Goal: Information Seeking & Learning: Learn about a topic

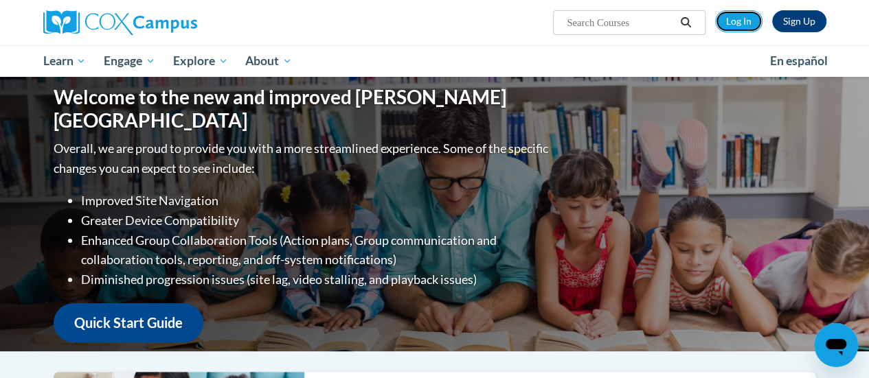
click at [729, 19] on link "Log In" at bounding box center [738, 21] width 47 height 22
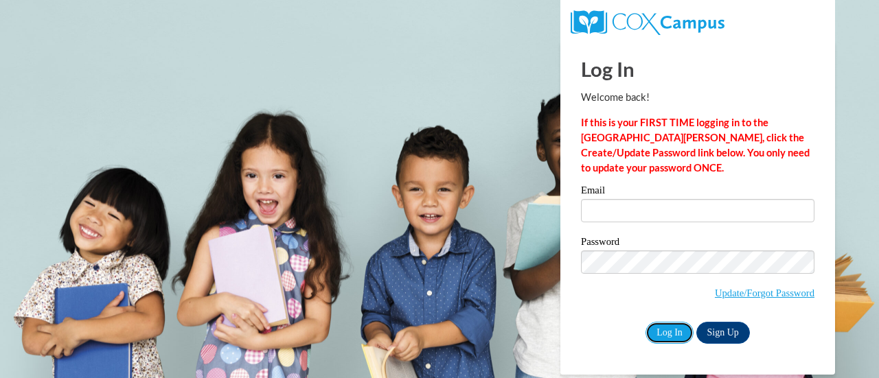
click at [672, 331] on input "Log In" at bounding box center [669, 333] width 48 height 22
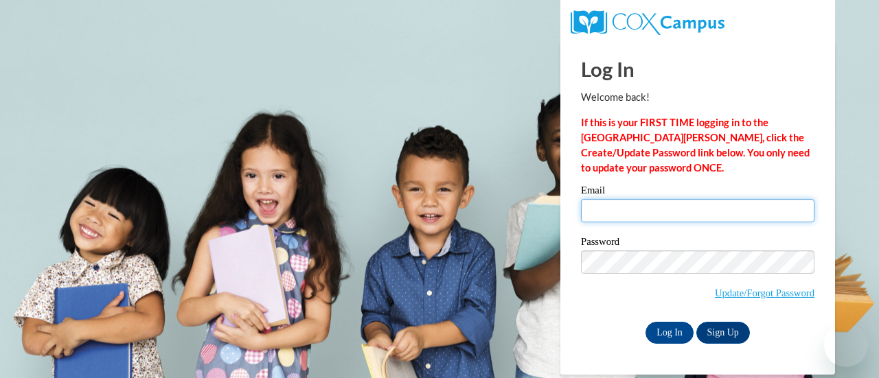
type input "limpertmegan@rsdmo.org"
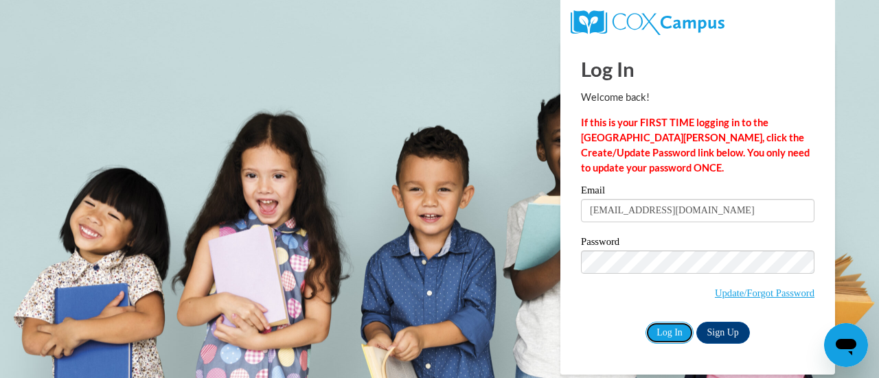
click at [672, 331] on input "Log In" at bounding box center [669, 333] width 48 height 22
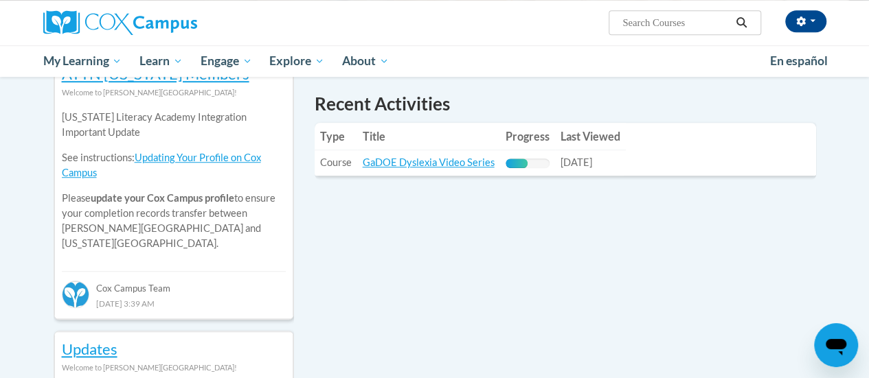
scroll to position [488, 0]
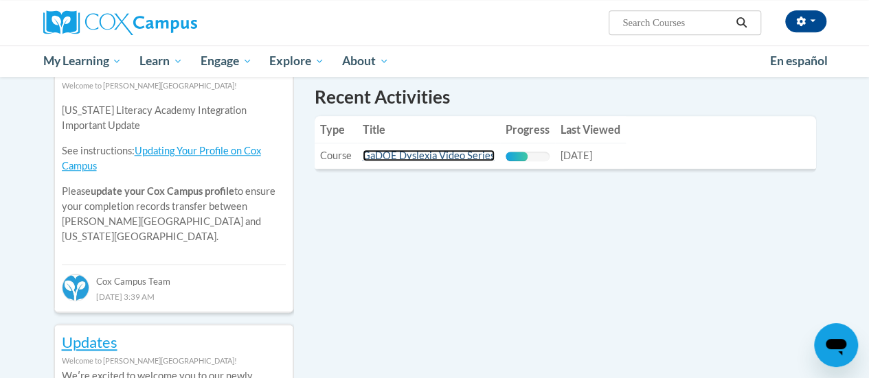
click at [462, 152] on link "GaDOE Dyslexia Video Series" at bounding box center [429, 156] width 132 height 12
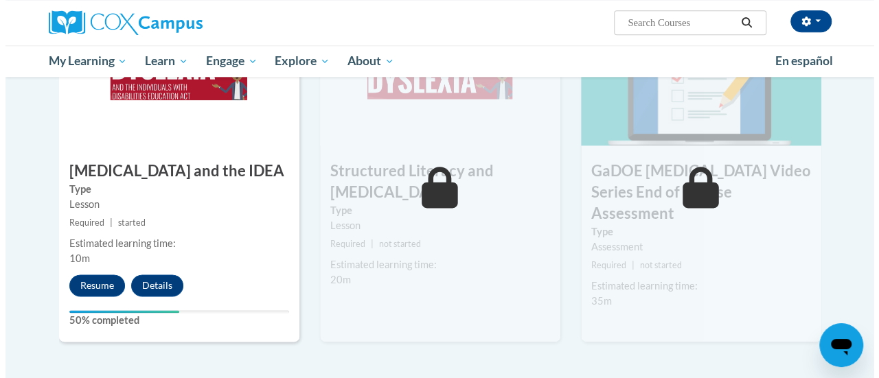
scroll to position [780, 0]
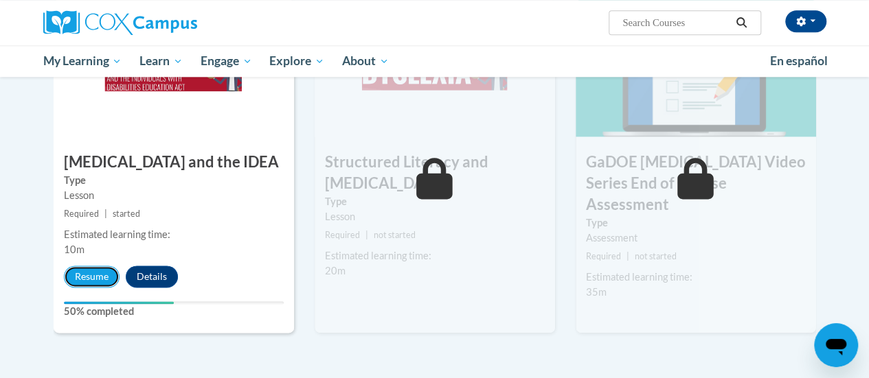
click at [92, 273] on button "Resume" at bounding box center [92, 277] width 56 height 22
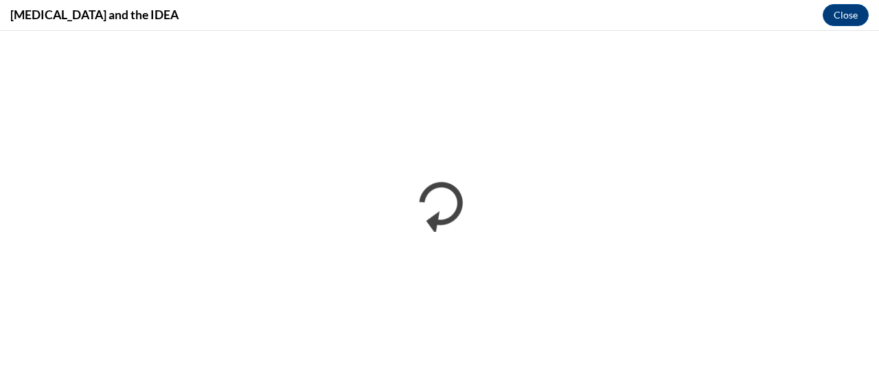
scroll to position [0, 0]
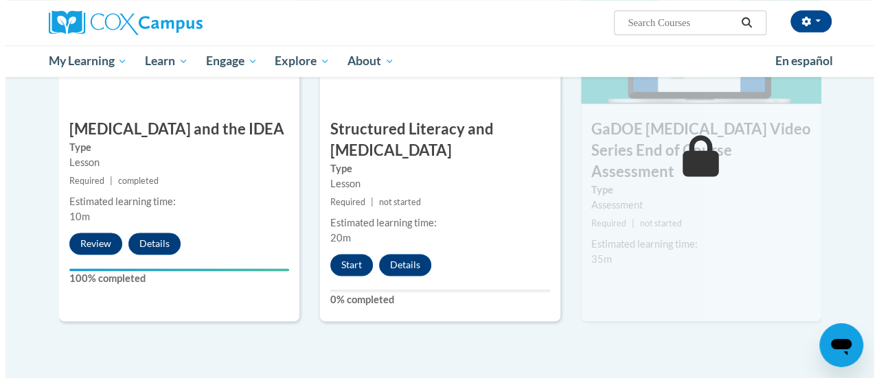
scroll to position [832, 0]
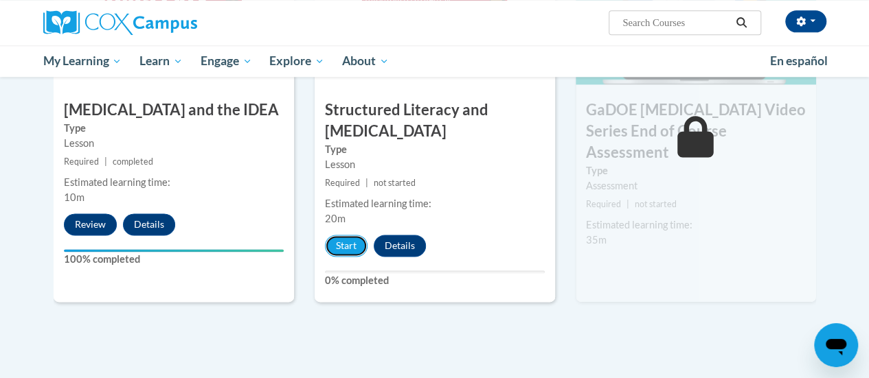
click at [346, 242] on button "Start" at bounding box center [346, 246] width 43 height 22
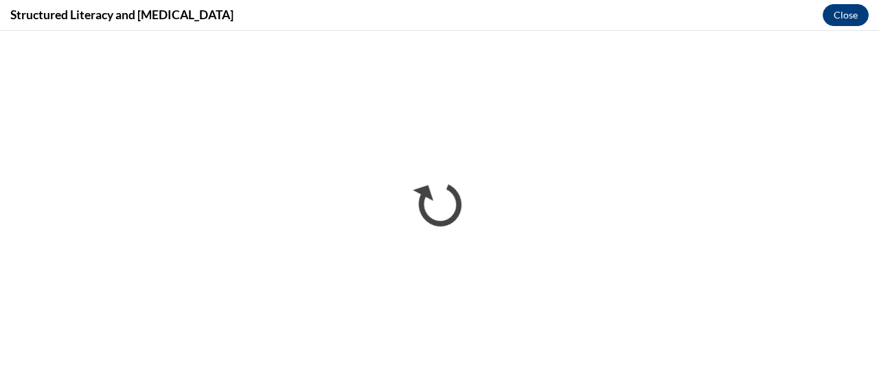
scroll to position [0, 0]
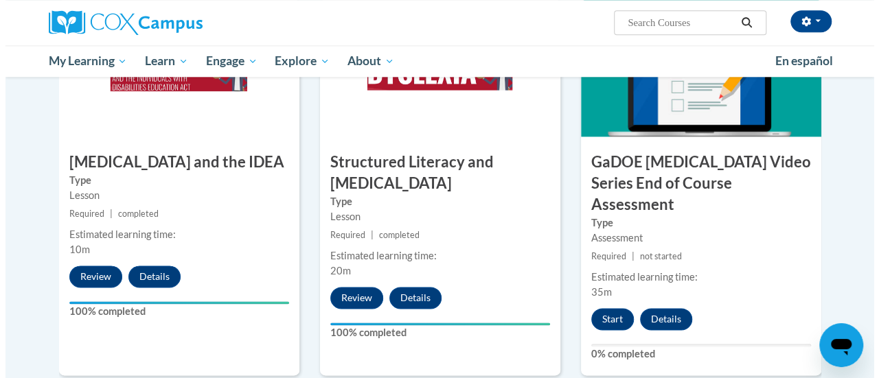
scroll to position [749, 0]
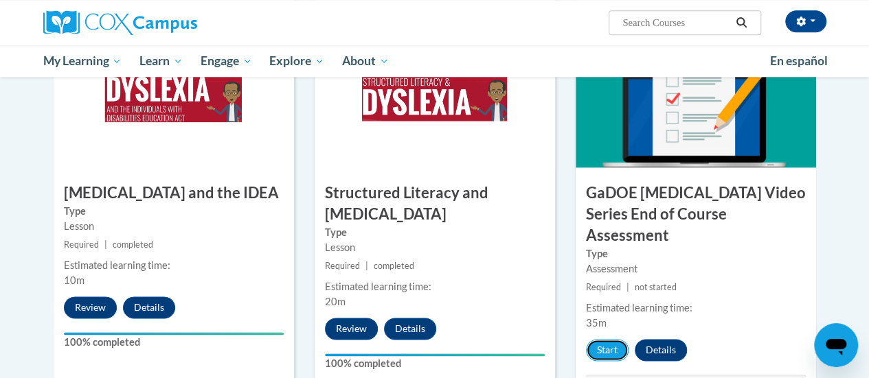
click at [608, 339] on button "Start" at bounding box center [607, 350] width 43 height 22
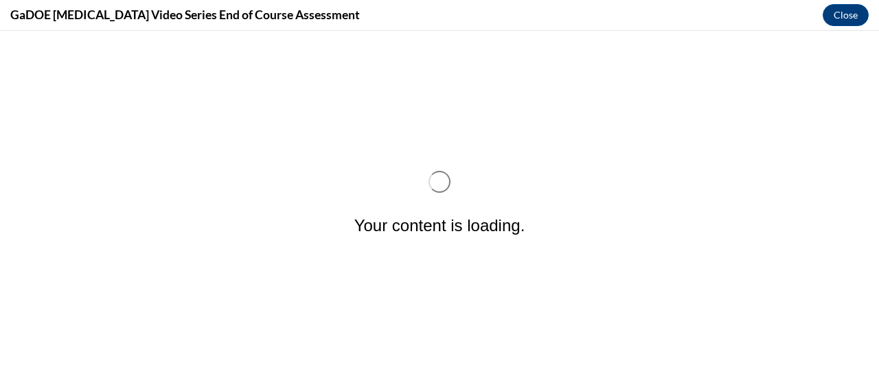
scroll to position [0, 0]
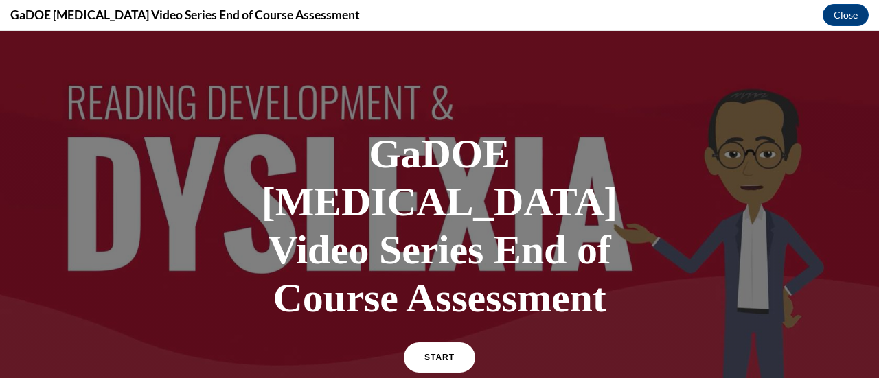
click at [424, 343] on link "START" at bounding box center [439, 358] width 71 height 30
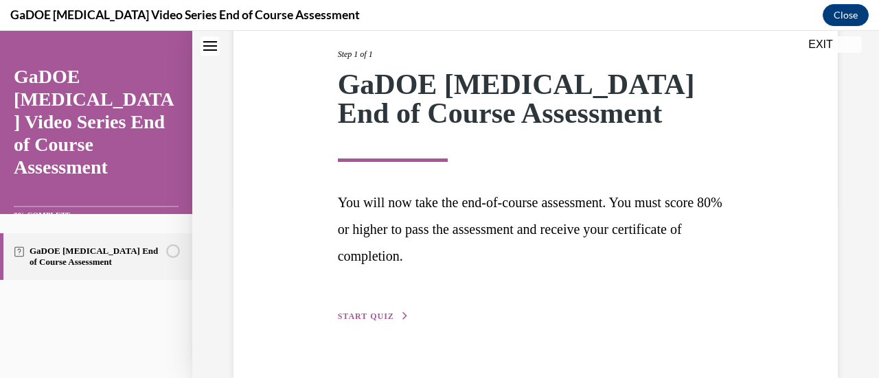
scroll to position [202, 0]
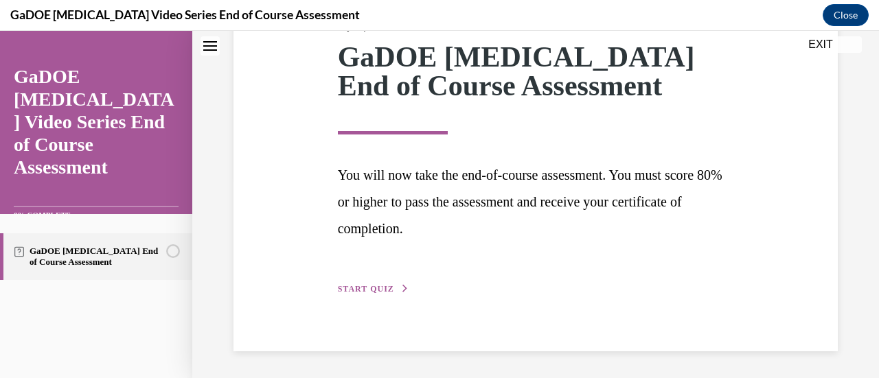
click at [375, 289] on span "START QUIZ" at bounding box center [366, 289] width 56 height 10
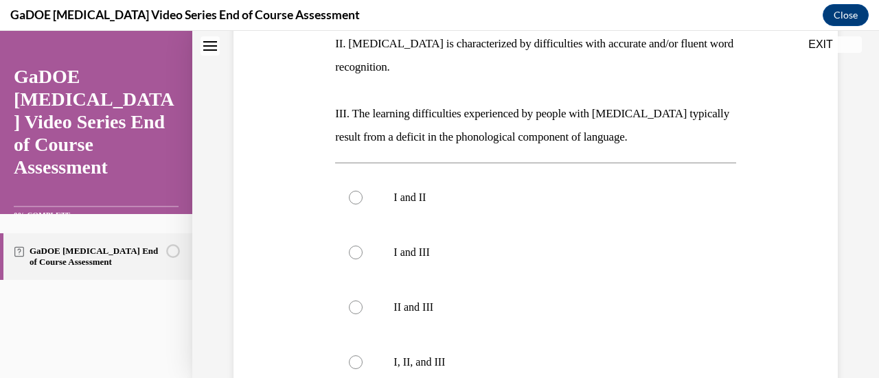
scroll to position [349, 0]
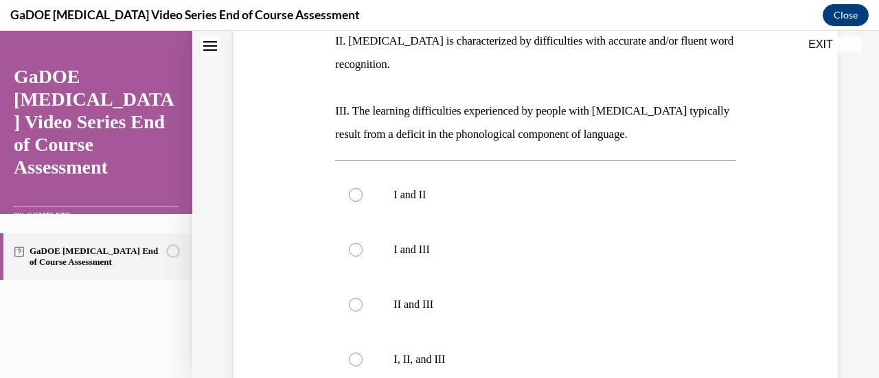
click at [352, 188] on div at bounding box center [356, 195] width 14 height 14
click at [352, 188] on input "I and II" at bounding box center [356, 195] width 14 height 14
radio input "true"
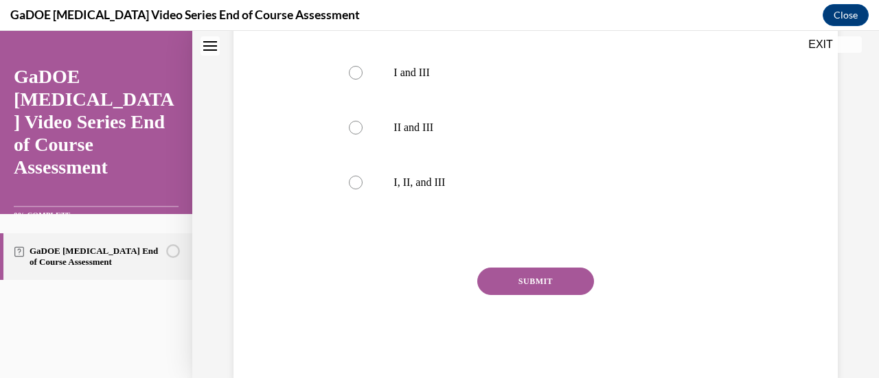
scroll to position [531, 0]
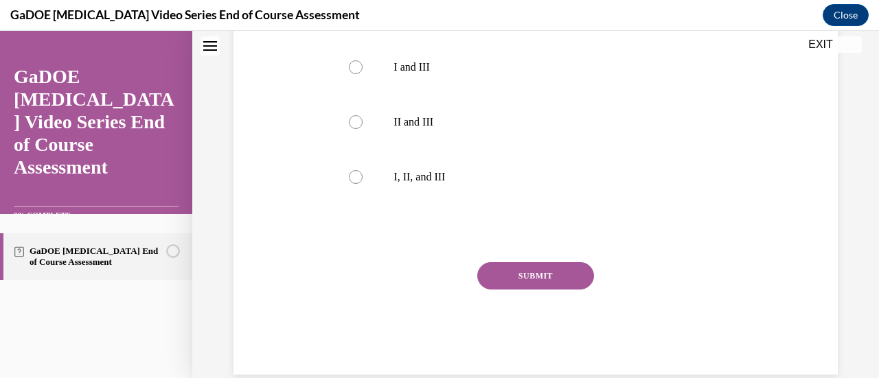
click at [547, 262] on button "SUBMIT" at bounding box center [535, 275] width 117 height 27
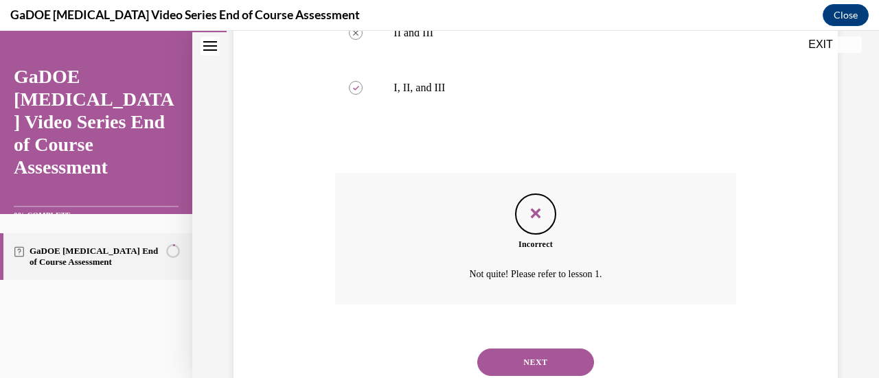
scroll to position [643, 0]
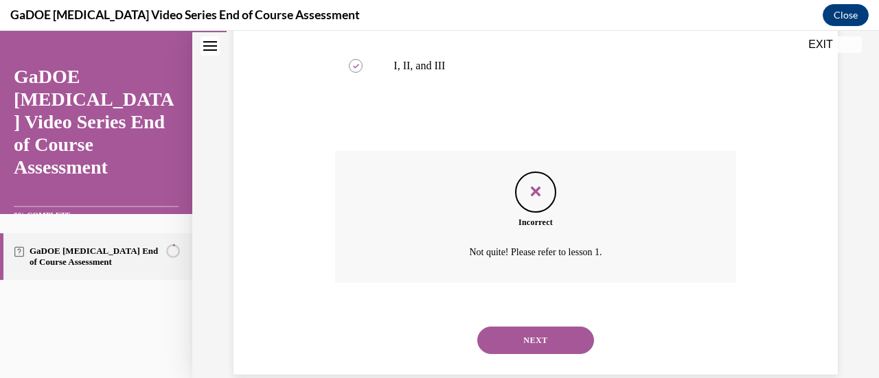
click at [577, 327] on button "NEXT" at bounding box center [535, 340] width 117 height 27
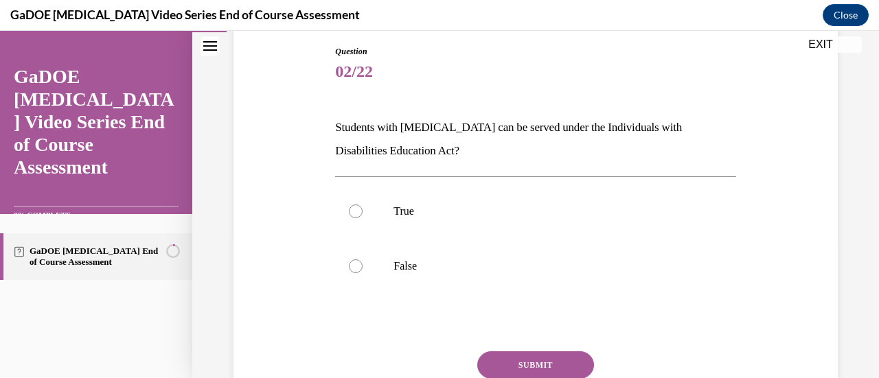
scroll to position [182, 0]
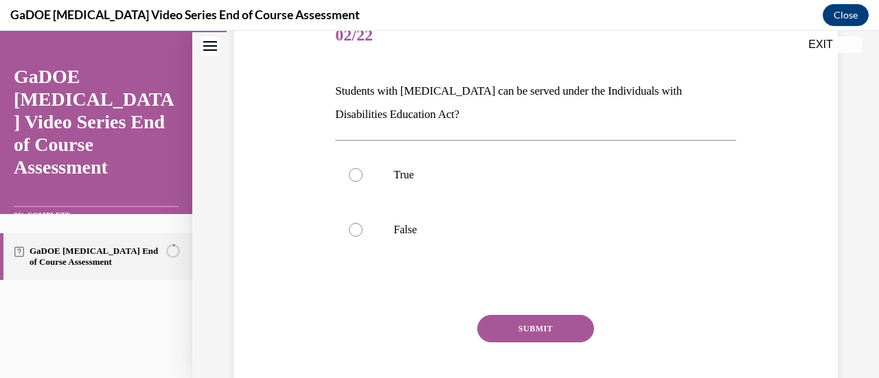
click at [350, 166] on label "True" at bounding box center [535, 175] width 400 height 55
click at [350, 168] on input "True" at bounding box center [356, 175] width 14 height 14
radio input "true"
click at [559, 329] on button "SUBMIT" at bounding box center [535, 328] width 117 height 27
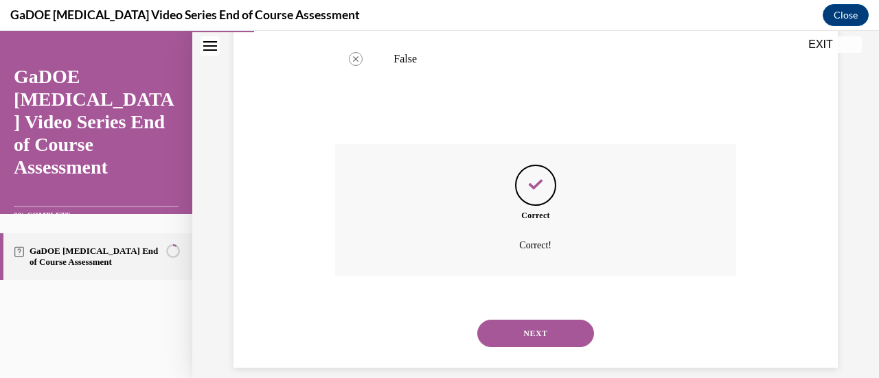
scroll to position [369, 0]
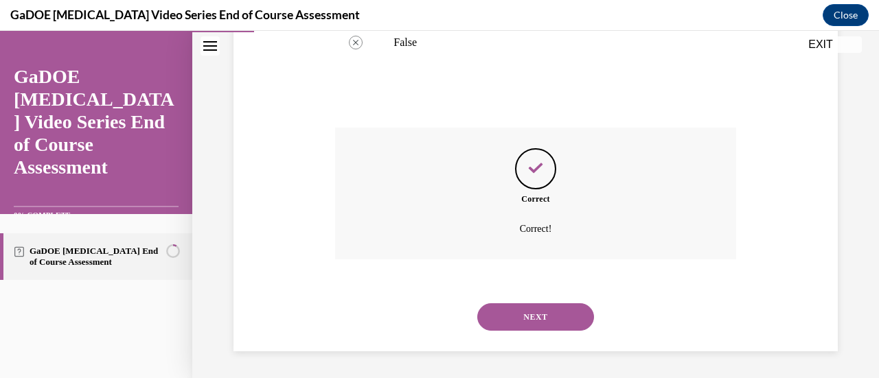
click at [540, 325] on button "NEXT" at bounding box center [535, 316] width 117 height 27
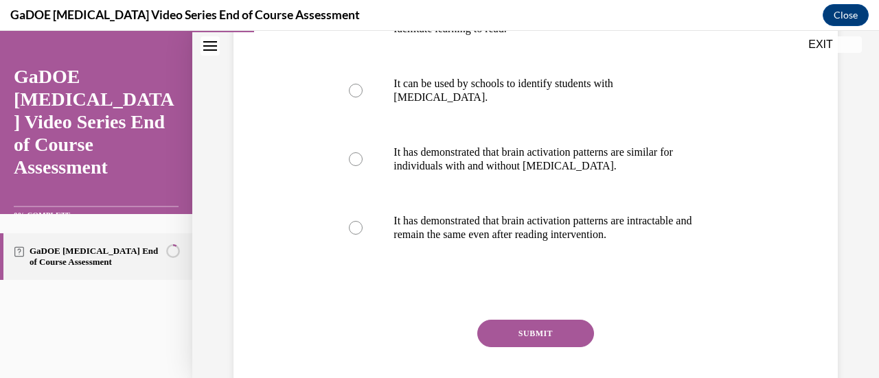
scroll to position [356, 0]
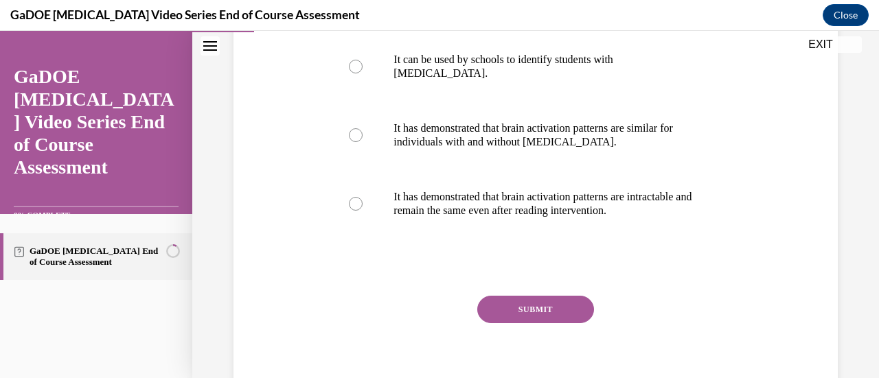
drag, startPoint x: 858, startPoint y: 271, endPoint x: 864, endPoint y: 227, distance: 43.6
click at [864, 227] on div "Question 03/22 One advantage of neuroimaging research is that It provides infor…" at bounding box center [535, 77] width 687 height 718
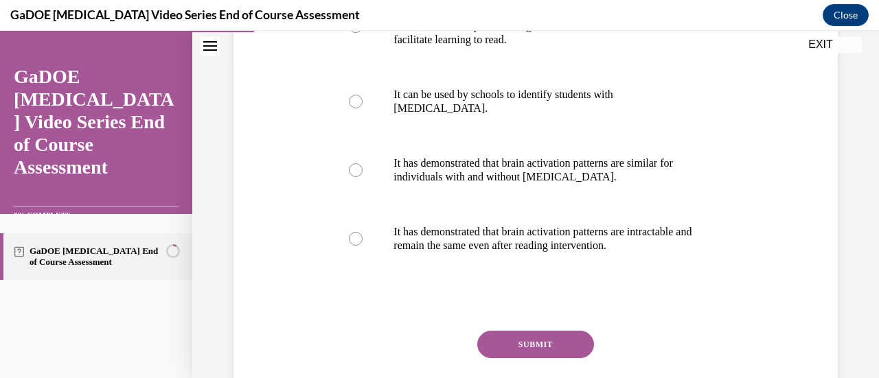
scroll to position [323, 0]
click at [357, 93] on div at bounding box center [356, 100] width 14 height 14
click at [357, 93] on input "It can be used by schools to identify students with dyslexia." at bounding box center [356, 100] width 14 height 14
radio input "true"
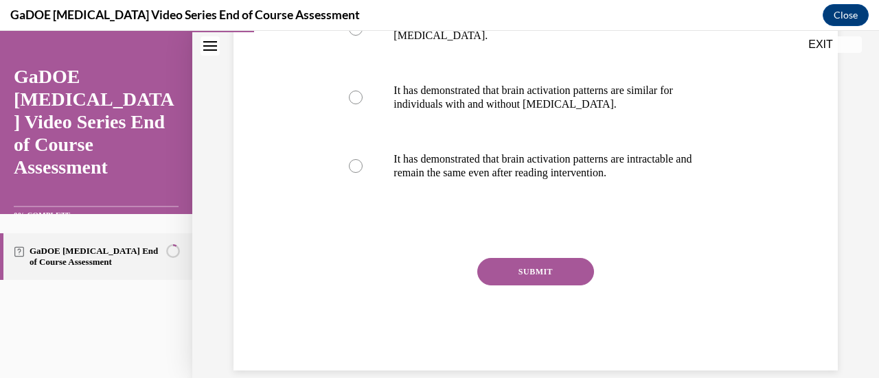
scroll to position [401, 0]
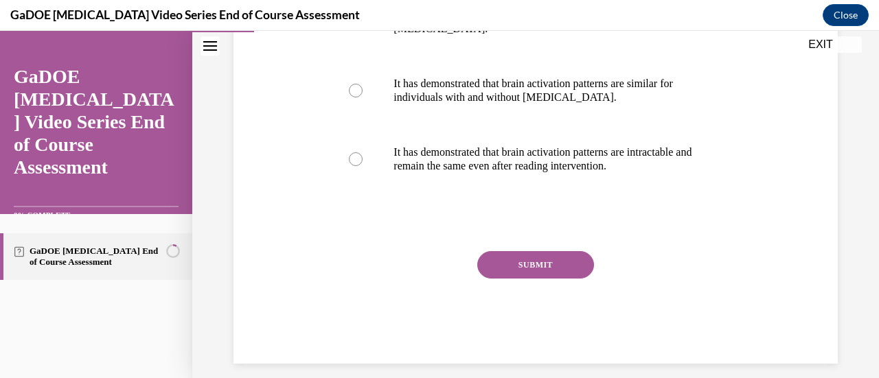
click at [582, 259] on button "SUBMIT" at bounding box center [535, 264] width 117 height 27
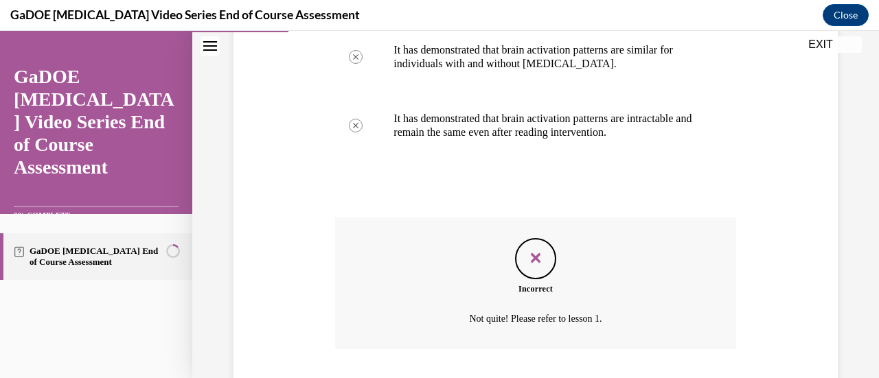
scroll to position [525, 0]
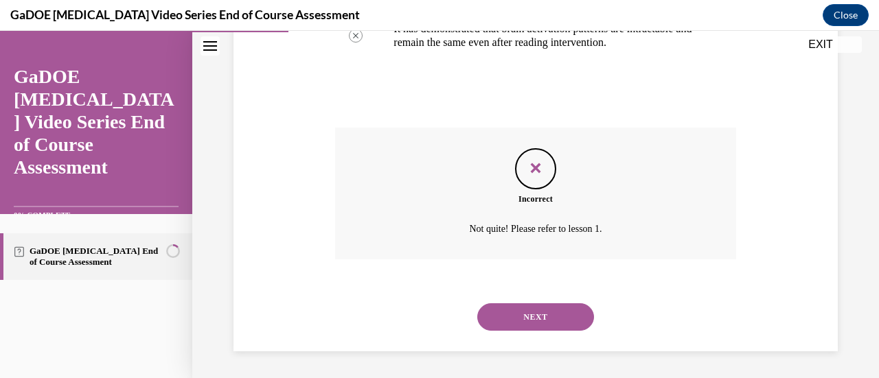
click at [524, 315] on button "NEXT" at bounding box center [535, 316] width 117 height 27
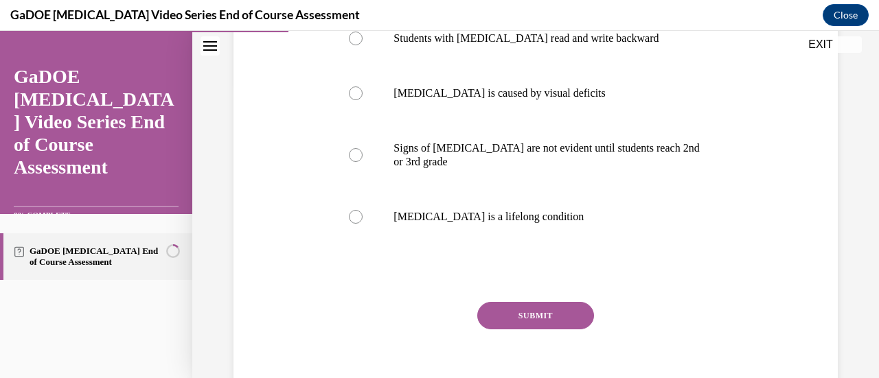
scroll to position [327, 0]
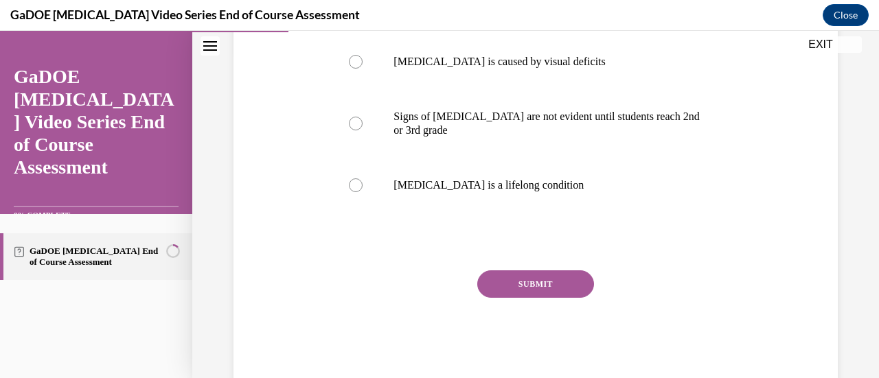
click at [352, 186] on div at bounding box center [356, 186] width 14 height 14
click at [352, 186] on input "Dyslexia is a lifelong condition" at bounding box center [356, 186] width 14 height 14
radio input "true"
click at [504, 278] on button "SUBMIT" at bounding box center [535, 284] width 117 height 27
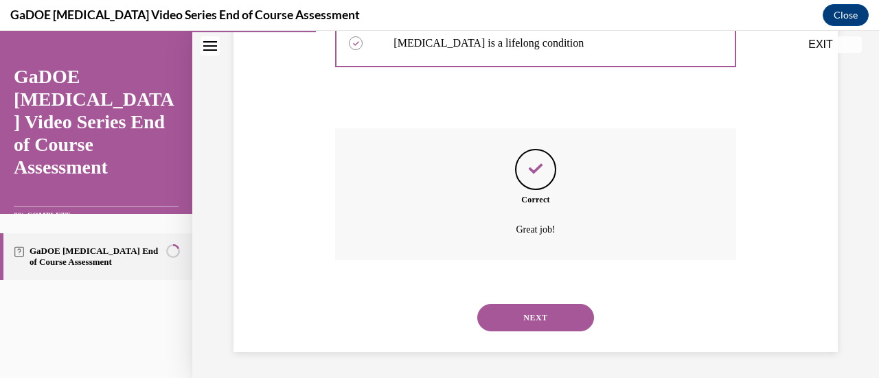
scroll to position [470, 0]
click at [559, 306] on button "NEXT" at bounding box center [535, 316] width 117 height 27
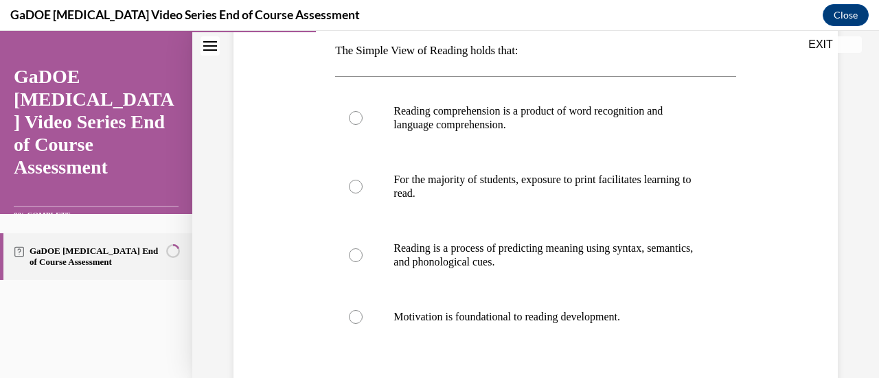
scroll to position [225, 0]
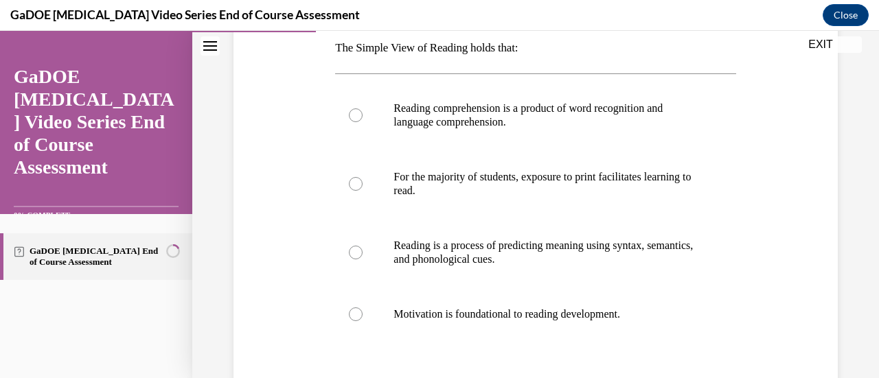
click at [363, 112] on label "Reading comprehension is a product of word recognition and language comprehensi…" at bounding box center [535, 115] width 400 height 69
click at [363, 112] on input "Reading comprehension is a product of word recognition and language comprehensi…" at bounding box center [356, 115] width 14 height 14
radio input "true"
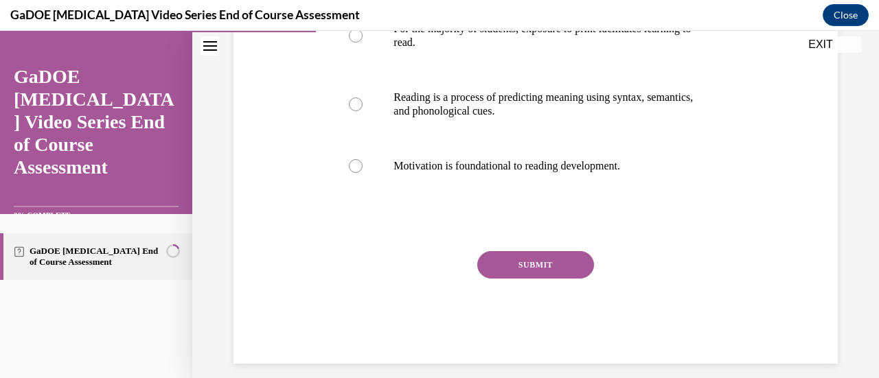
scroll to position [386, 0]
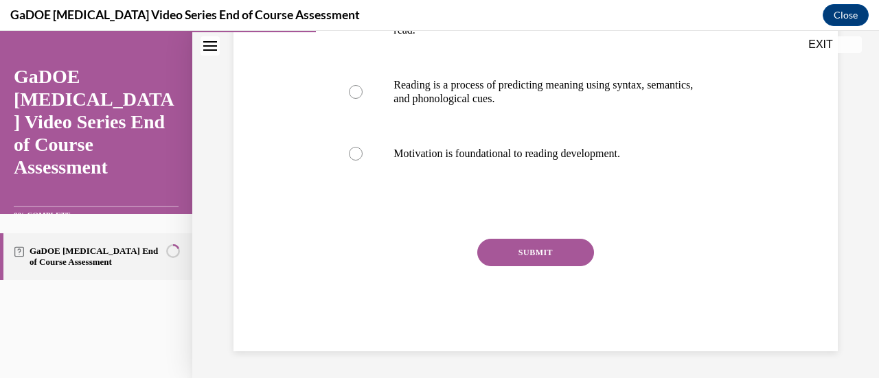
click at [511, 251] on button "SUBMIT" at bounding box center [535, 252] width 117 height 27
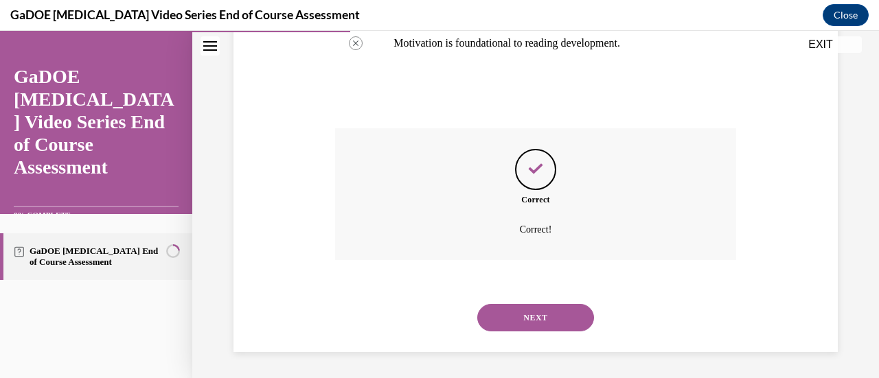
scroll to position [497, 0]
click at [536, 311] on button "NEXT" at bounding box center [535, 316] width 117 height 27
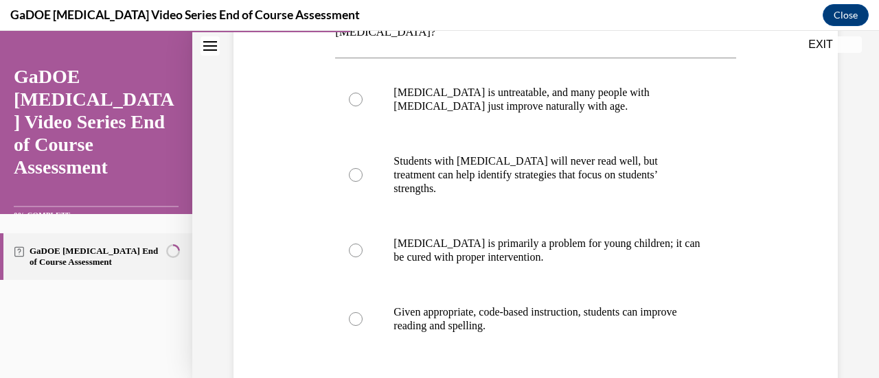
scroll to position [303, 0]
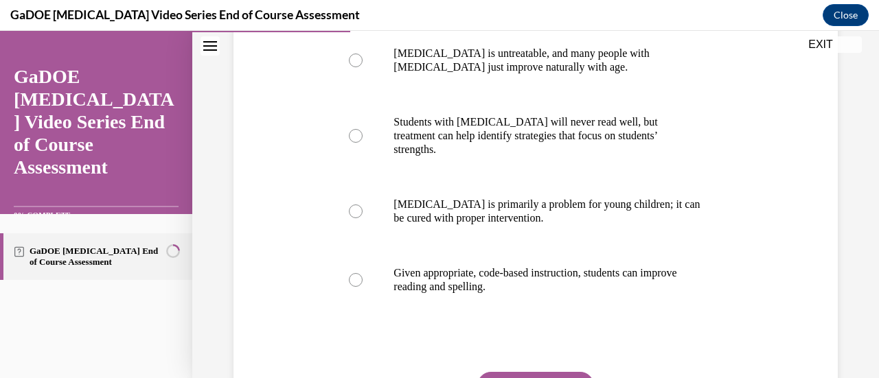
click at [354, 273] on div at bounding box center [356, 280] width 14 height 14
click at [354, 273] on input "Given appropriate, code-based instruction, students can improve reading and spe…" at bounding box center [356, 280] width 14 height 14
radio input "true"
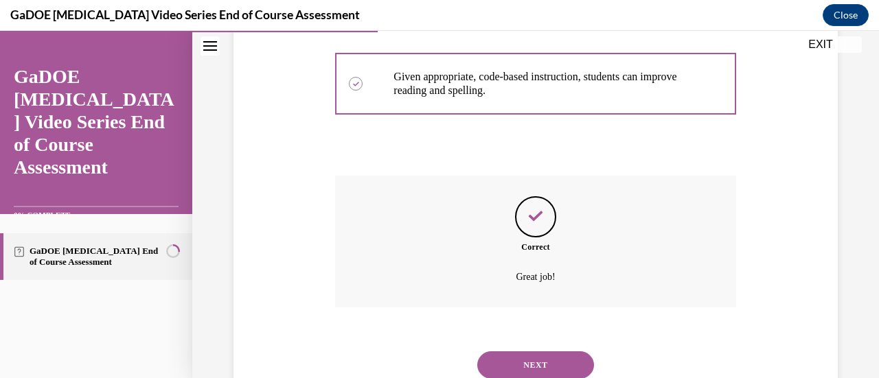
scroll to position [511, 0]
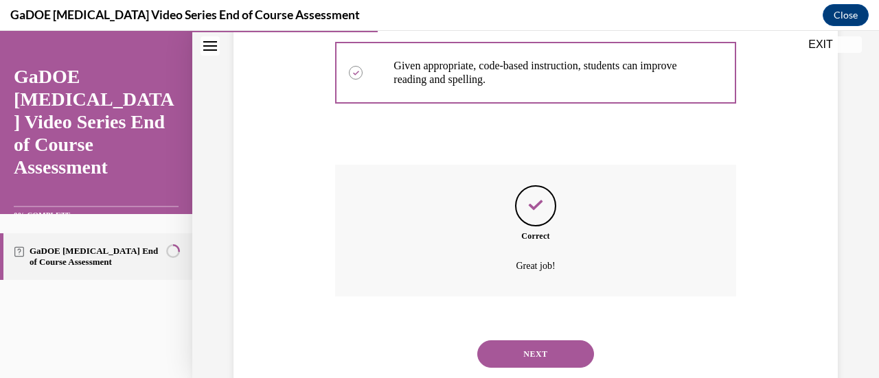
click at [515, 341] on button "NEXT" at bounding box center [535, 354] width 117 height 27
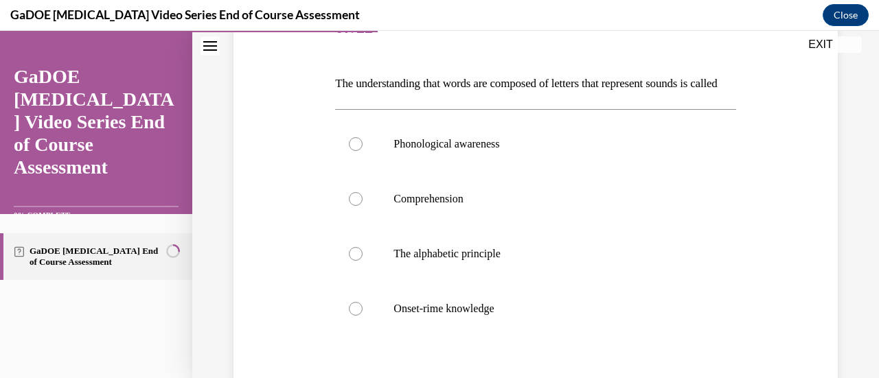
scroll to position [191, 0]
click at [349, 150] on div at bounding box center [356, 143] width 14 height 14
click at [349, 150] on input "Phonological awareness" at bounding box center [356, 143] width 14 height 14
radio input "true"
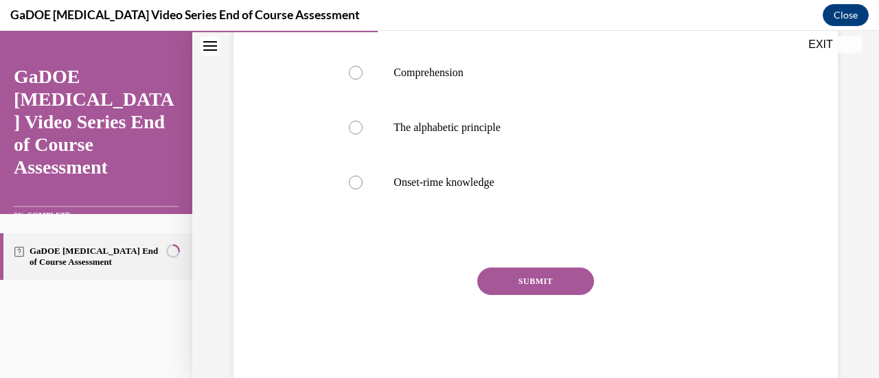
scroll to position [368, 0]
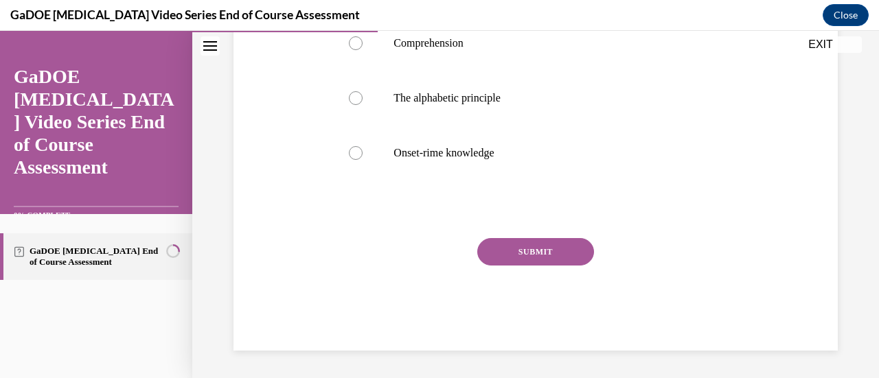
click at [575, 249] on button "SUBMIT" at bounding box center [535, 251] width 117 height 27
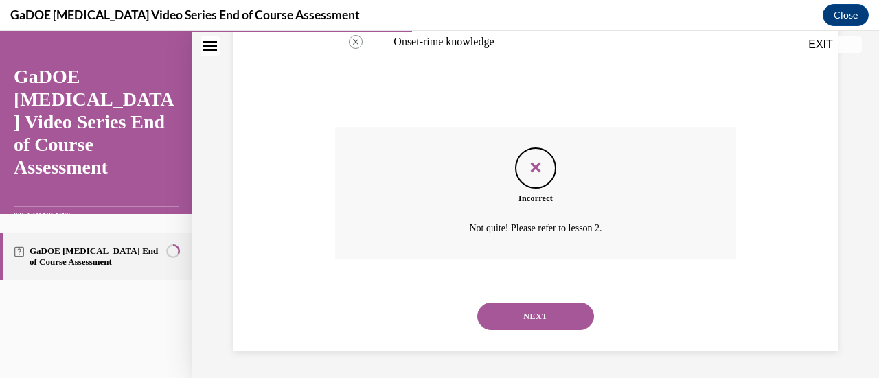
scroll to position [479, 0]
click at [567, 308] on button "NEXT" at bounding box center [535, 316] width 117 height 27
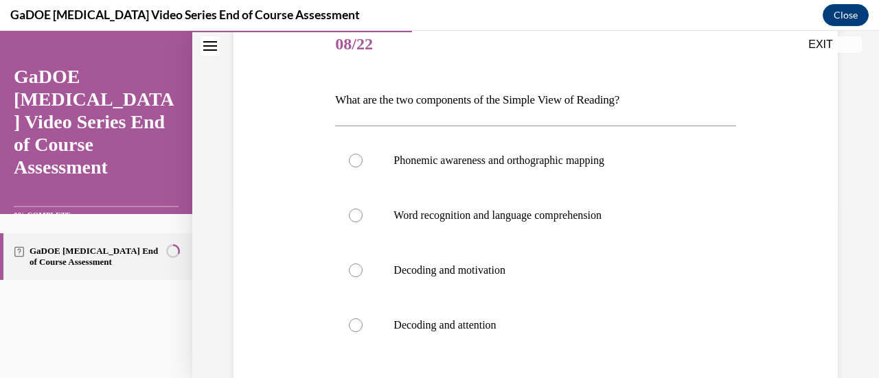
scroll to position [177, 0]
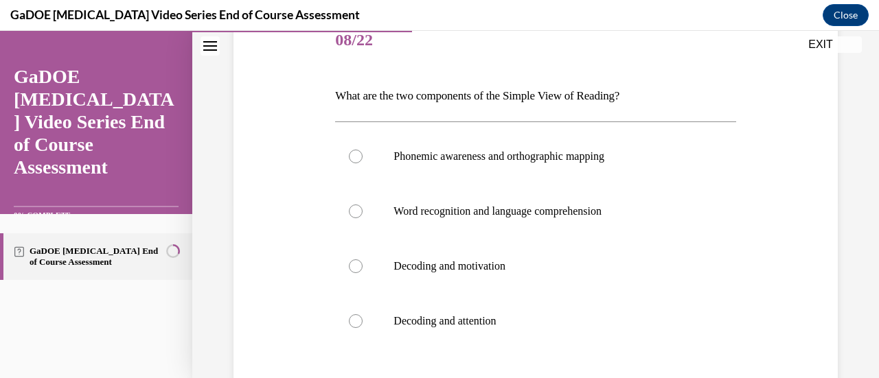
click at [356, 212] on div at bounding box center [356, 212] width 14 height 14
click at [356, 212] on input "Word recognition and language comprehension" at bounding box center [356, 212] width 14 height 14
radio input "true"
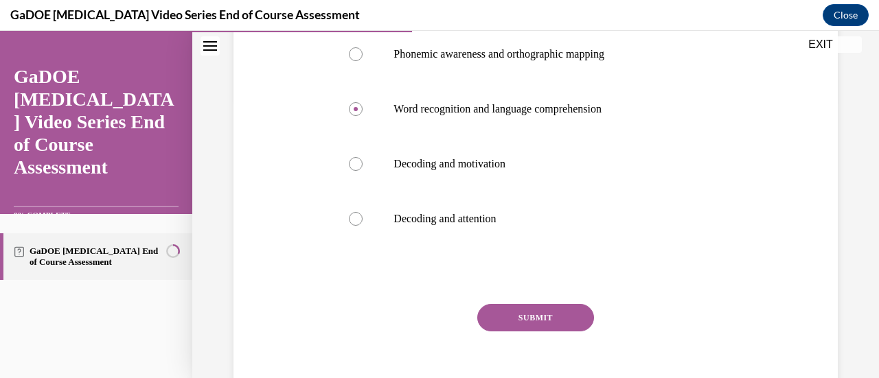
scroll to position [334, 0]
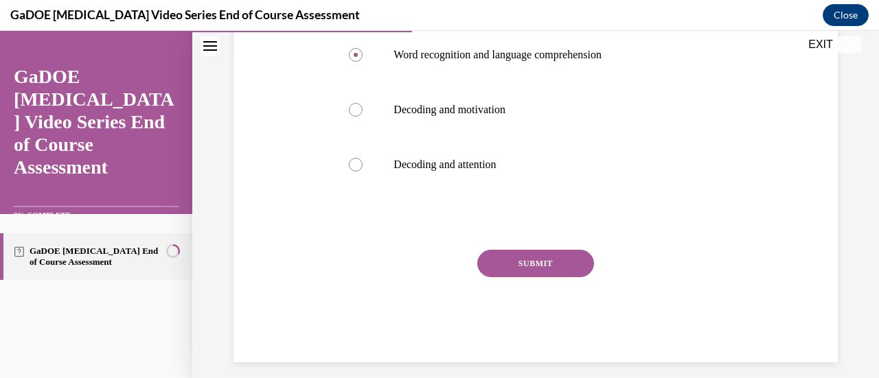
click at [511, 258] on button "SUBMIT" at bounding box center [535, 263] width 117 height 27
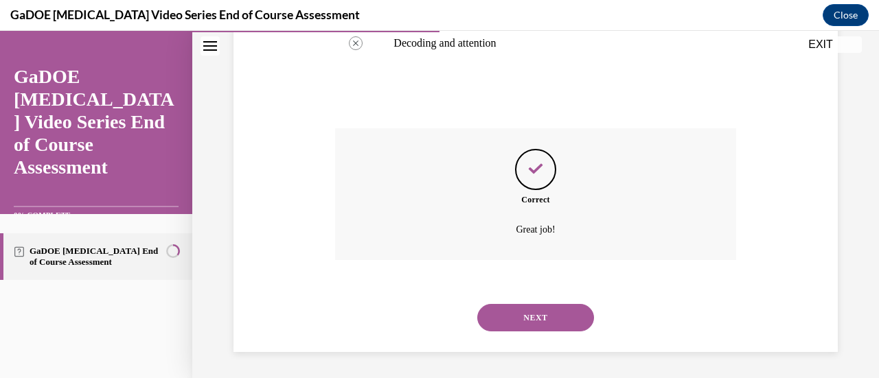
scroll to position [456, 0]
click at [530, 315] on button "NEXT" at bounding box center [535, 316] width 117 height 27
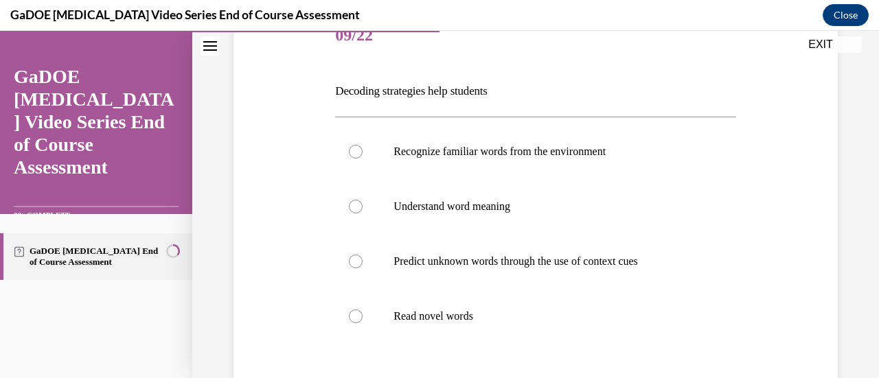
scroll to position [187, 0]
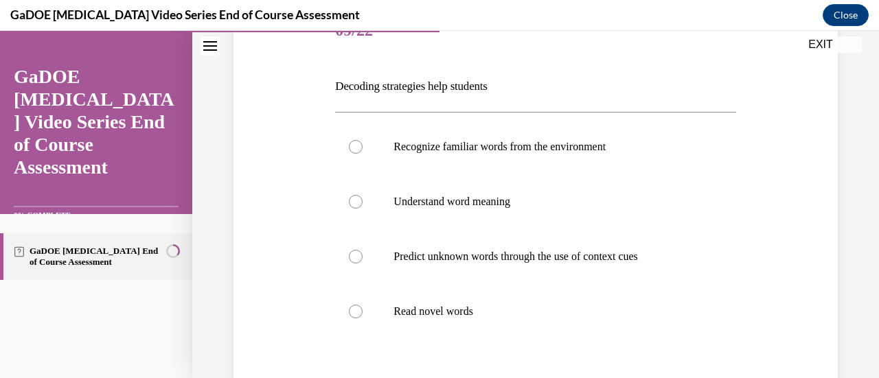
click at [360, 311] on div at bounding box center [356, 312] width 14 height 14
click at [360, 311] on input "Read novel words" at bounding box center [356, 312] width 14 height 14
radio input "true"
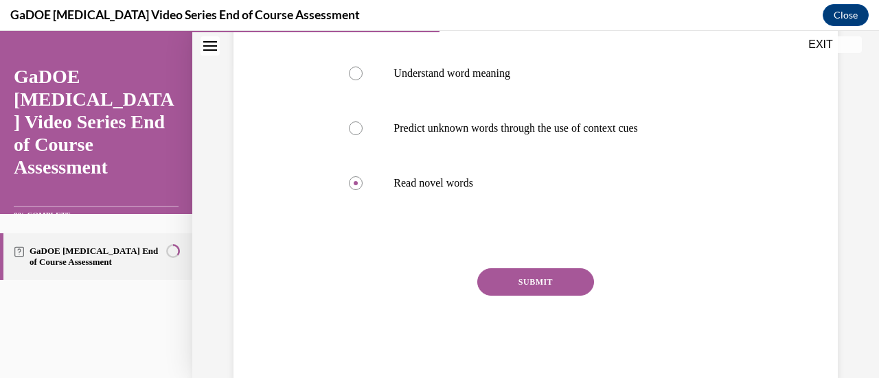
click at [582, 277] on button "SUBMIT" at bounding box center [535, 281] width 117 height 27
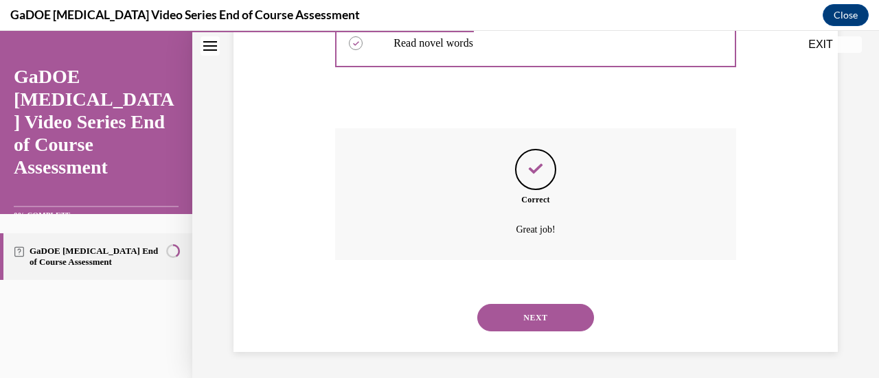
scroll to position [456, 0]
click at [527, 325] on button "NEXT" at bounding box center [535, 316] width 117 height 27
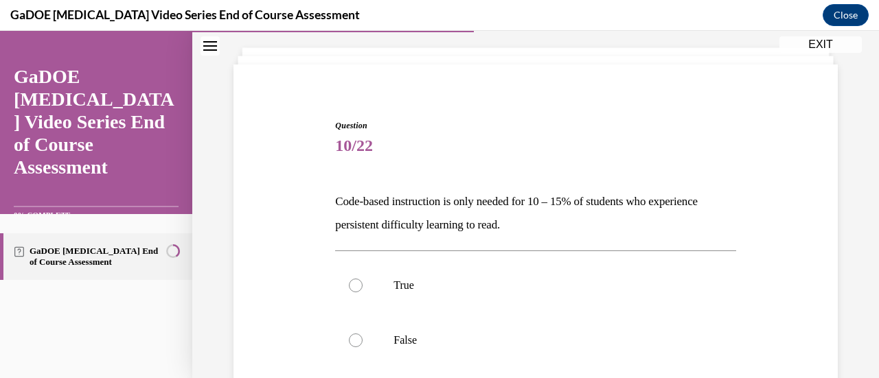
scroll to position [72, 0]
click at [358, 339] on div at bounding box center [356, 340] width 14 height 14
click at [358, 339] on input "False" at bounding box center [356, 340] width 14 height 14
radio input "true"
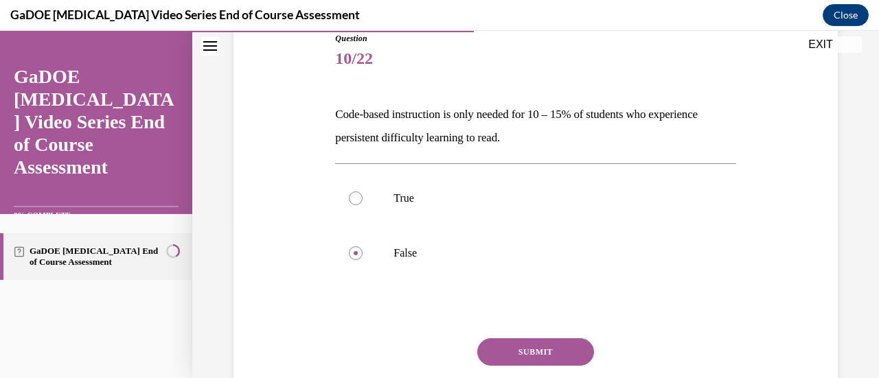
scroll to position [159, 0]
click at [541, 343] on button "SUBMIT" at bounding box center [535, 351] width 117 height 27
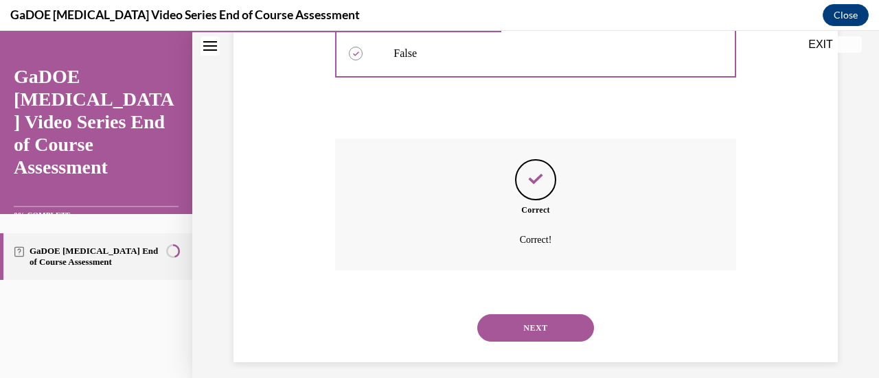
scroll to position [369, 0]
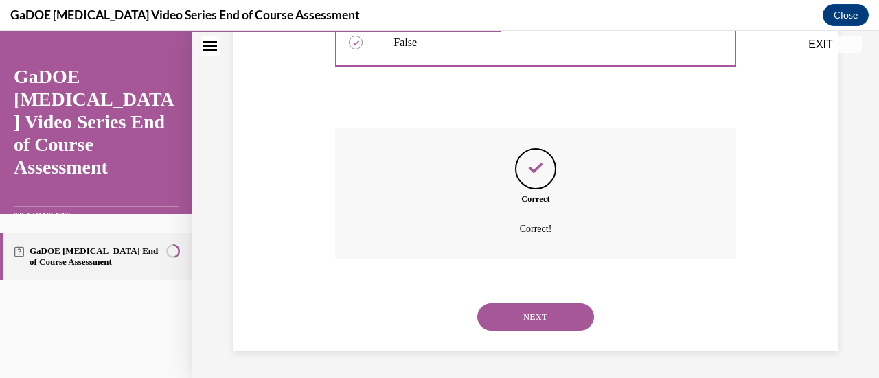
click at [538, 310] on button "NEXT" at bounding box center [535, 316] width 117 height 27
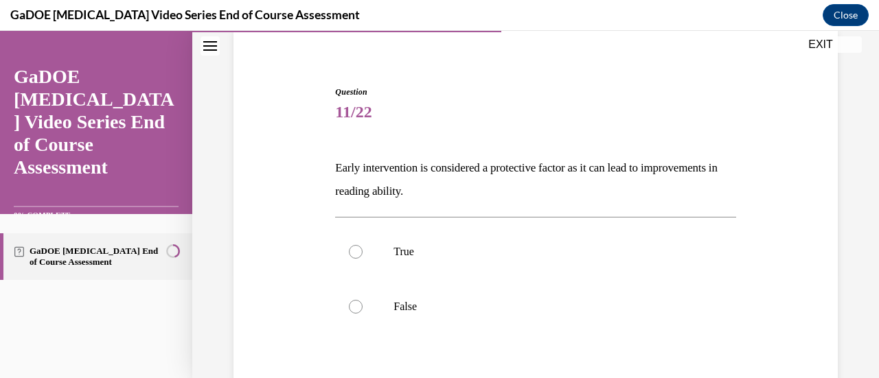
scroll to position [122, 0]
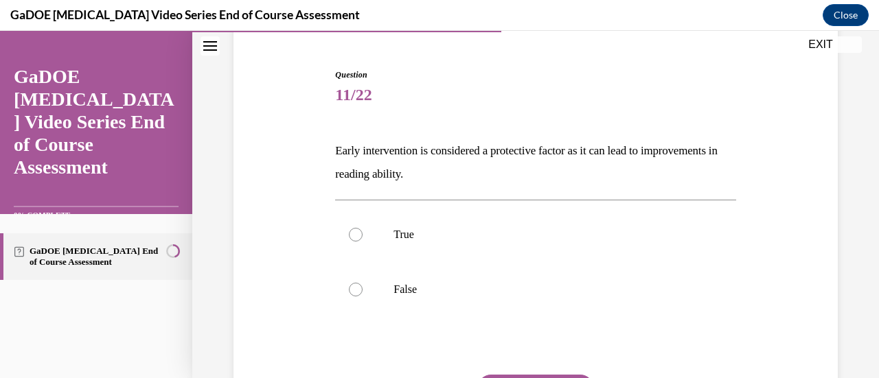
click at [353, 228] on div at bounding box center [356, 235] width 14 height 14
click at [353, 228] on input "True" at bounding box center [356, 235] width 14 height 14
radio input "true"
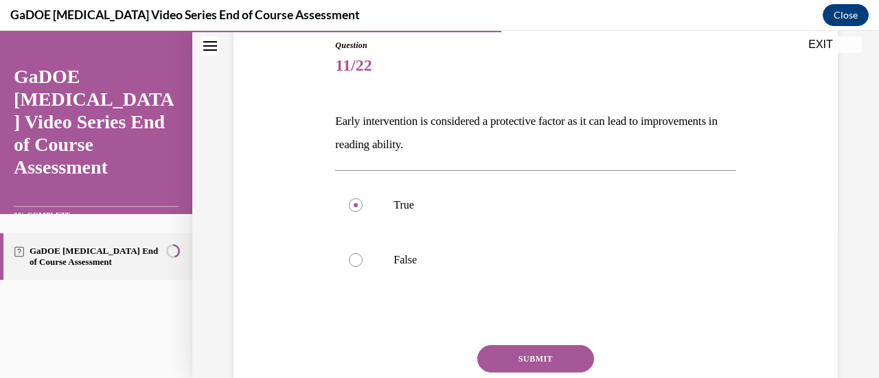
scroll to position [152, 0]
click at [499, 360] on button "SUBMIT" at bounding box center [535, 358] width 117 height 27
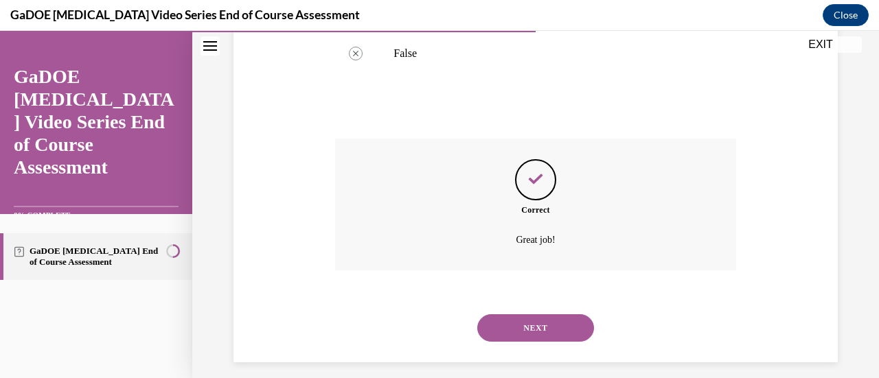
scroll to position [369, 0]
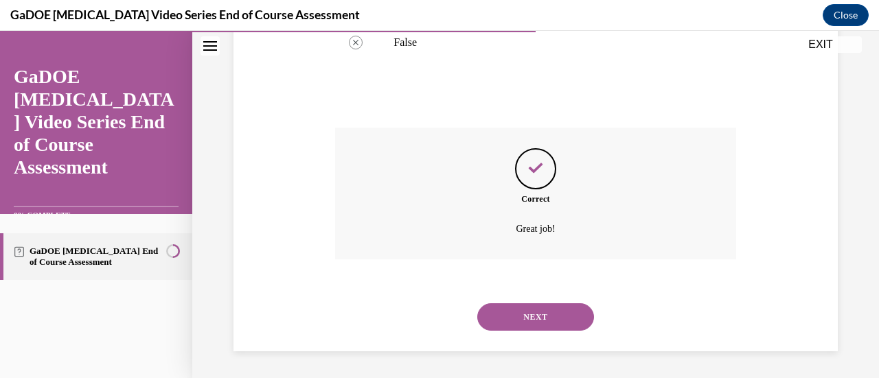
click at [539, 313] on button "NEXT" at bounding box center [535, 316] width 117 height 27
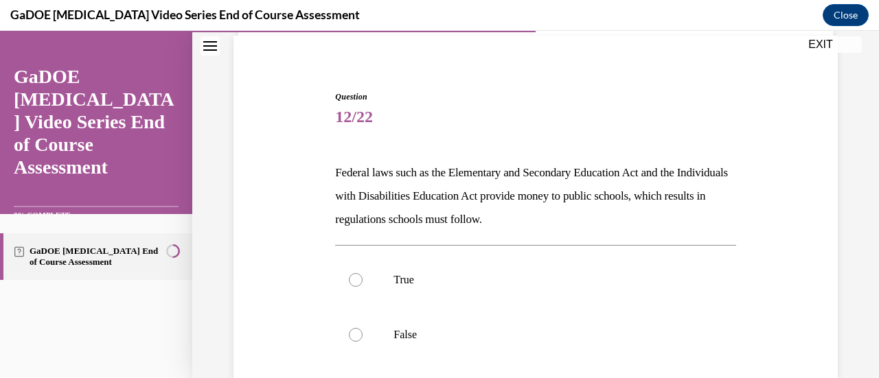
scroll to position [111, 0]
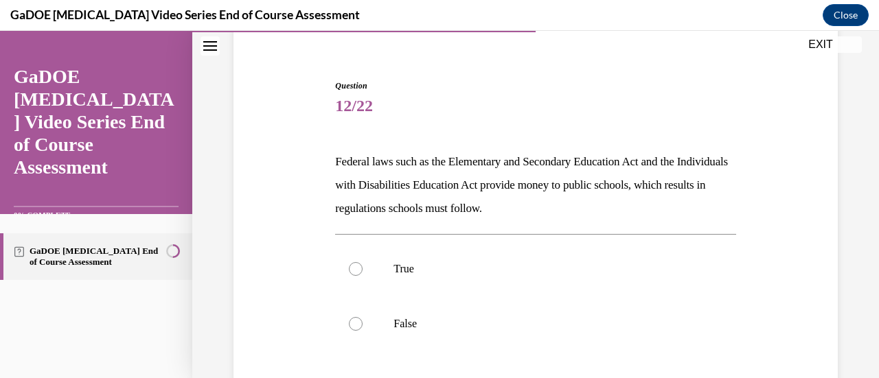
click at [354, 321] on div at bounding box center [356, 324] width 14 height 14
click at [354, 321] on input "False" at bounding box center [356, 324] width 14 height 14
radio input "true"
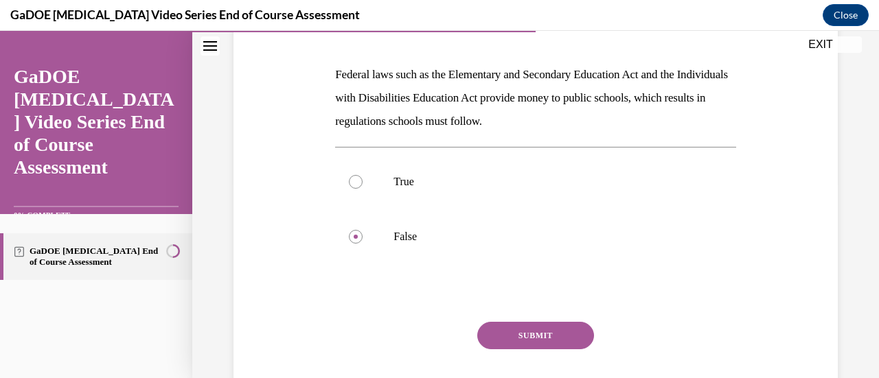
click at [536, 327] on button "SUBMIT" at bounding box center [535, 335] width 117 height 27
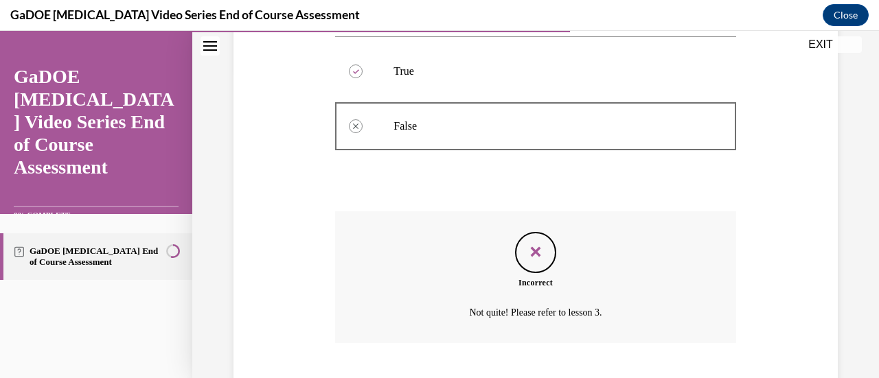
scroll to position [393, 0]
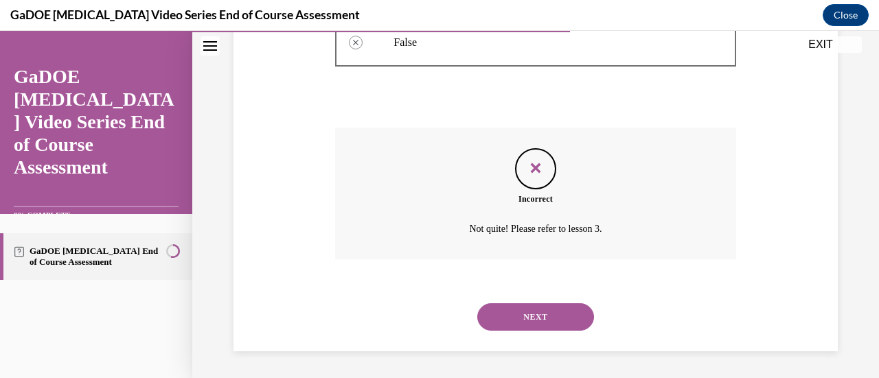
click at [542, 324] on button "NEXT" at bounding box center [535, 316] width 117 height 27
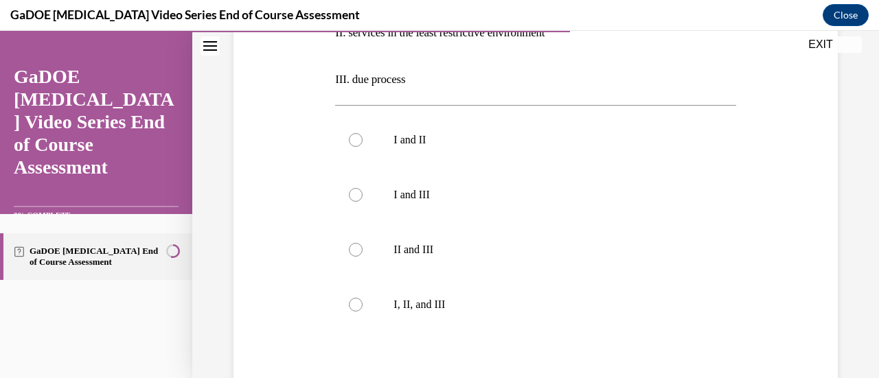
scroll to position [375, 0]
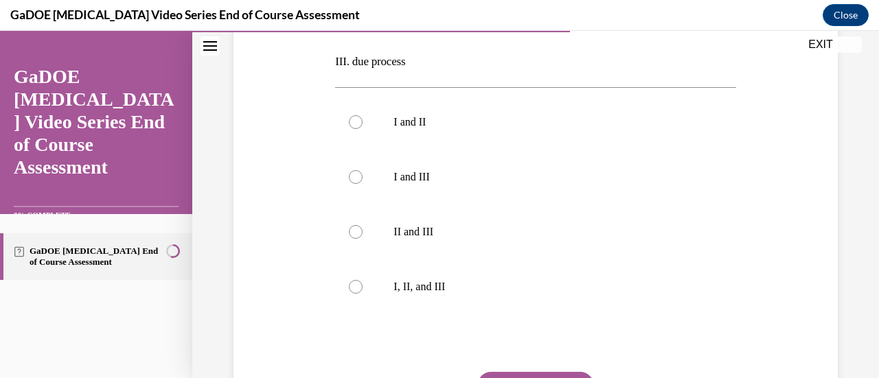
click at [363, 298] on label "I, II, and III" at bounding box center [535, 287] width 400 height 55
click at [363, 294] on input "I, II, and III" at bounding box center [356, 287] width 14 height 14
radio input "true"
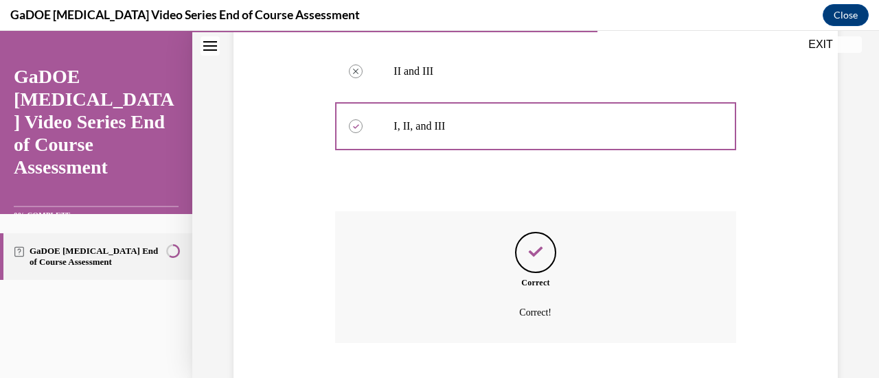
scroll to position [619, 0]
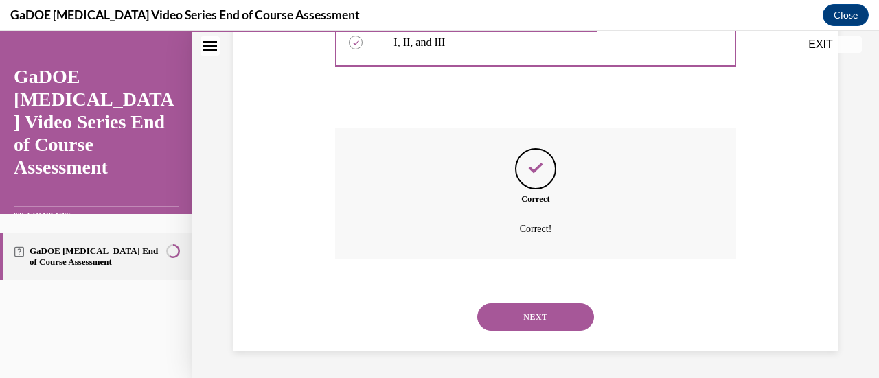
click at [490, 328] on button "NEXT" at bounding box center [535, 316] width 117 height 27
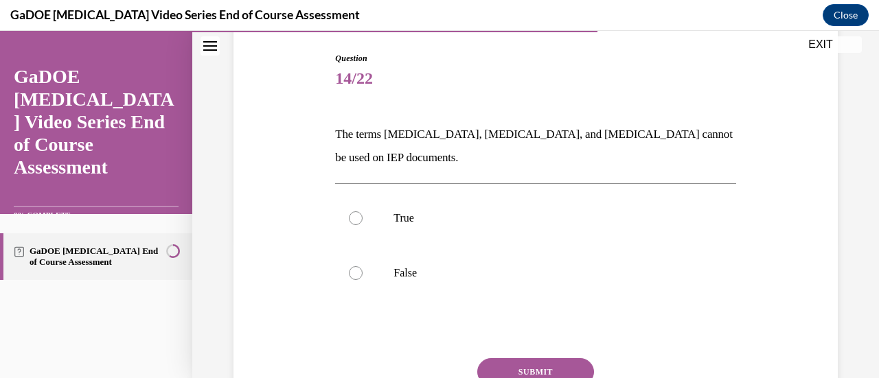
scroll to position [141, 0]
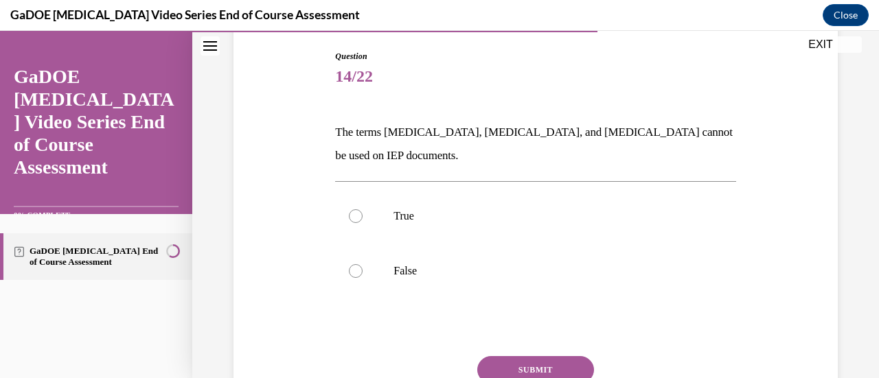
click at [356, 277] on div at bounding box center [356, 271] width 14 height 14
click at [356, 277] on input "False" at bounding box center [356, 271] width 14 height 14
radio input "true"
click at [555, 363] on button "SUBMIT" at bounding box center [535, 369] width 117 height 27
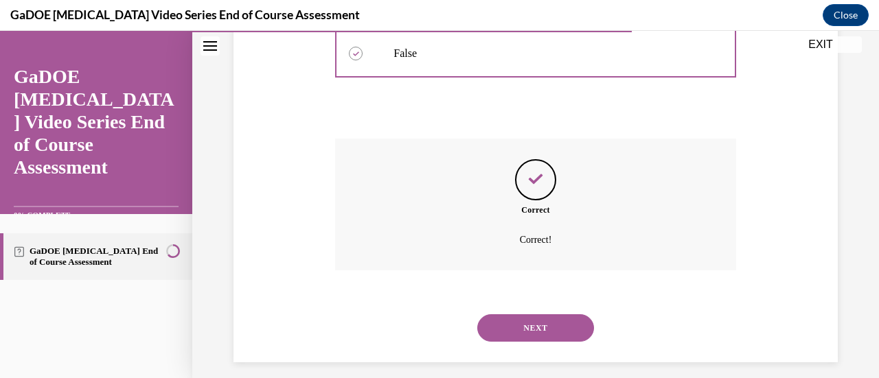
scroll to position [369, 0]
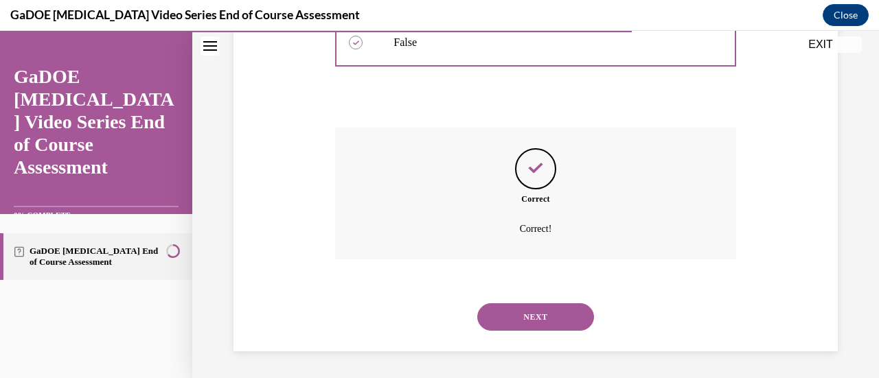
click at [515, 332] on div "NEXT" at bounding box center [535, 317] width 400 height 55
click at [531, 319] on button "NEXT" at bounding box center [535, 316] width 117 height 27
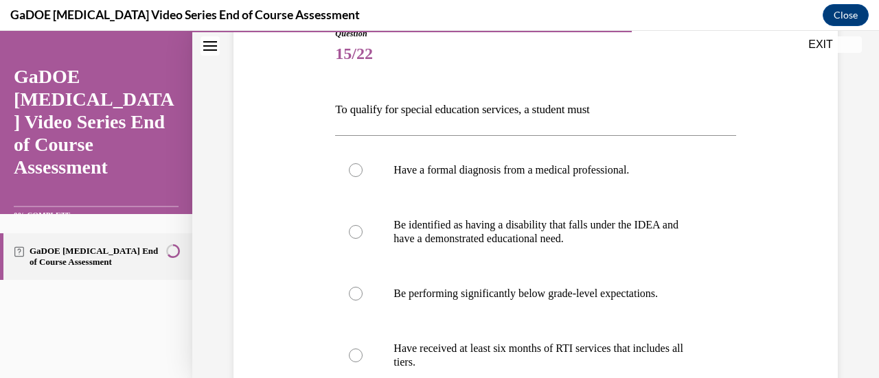
scroll to position [207, 0]
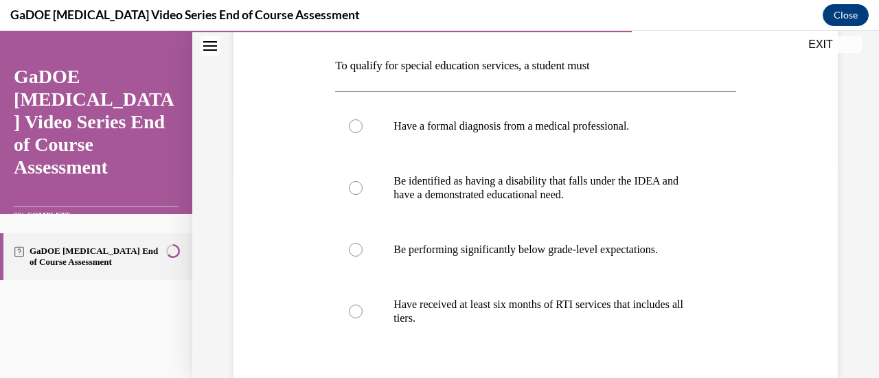
click at [360, 188] on div at bounding box center [356, 188] width 14 height 14
click at [360, 188] on input "Be identified as having a disability that falls under the IDEA and have a demon…" at bounding box center [356, 188] width 14 height 14
radio input "true"
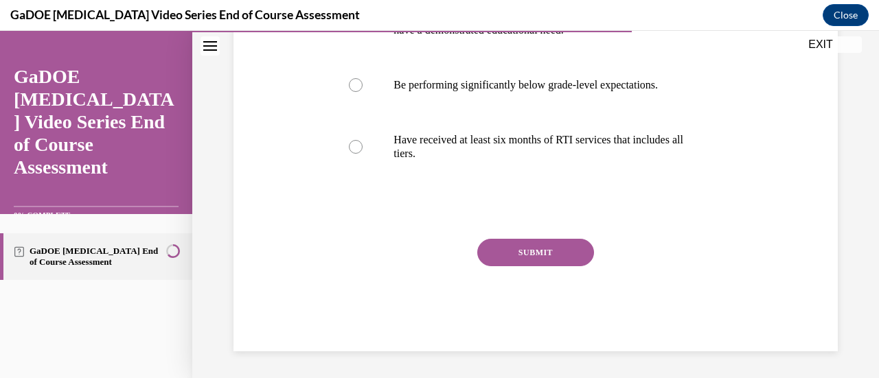
click at [570, 259] on button "SUBMIT" at bounding box center [535, 252] width 117 height 27
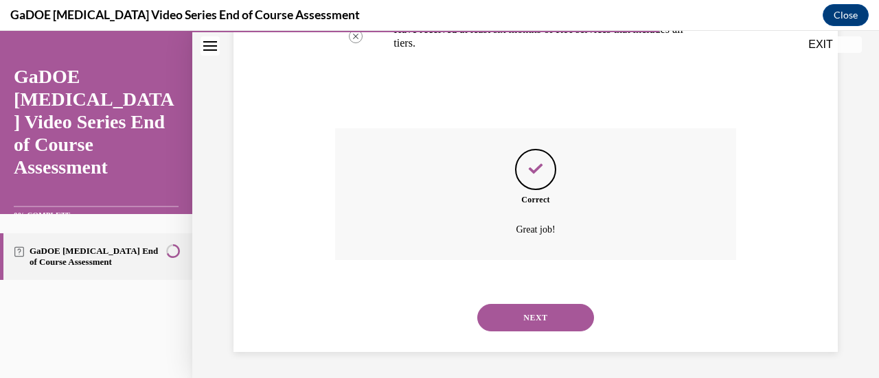
scroll to position [483, 0]
click at [547, 310] on button "NEXT" at bounding box center [535, 316] width 117 height 27
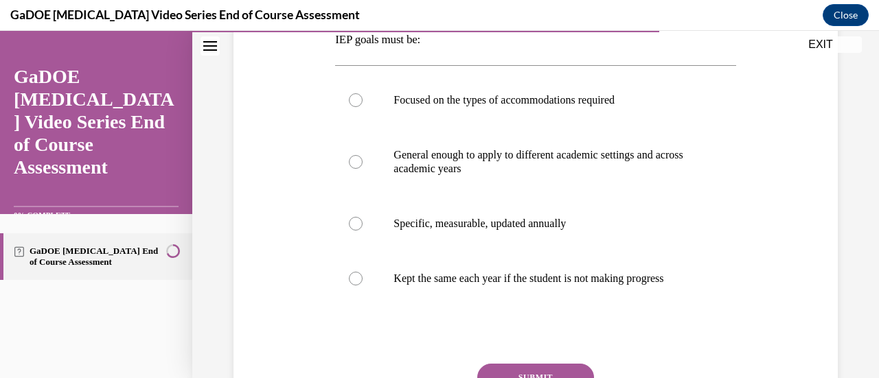
scroll to position [237, 0]
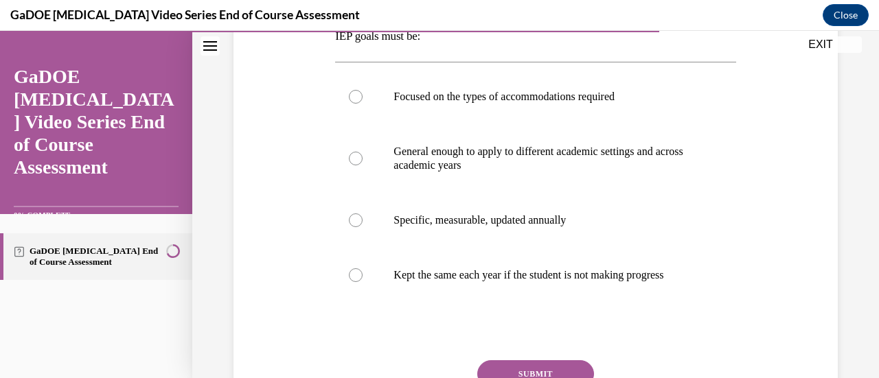
click at [350, 228] on label "Specific, measurable, updated annually" at bounding box center [535, 220] width 400 height 55
click at [350, 227] on input "Specific, measurable, updated annually" at bounding box center [356, 221] width 14 height 14
radio input "true"
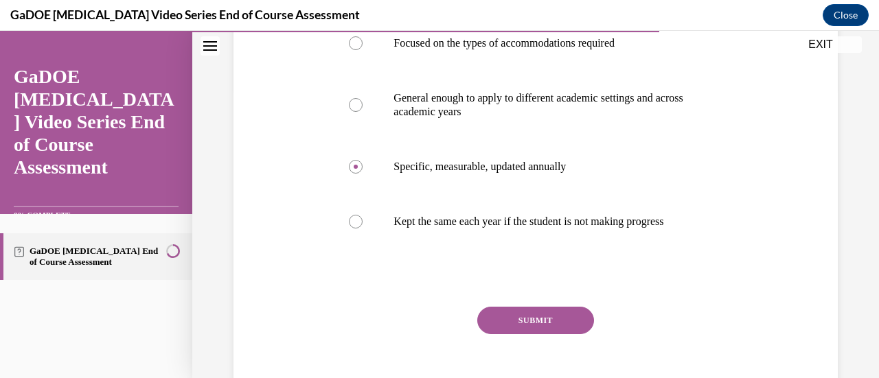
scroll to position [310, 0]
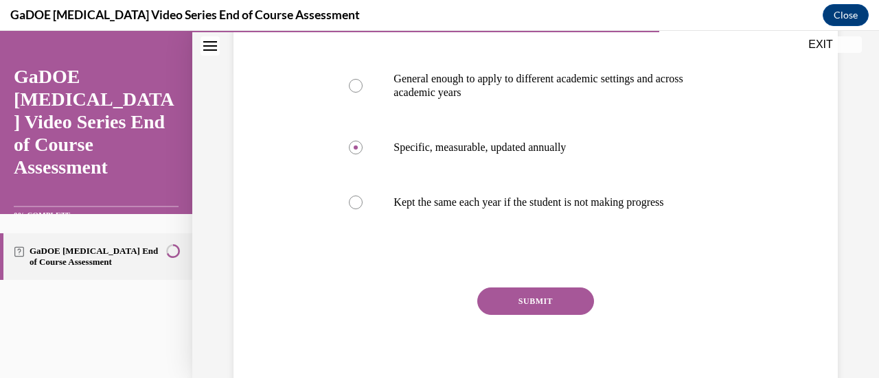
click at [579, 307] on button "SUBMIT" at bounding box center [535, 301] width 117 height 27
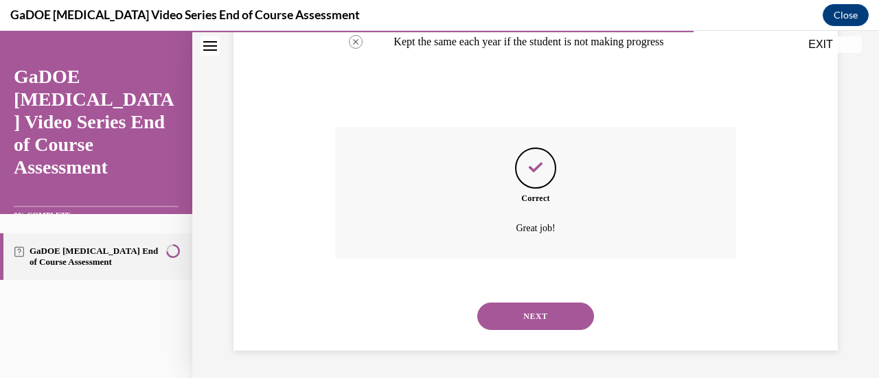
scroll to position [483, 0]
click at [540, 324] on button "NEXT" at bounding box center [535, 316] width 117 height 27
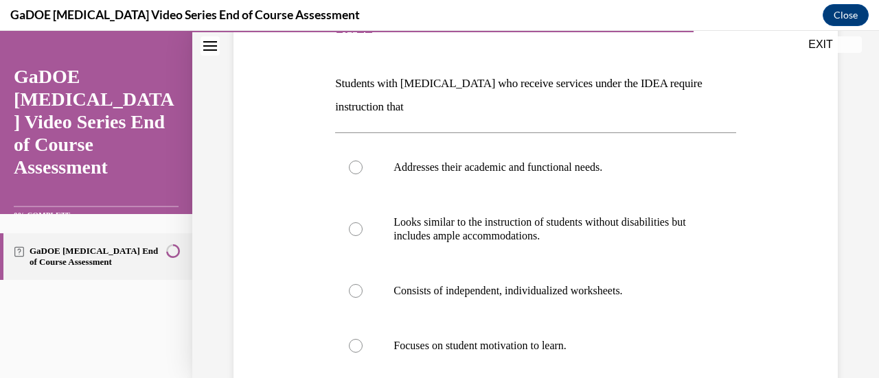
scroll to position [207, 0]
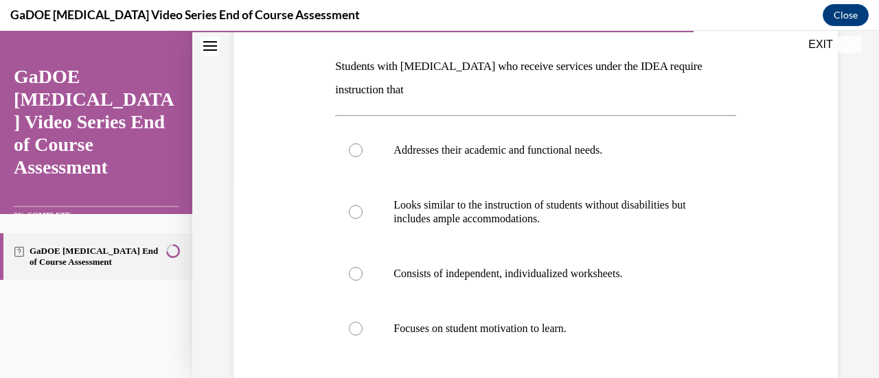
click at [343, 146] on label "Addresses their academic and functional needs." at bounding box center [535, 150] width 400 height 55
click at [349, 146] on input "Addresses their academic and functional needs." at bounding box center [356, 151] width 14 height 14
radio input "true"
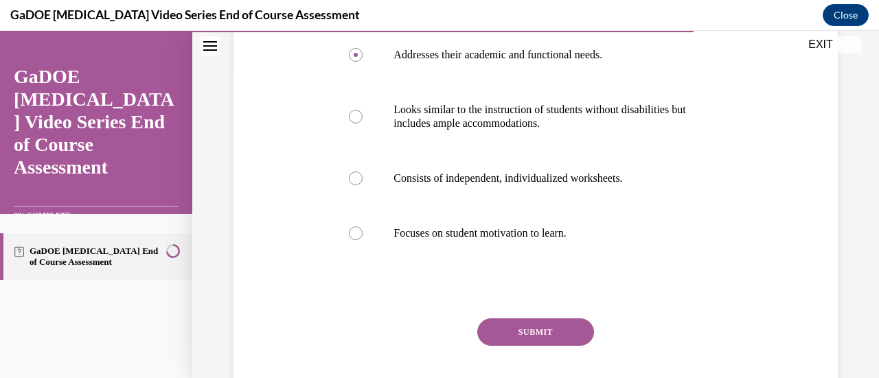
scroll to position [310, 0]
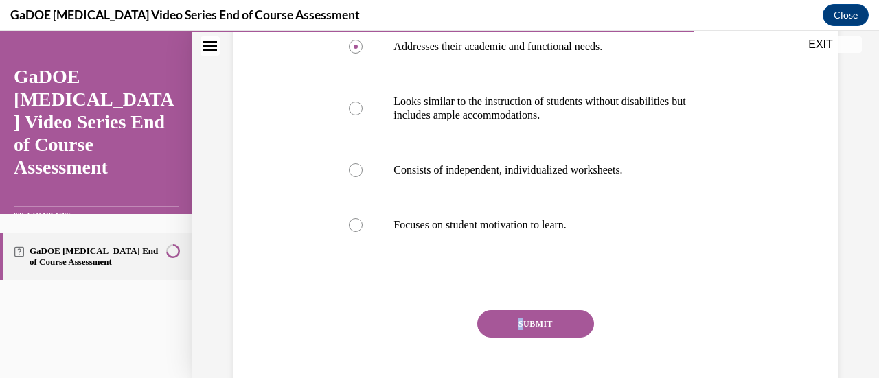
drag, startPoint x: 520, startPoint y: 305, endPoint x: 521, endPoint y: 314, distance: 9.0
click at [521, 314] on div "Question 17/22 Students with dyslexia who receive services under the IDEA requi…" at bounding box center [535, 152] width 400 height 542
click at [521, 314] on button "SUBMIT" at bounding box center [535, 323] width 117 height 27
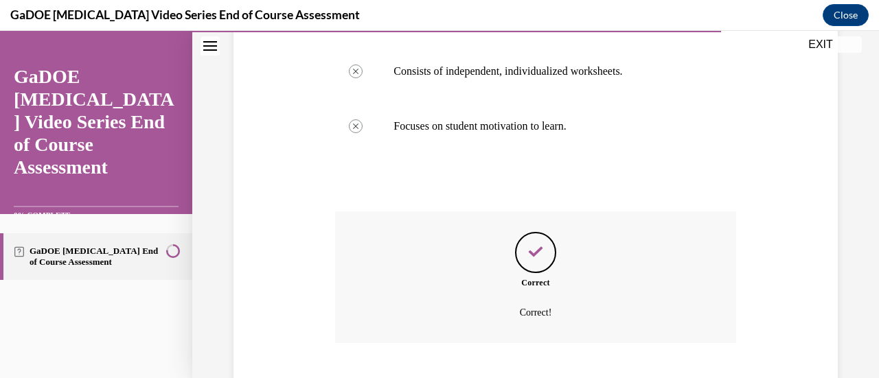
scroll to position [493, 0]
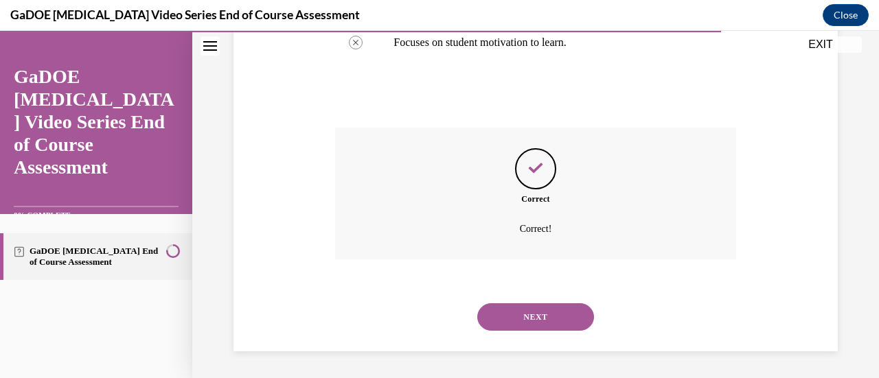
click at [542, 308] on button "NEXT" at bounding box center [535, 316] width 117 height 27
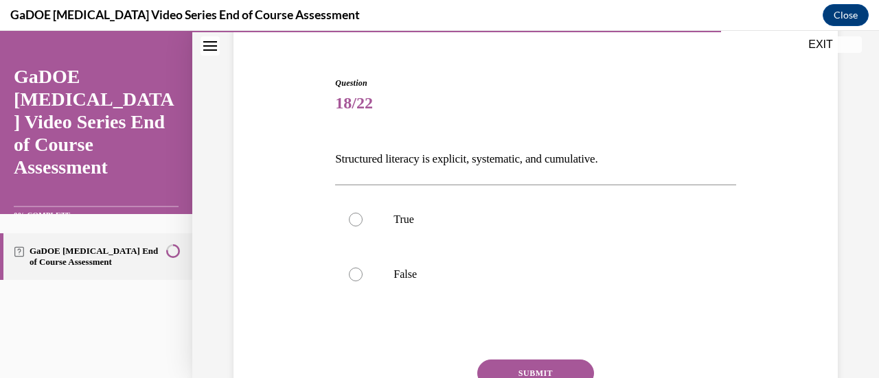
scroll to position [137, 0]
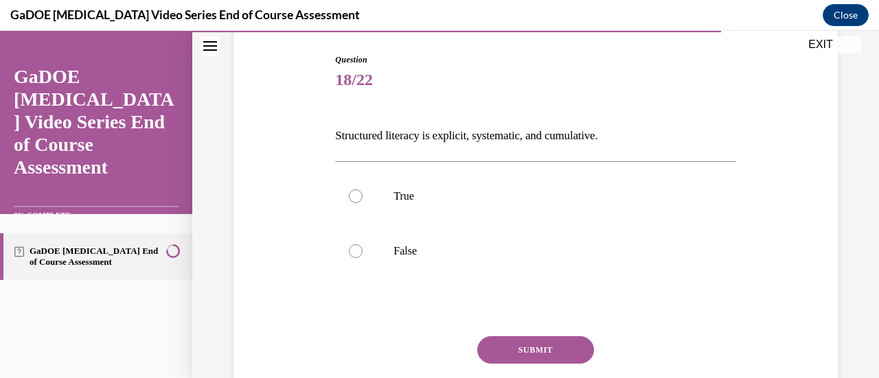
click at [354, 196] on div at bounding box center [356, 197] width 14 height 14
click at [354, 196] on input "True" at bounding box center [356, 197] width 14 height 14
radio input "true"
click at [527, 340] on button "SUBMIT" at bounding box center [535, 349] width 117 height 27
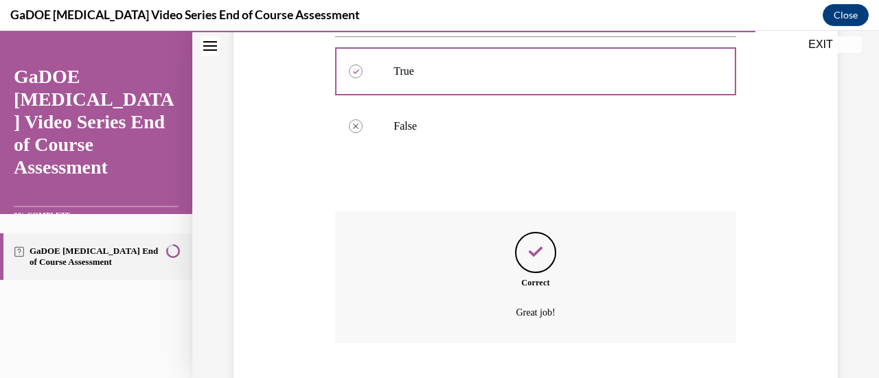
scroll to position [346, 0]
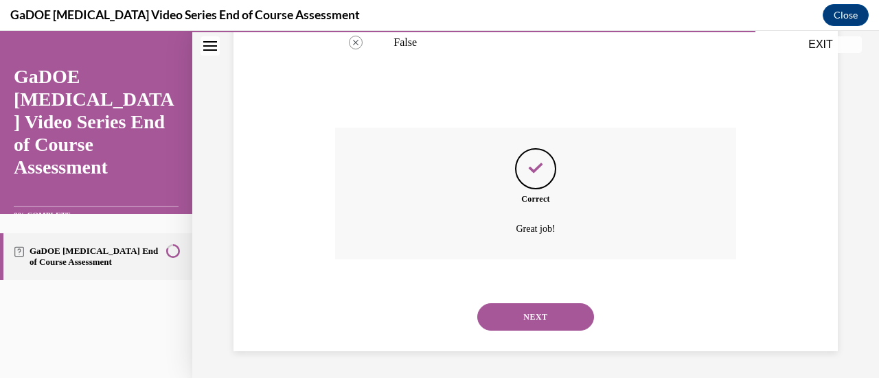
click at [569, 324] on button "NEXT" at bounding box center [535, 316] width 117 height 27
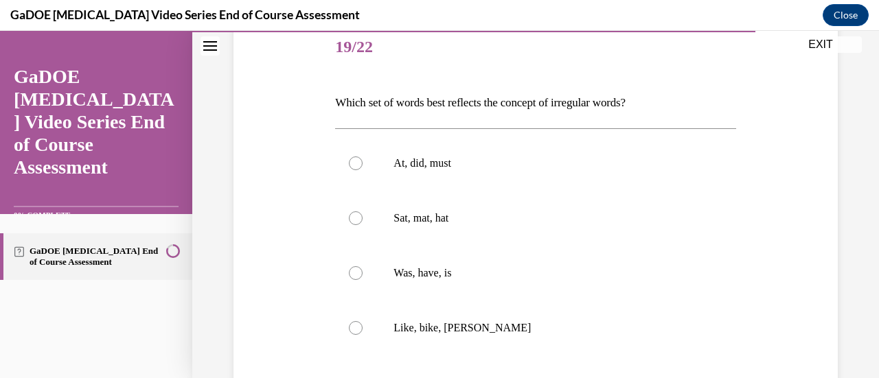
scroll to position [181, 0]
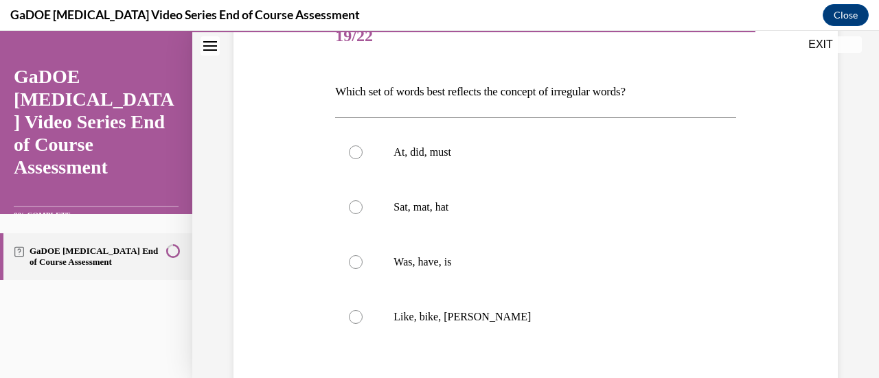
click at [354, 256] on div at bounding box center [356, 262] width 14 height 14
click at [354, 256] on input "Was, have, is" at bounding box center [356, 262] width 14 height 14
radio input "true"
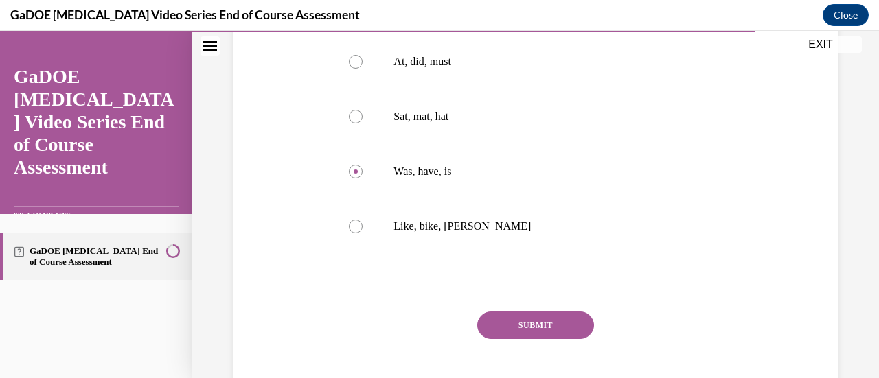
scroll to position [277, 0]
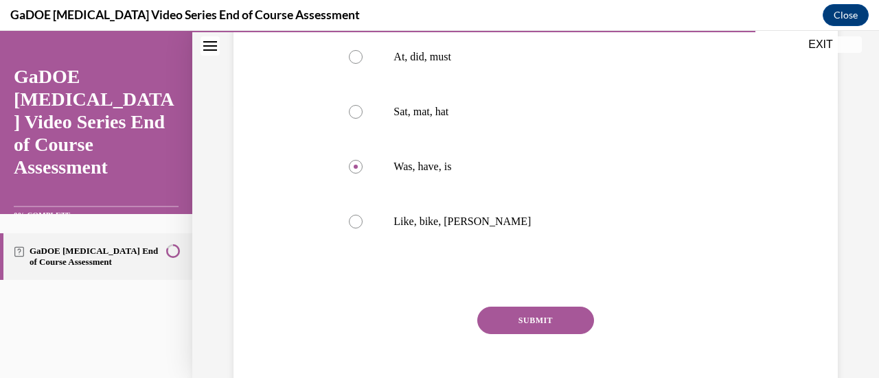
click at [539, 319] on button "SUBMIT" at bounding box center [535, 320] width 117 height 27
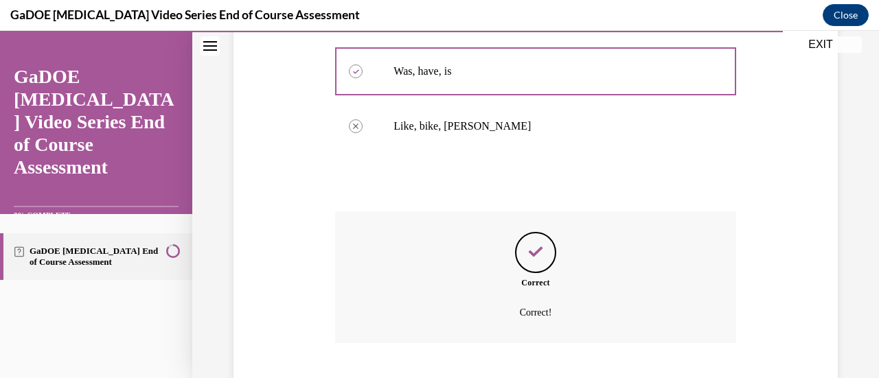
scroll to position [456, 0]
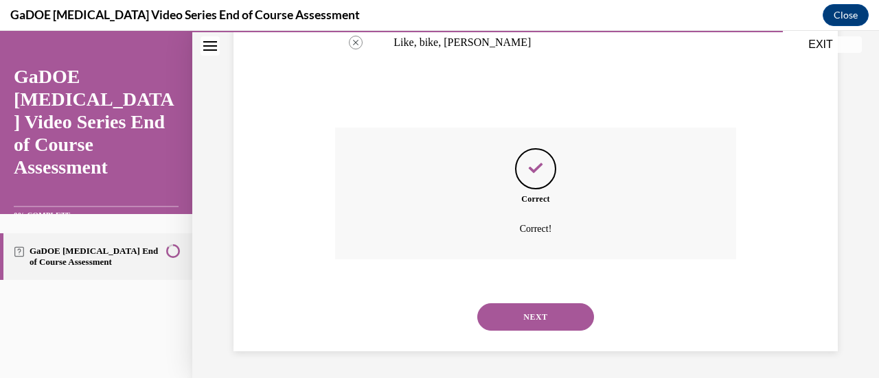
click at [549, 314] on button "NEXT" at bounding box center [535, 316] width 117 height 27
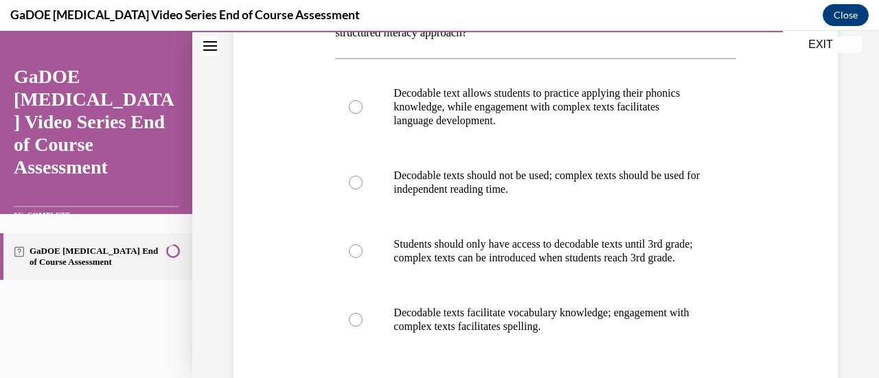
scroll to position [275, 0]
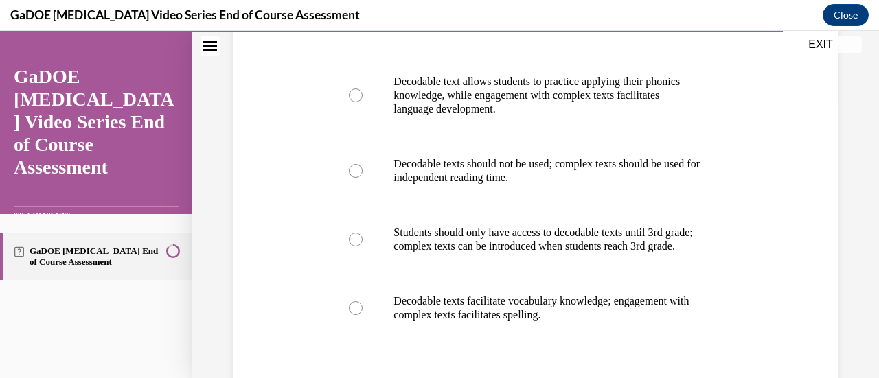
click at [360, 95] on div at bounding box center [356, 96] width 14 height 14
click at [360, 95] on input "Decodable text allows students to practice applying their phonics knowledge, wh…" at bounding box center [356, 96] width 14 height 14
radio input "true"
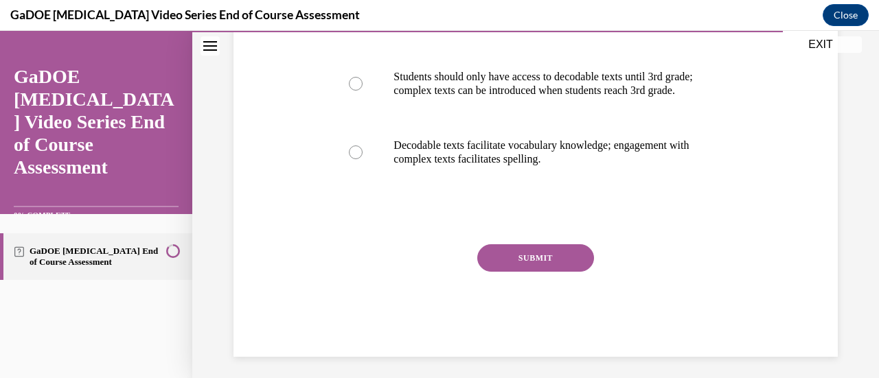
scroll to position [450, 0]
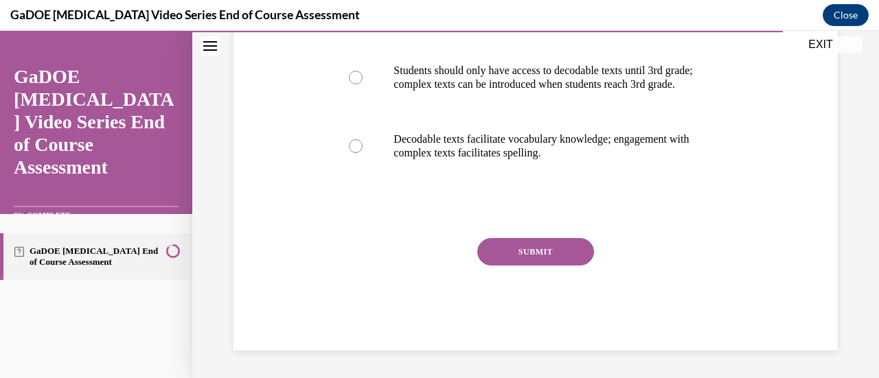
click at [522, 257] on button "SUBMIT" at bounding box center [535, 251] width 117 height 27
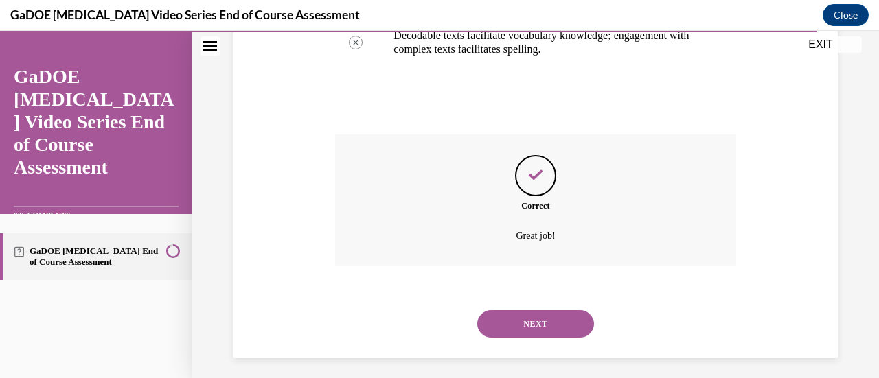
scroll to position [562, 0]
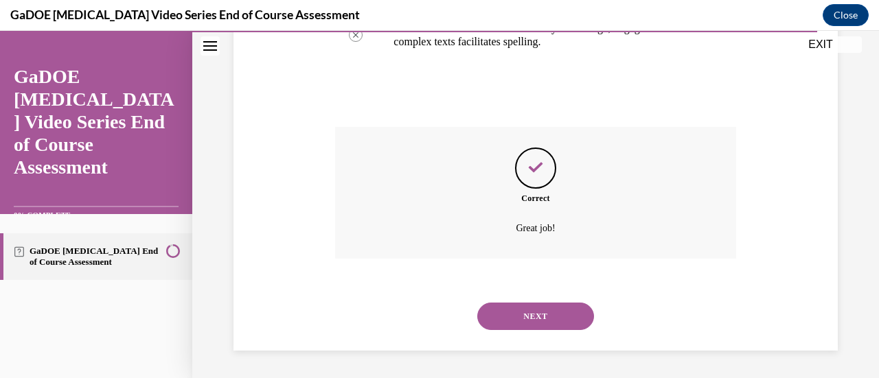
click at [528, 315] on button "NEXT" at bounding box center [535, 316] width 117 height 27
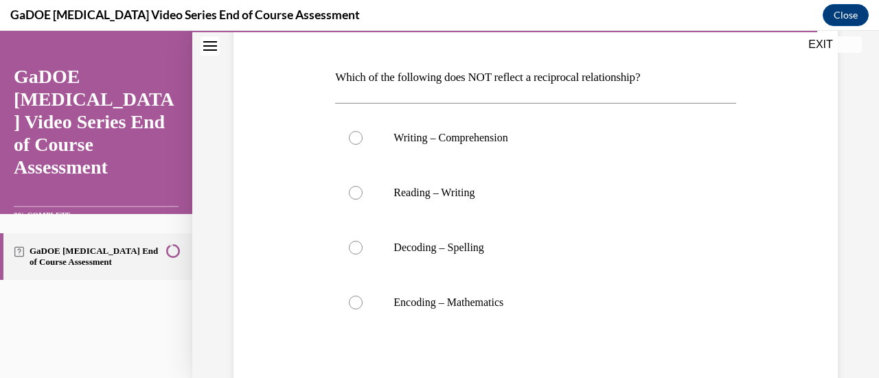
scroll to position [214, 0]
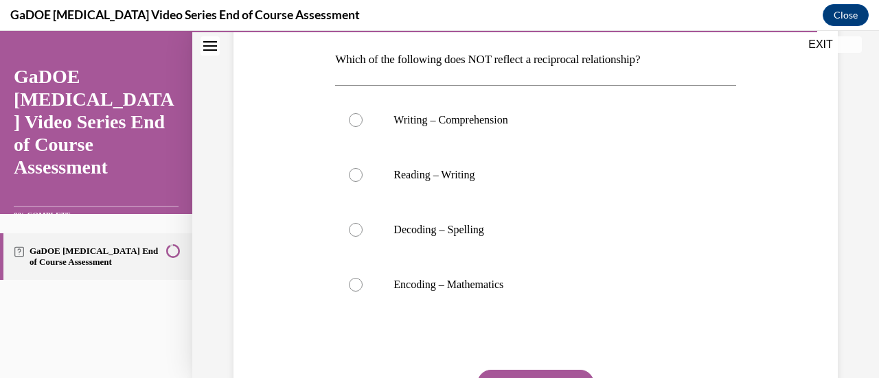
click at [356, 280] on div at bounding box center [356, 285] width 14 height 14
click at [356, 280] on input "Encoding – Mathematics" at bounding box center [356, 285] width 14 height 14
radio input "true"
click at [540, 372] on button "SUBMIT" at bounding box center [535, 383] width 117 height 27
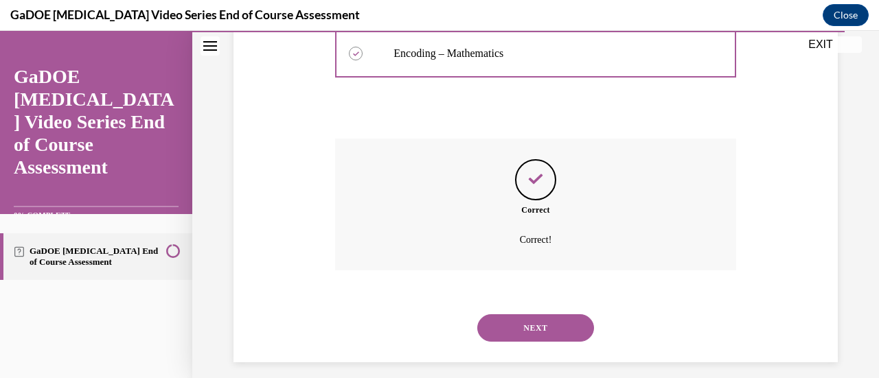
scroll to position [456, 0]
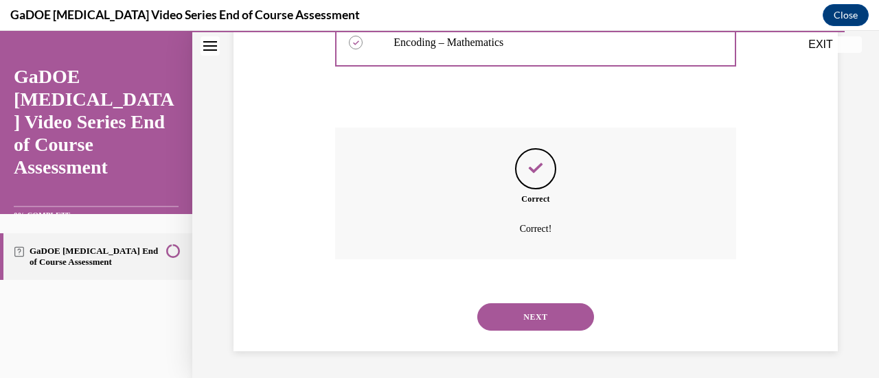
click at [509, 328] on button "NEXT" at bounding box center [535, 316] width 117 height 27
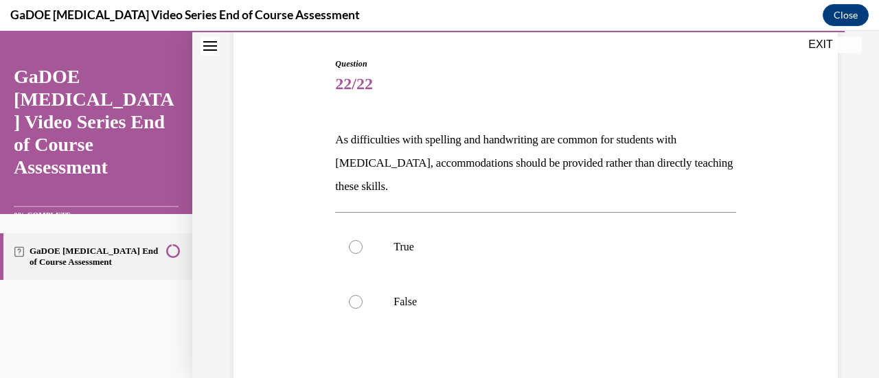
scroll to position [143, 0]
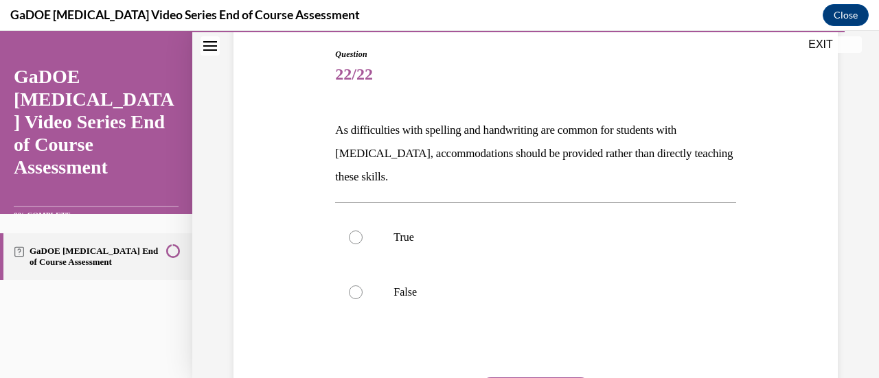
click at [356, 294] on div at bounding box center [356, 293] width 14 height 14
click at [356, 294] on input "False" at bounding box center [356, 293] width 14 height 14
radio input "true"
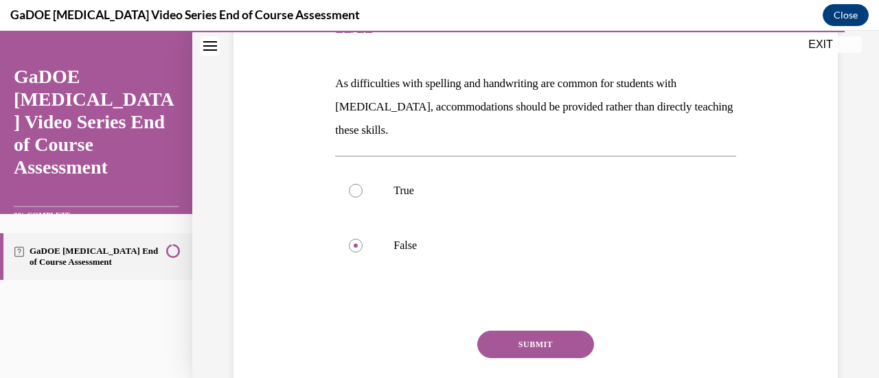
scroll to position [190, 0]
click at [559, 337] on button "SUBMIT" at bounding box center [535, 343] width 117 height 27
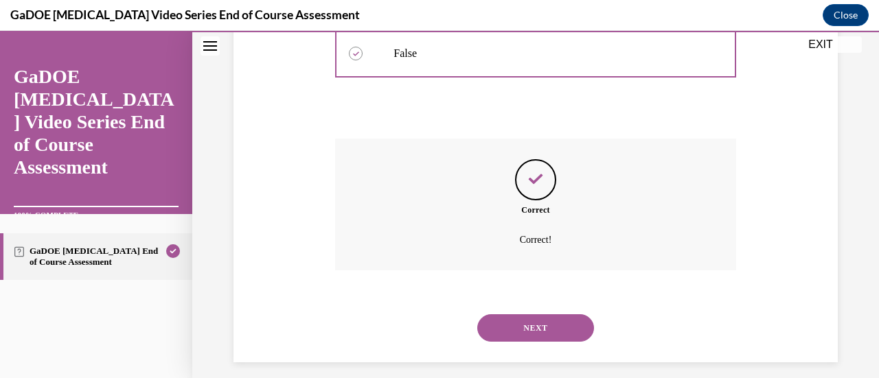
scroll to position [393, 0]
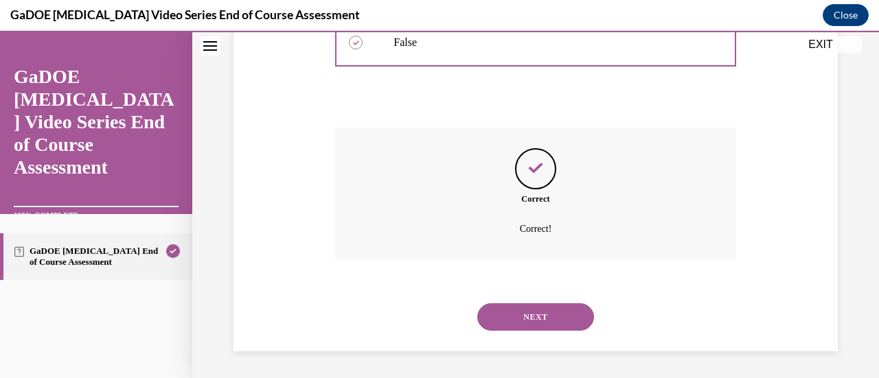
click at [518, 314] on button "NEXT" at bounding box center [535, 316] width 117 height 27
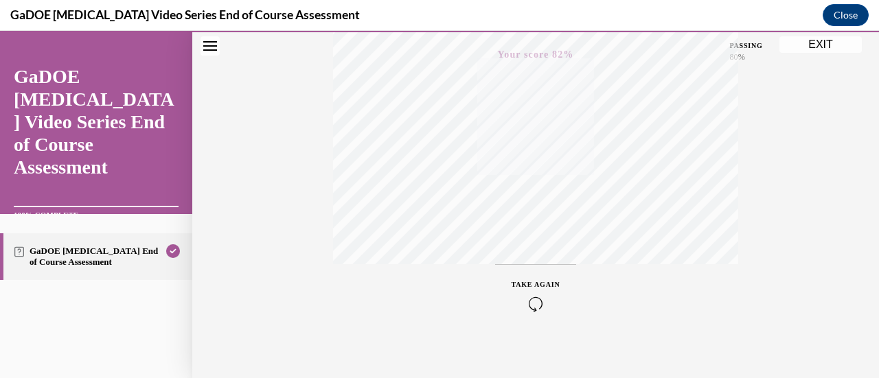
scroll to position [356, 0]
click at [530, 295] on icon "button" at bounding box center [536, 295] width 49 height 15
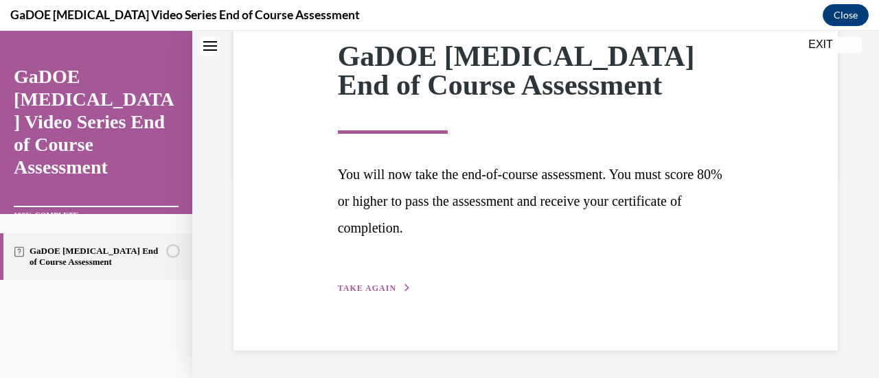
scroll to position [202, 0]
click at [358, 289] on span "TAKE AGAIN" at bounding box center [367, 289] width 58 height 10
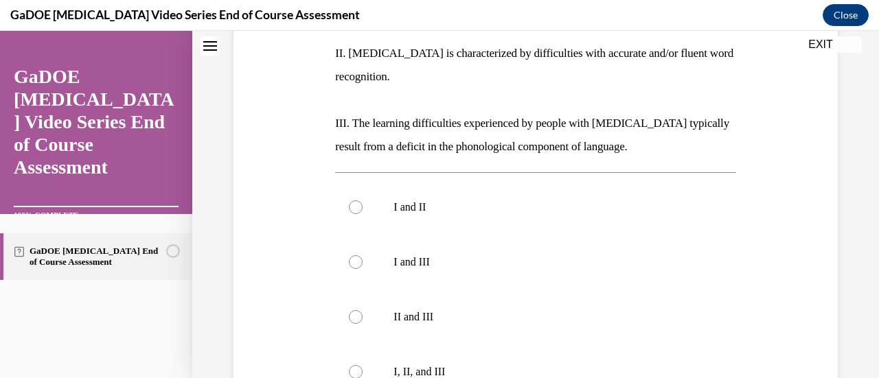
scroll to position [369, 0]
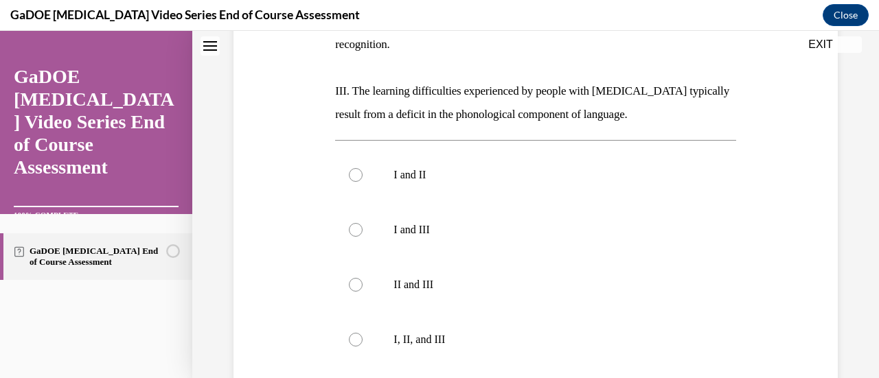
click at [355, 333] on div at bounding box center [356, 340] width 14 height 14
click at [355, 333] on input "I, II, and III" at bounding box center [356, 340] width 14 height 14
radio input "true"
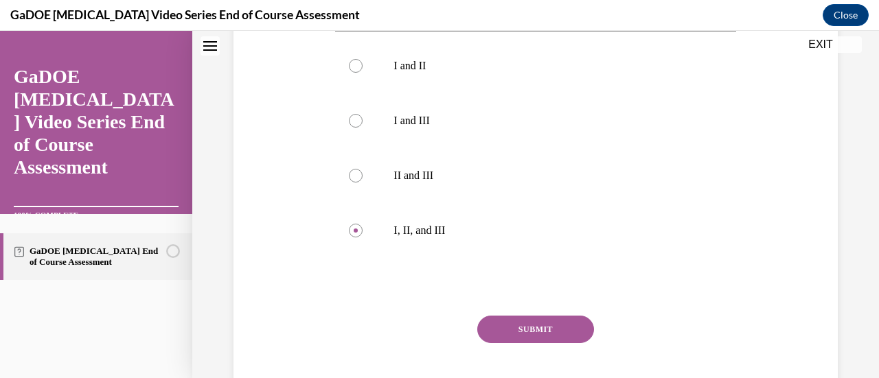
scroll to position [486, 0]
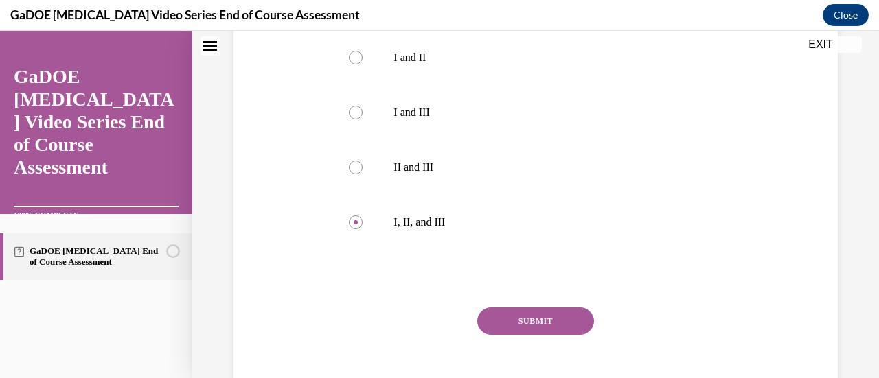
click at [547, 308] on button "SUBMIT" at bounding box center [535, 321] width 117 height 27
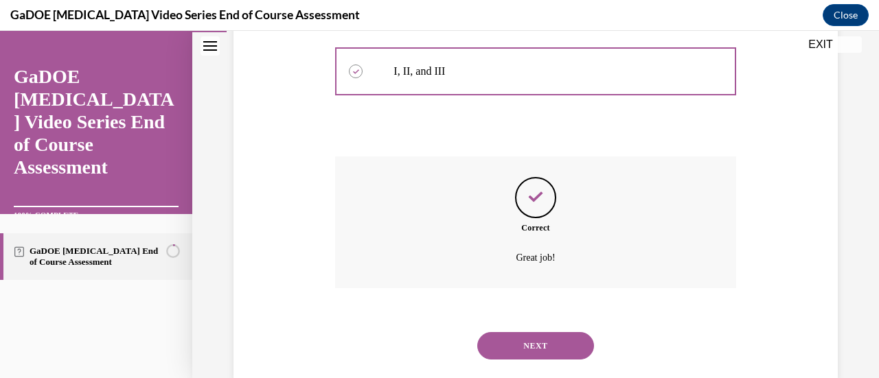
scroll to position [643, 0]
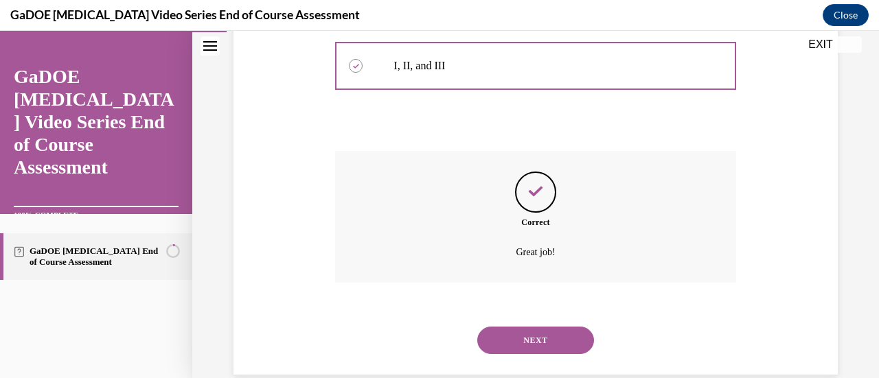
click at [527, 327] on button "NEXT" at bounding box center [535, 340] width 117 height 27
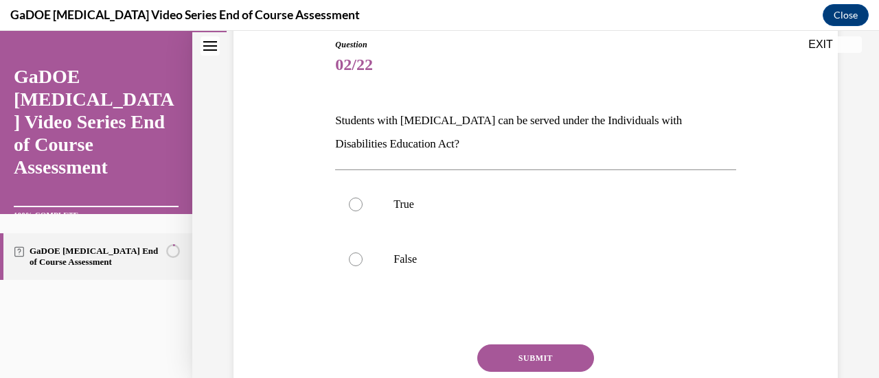
scroll to position [176, 0]
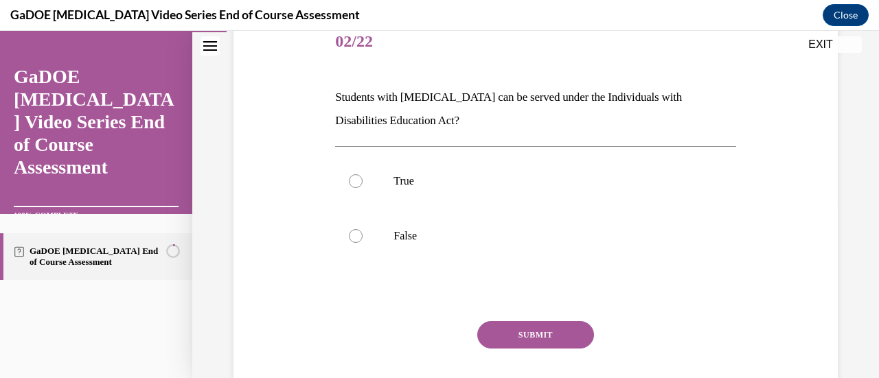
click at [356, 183] on div at bounding box center [356, 181] width 14 height 14
click at [356, 183] on input "True" at bounding box center [356, 181] width 14 height 14
radio input "true"
click at [518, 331] on button "SUBMIT" at bounding box center [535, 334] width 117 height 27
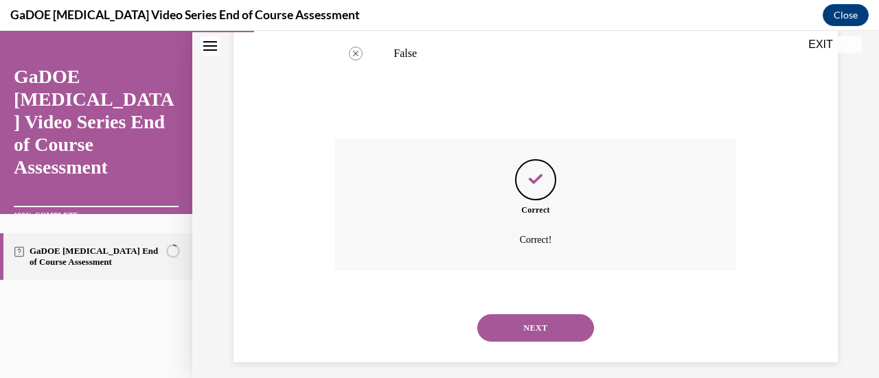
scroll to position [369, 0]
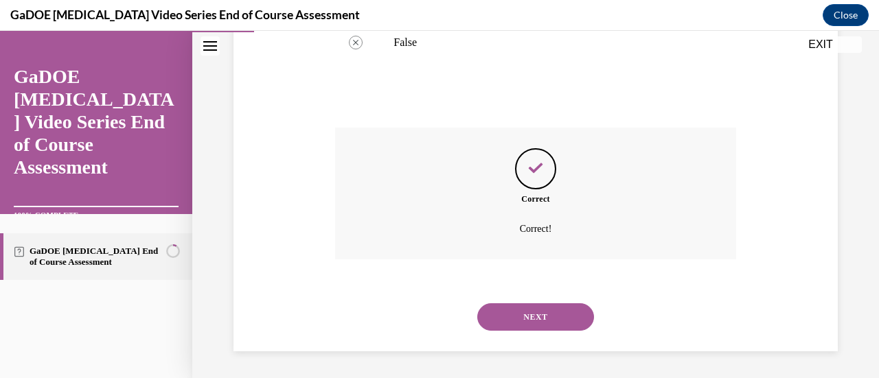
click at [531, 317] on button "NEXT" at bounding box center [535, 316] width 117 height 27
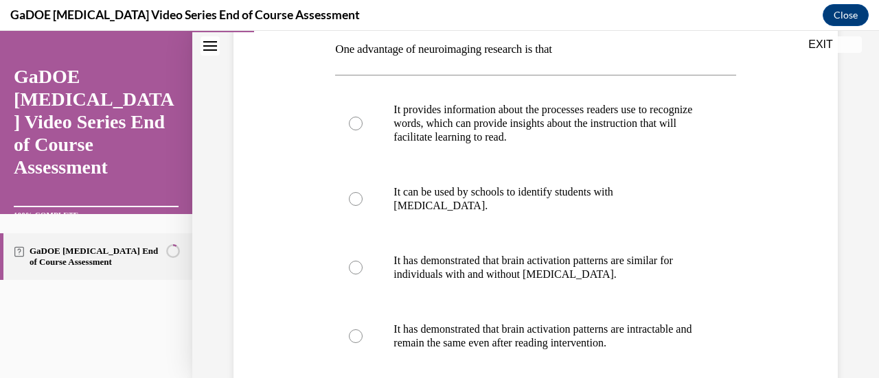
scroll to position [226, 0]
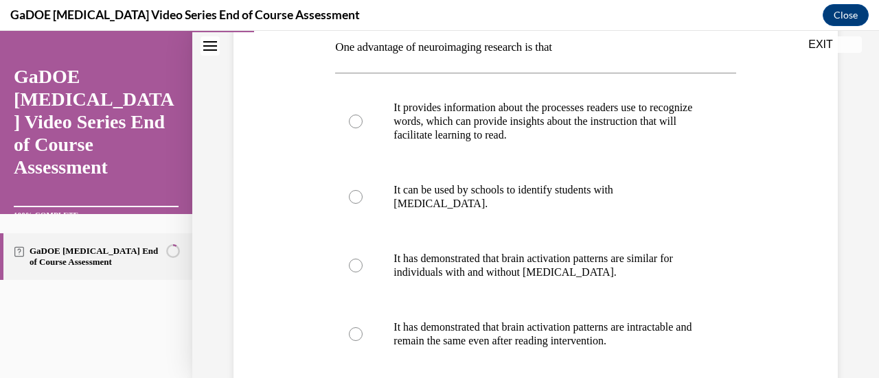
click at [357, 116] on div at bounding box center [356, 122] width 14 height 14
click at [357, 116] on input "It provides information about the processes readers use to recognize words, whi…" at bounding box center [356, 122] width 14 height 14
radio input "true"
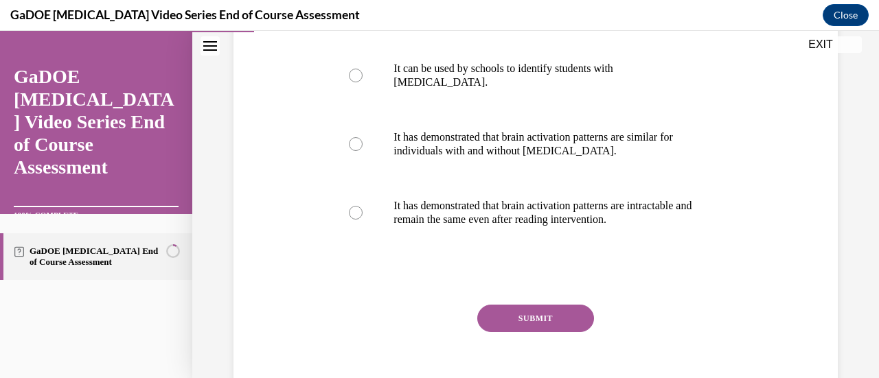
scroll to position [391, 0]
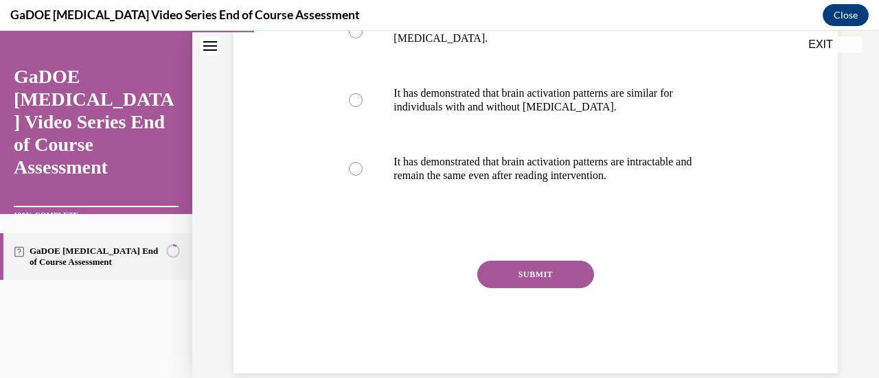
click at [526, 282] on button "SUBMIT" at bounding box center [535, 274] width 117 height 27
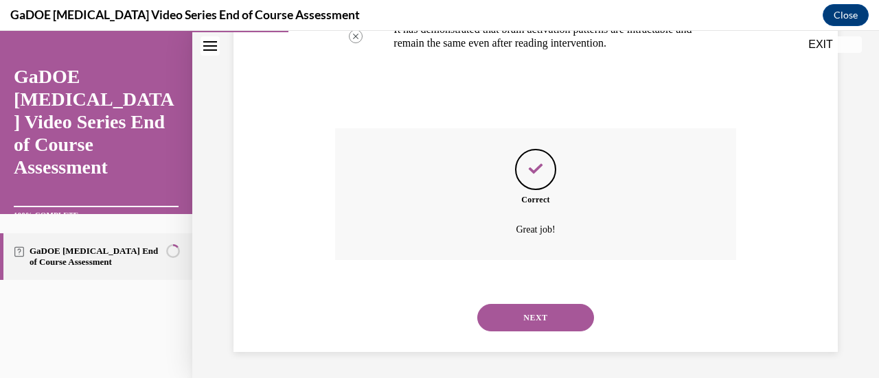
scroll to position [525, 0]
click at [525, 313] on button "NEXT" at bounding box center [535, 316] width 117 height 27
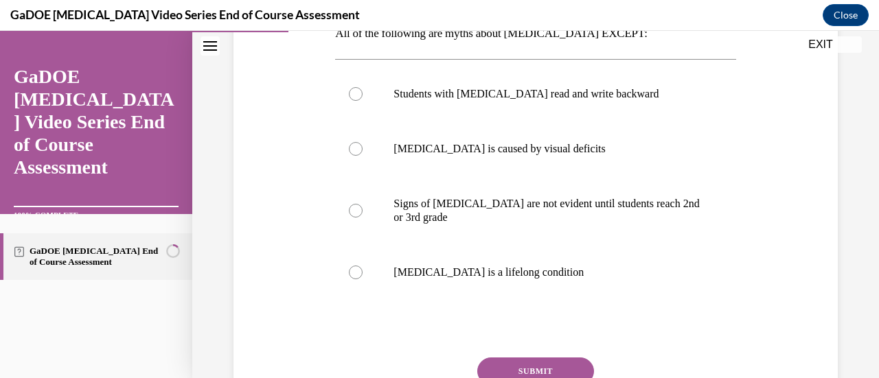
scroll to position [262, 0]
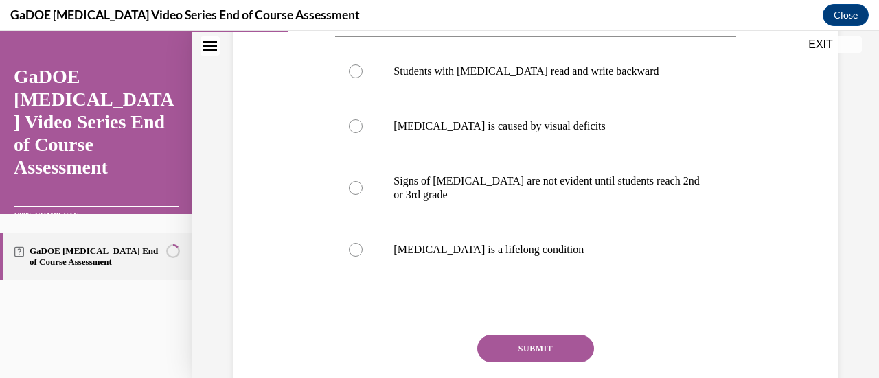
click at [353, 250] on div at bounding box center [356, 250] width 14 height 14
click at [353, 250] on input "Dyslexia is a lifelong condition" at bounding box center [356, 250] width 14 height 14
radio input "true"
click at [514, 348] on button "SUBMIT" at bounding box center [535, 348] width 117 height 27
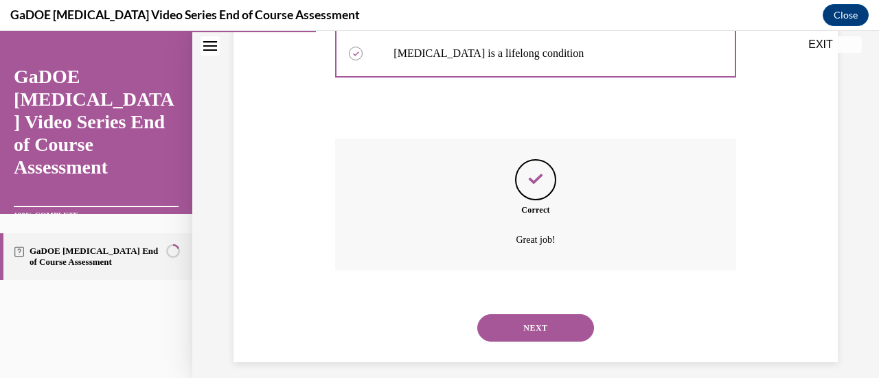
scroll to position [470, 0]
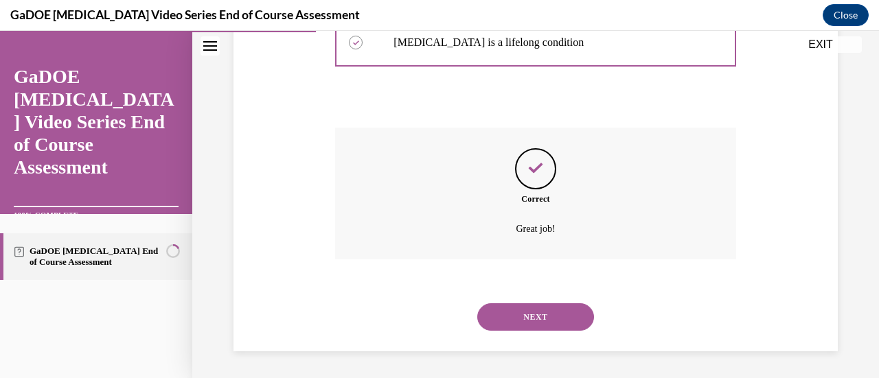
click at [559, 315] on button "NEXT" at bounding box center [535, 316] width 117 height 27
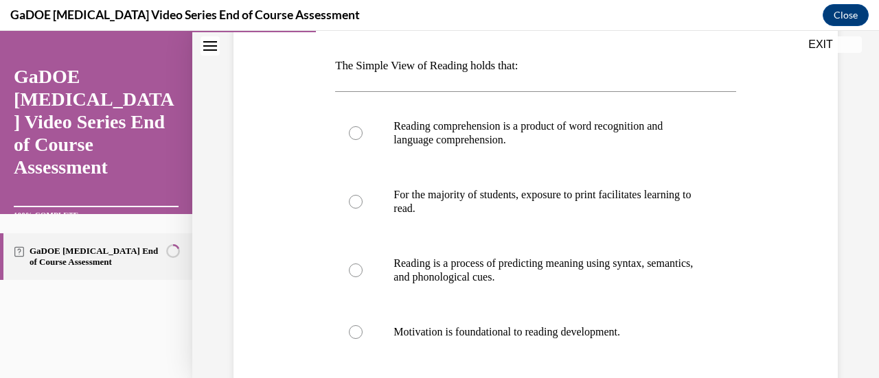
scroll to position [206, 0]
click at [349, 133] on div at bounding box center [356, 135] width 14 height 14
click at [349, 133] on input "Reading comprehension is a product of word recognition and language comprehensi…" at bounding box center [356, 135] width 14 height 14
radio input "true"
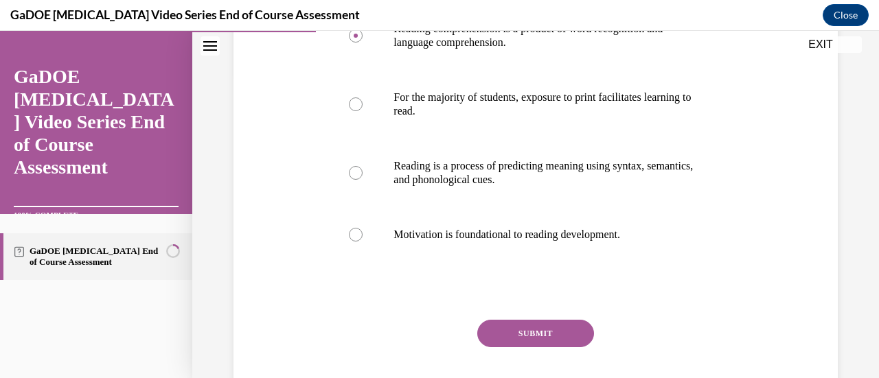
scroll to position [306, 0]
click at [548, 332] on button "SUBMIT" at bounding box center [535, 332] width 117 height 27
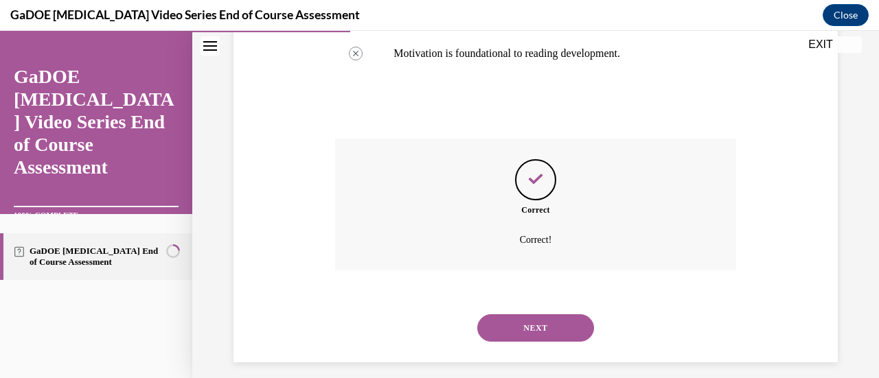
scroll to position [497, 0]
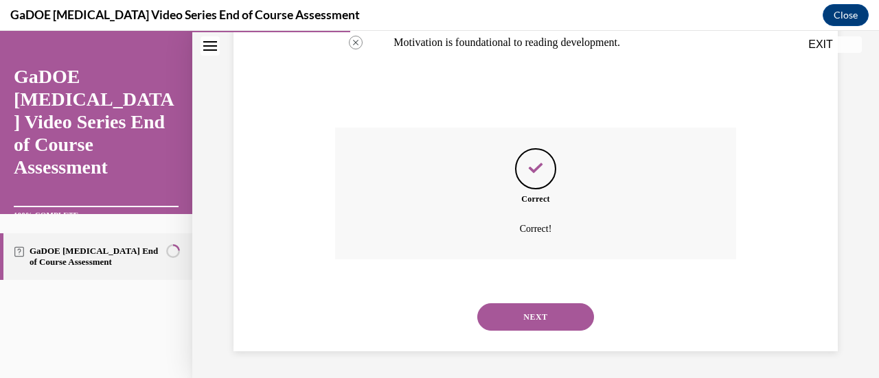
click at [540, 322] on button "NEXT" at bounding box center [535, 316] width 117 height 27
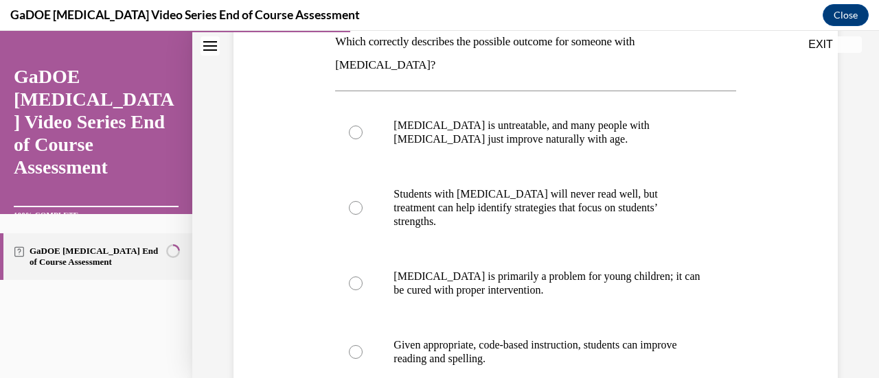
scroll to position [238, 0]
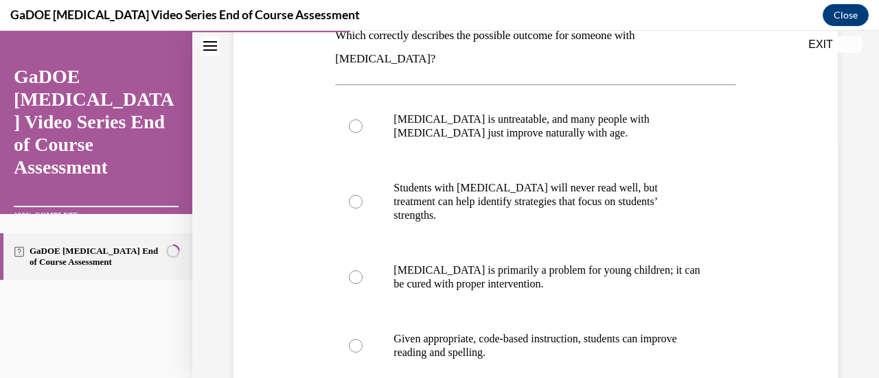
click at [356, 339] on div at bounding box center [356, 346] width 14 height 14
click at [356, 339] on input "Given appropriate, code-based instruction, students can improve reading and spe…" at bounding box center [356, 346] width 14 height 14
radio input "true"
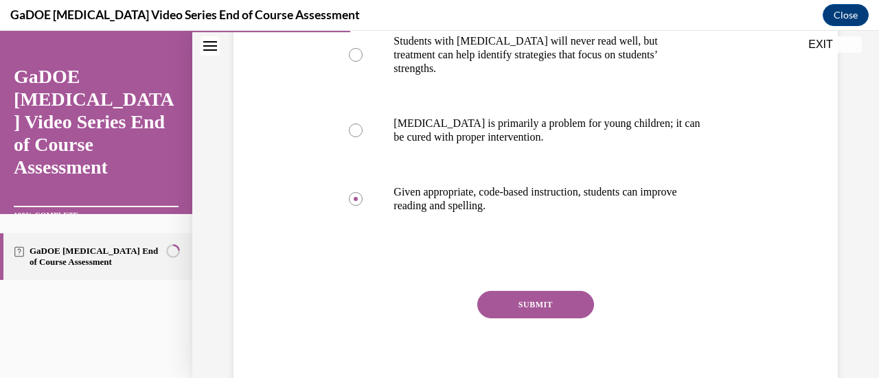
scroll to position [393, 0]
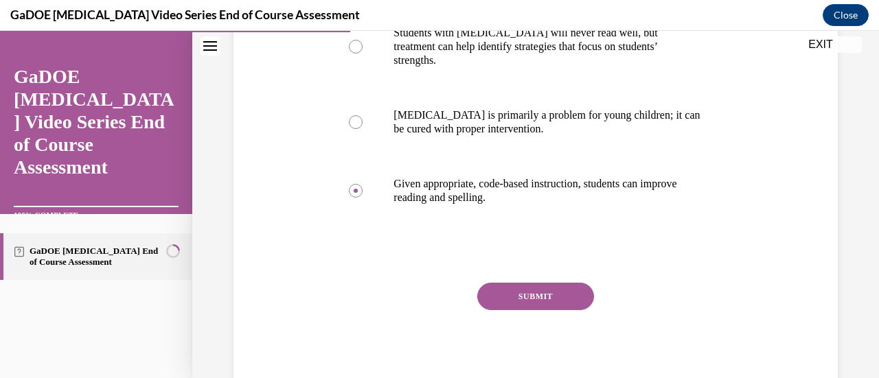
click at [520, 283] on button "SUBMIT" at bounding box center [535, 296] width 117 height 27
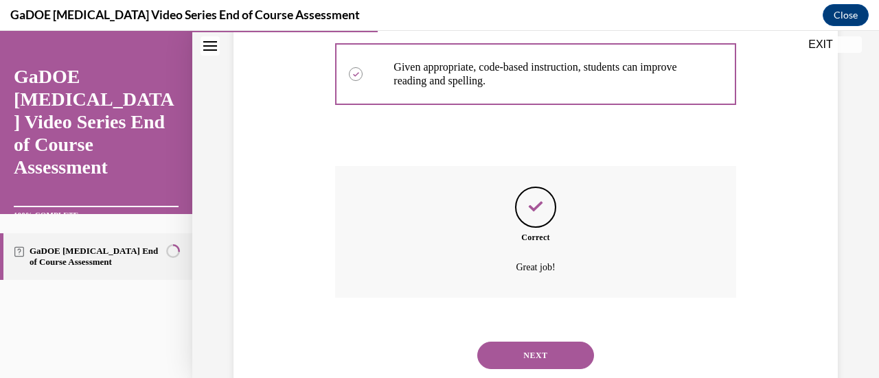
scroll to position [511, 0]
click at [527, 341] on button "NEXT" at bounding box center [535, 354] width 117 height 27
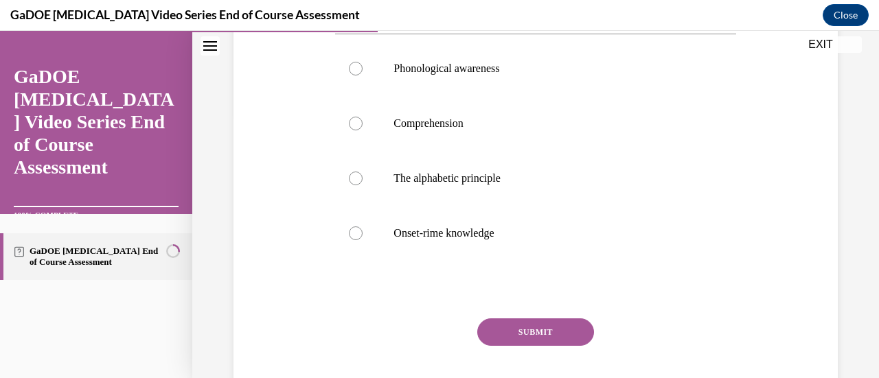
scroll to position [301, 0]
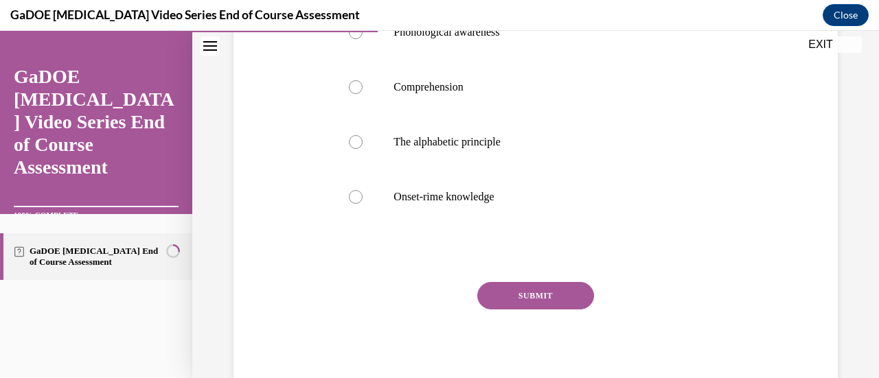
click at [362, 160] on label "The alphabetic principle" at bounding box center [535, 142] width 400 height 55
click at [362, 149] on input "The alphabetic principle" at bounding box center [356, 142] width 14 height 14
radio input "true"
click at [545, 308] on button "SUBMIT" at bounding box center [535, 295] width 117 height 27
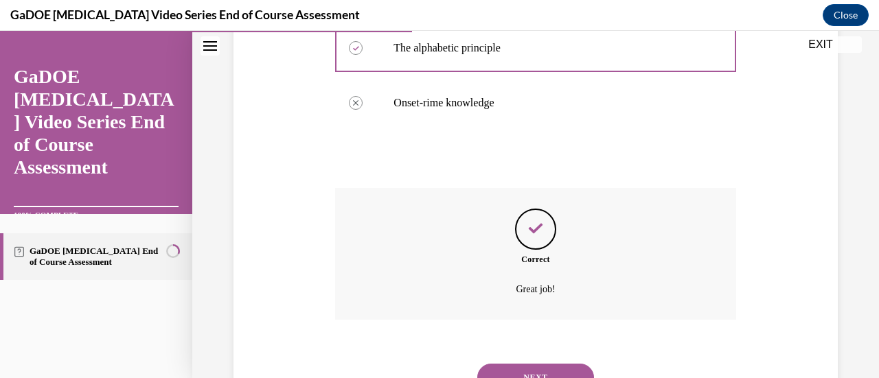
scroll to position [479, 0]
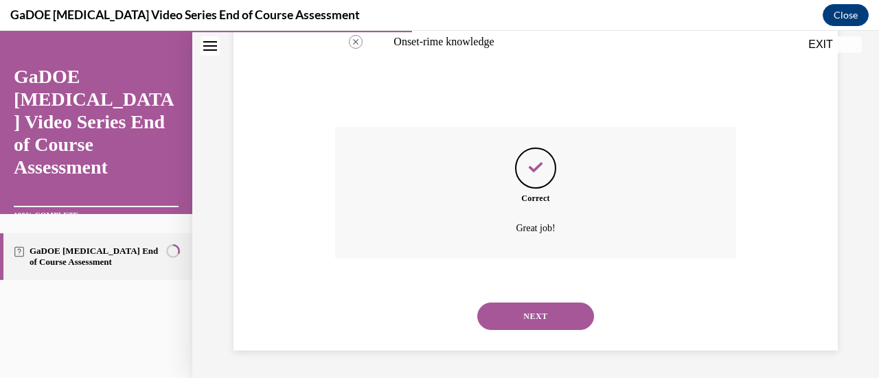
click at [532, 312] on button "NEXT" at bounding box center [535, 316] width 117 height 27
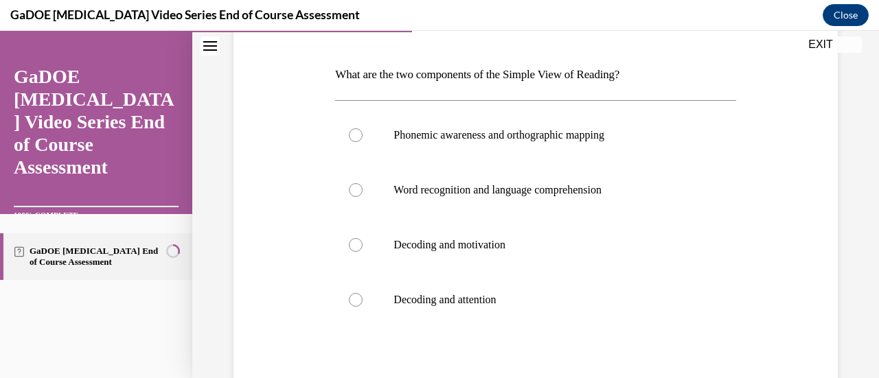
scroll to position [200, 0]
click at [352, 190] on div at bounding box center [356, 189] width 14 height 14
click at [352, 190] on input "Word recognition and language comprehension" at bounding box center [356, 189] width 14 height 14
radio input "true"
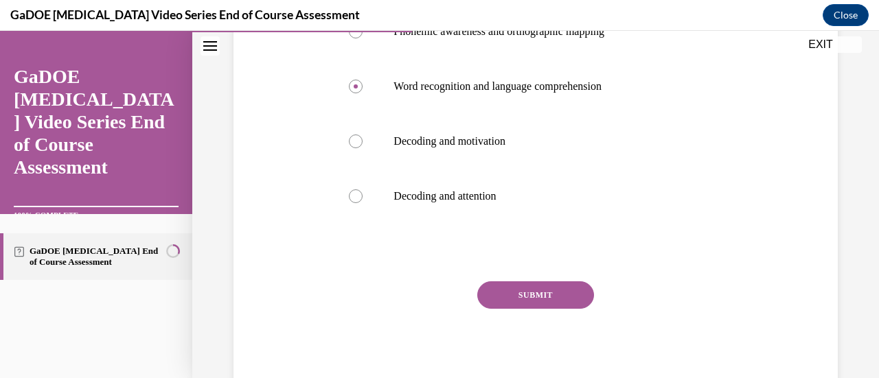
scroll to position [345, 0]
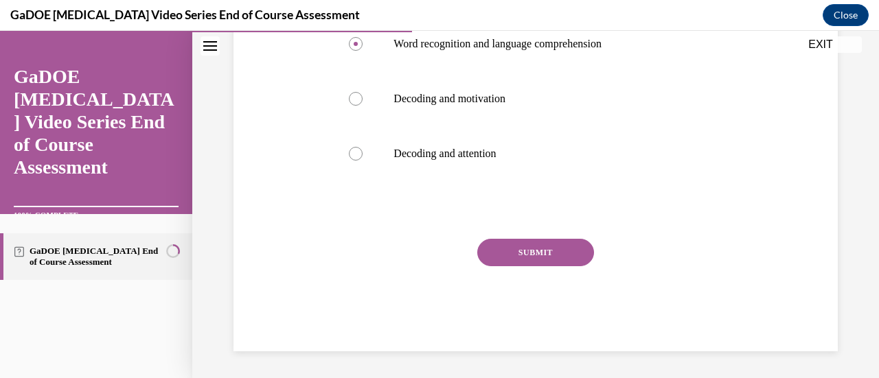
click at [505, 247] on button "SUBMIT" at bounding box center [535, 252] width 117 height 27
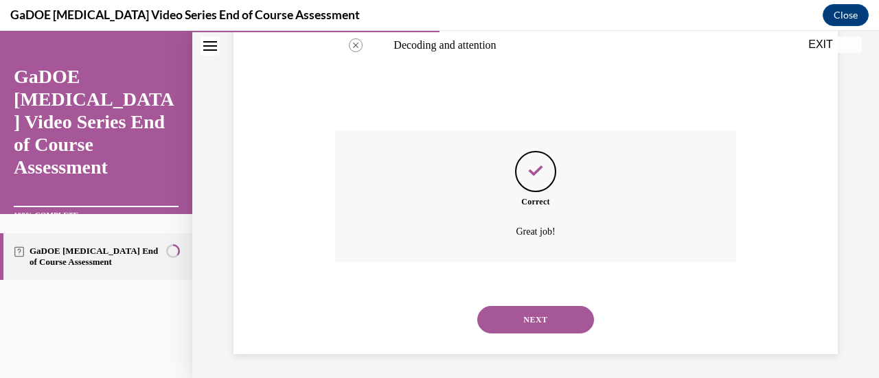
scroll to position [456, 0]
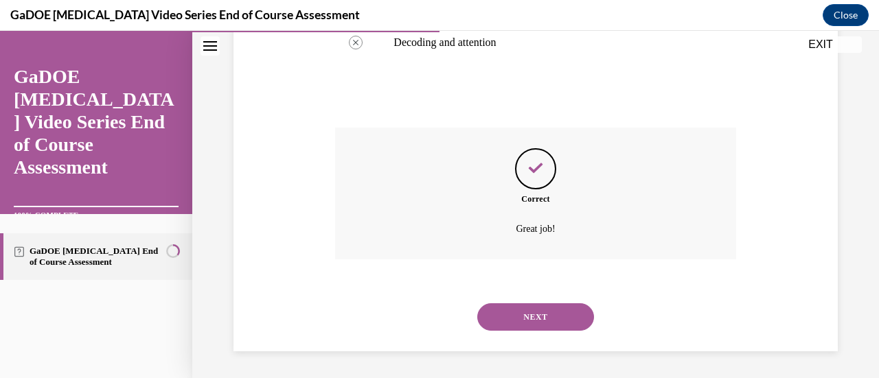
click at [541, 316] on button "NEXT" at bounding box center [535, 316] width 117 height 27
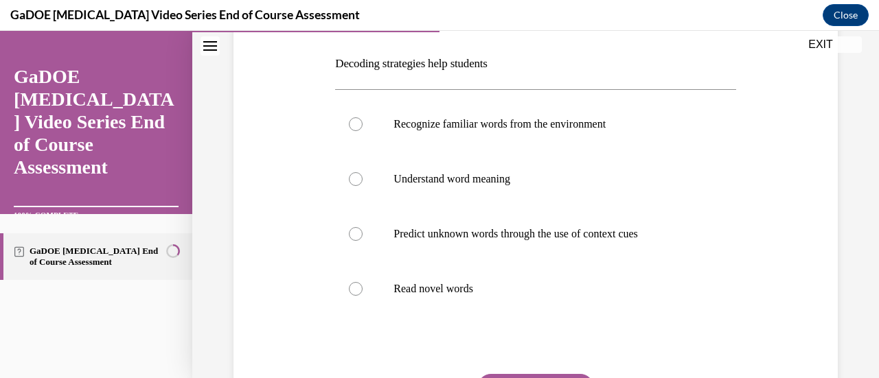
scroll to position [244, 0]
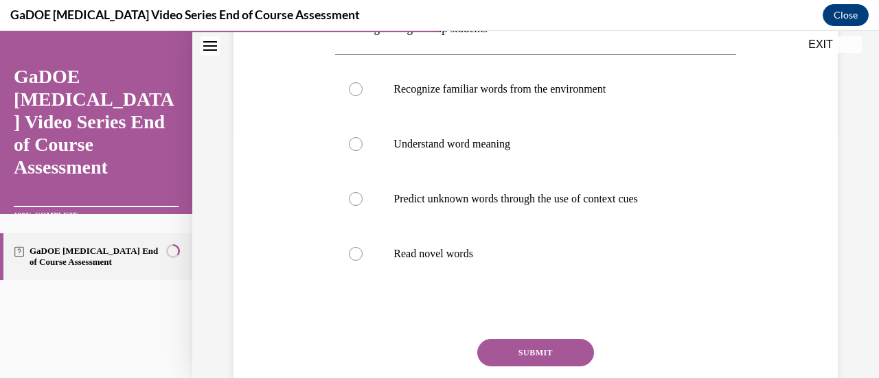
click at [354, 251] on div at bounding box center [356, 254] width 14 height 14
click at [354, 251] on input "Read novel words" at bounding box center [356, 254] width 14 height 14
radio input "true"
click at [520, 347] on button "SUBMIT" at bounding box center [535, 352] width 117 height 27
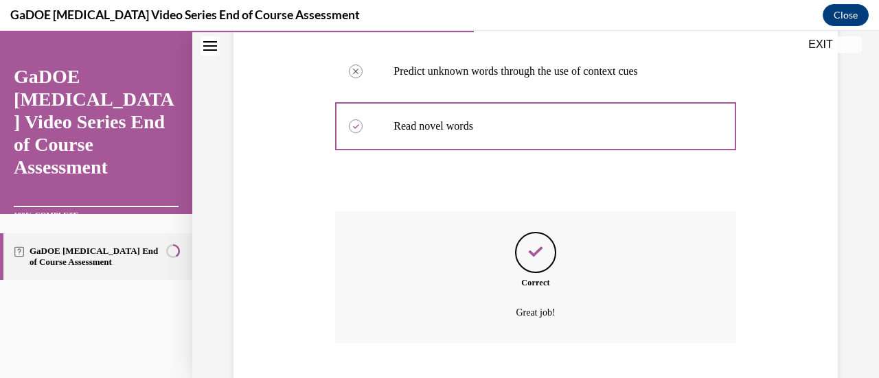
scroll to position [456, 0]
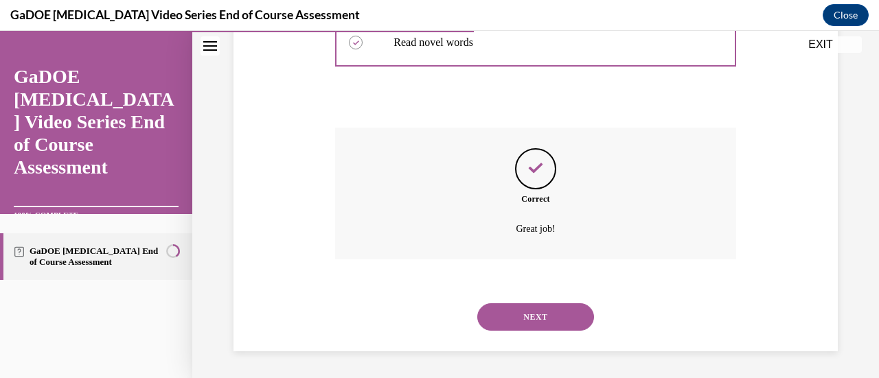
click at [547, 318] on button "NEXT" at bounding box center [535, 316] width 117 height 27
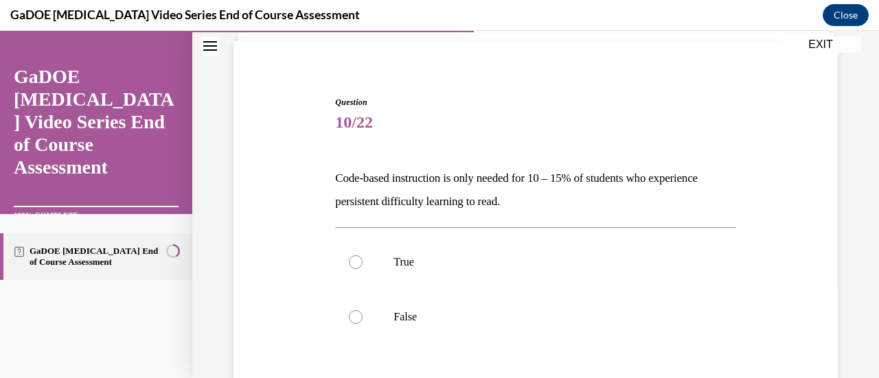
scroll to position [155, 0]
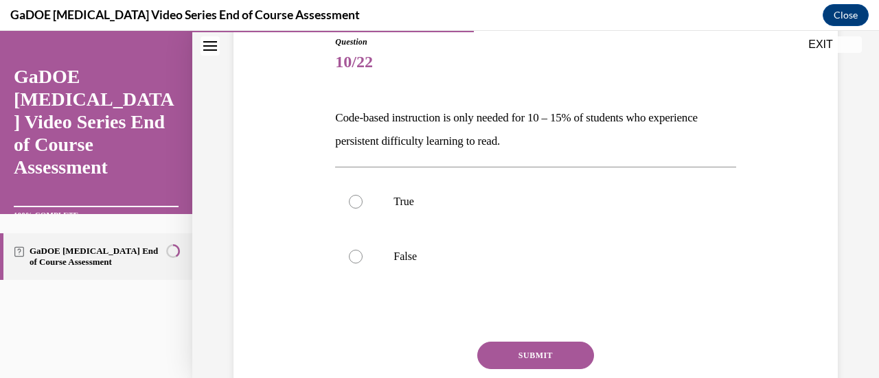
click at [354, 262] on div at bounding box center [356, 257] width 14 height 14
click at [354, 262] on input "False" at bounding box center [356, 257] width 14 height 14
radio input "true"
click at [544, 350] on button "SUBMIT" at bounding box center [535, 355] width 117 height 27
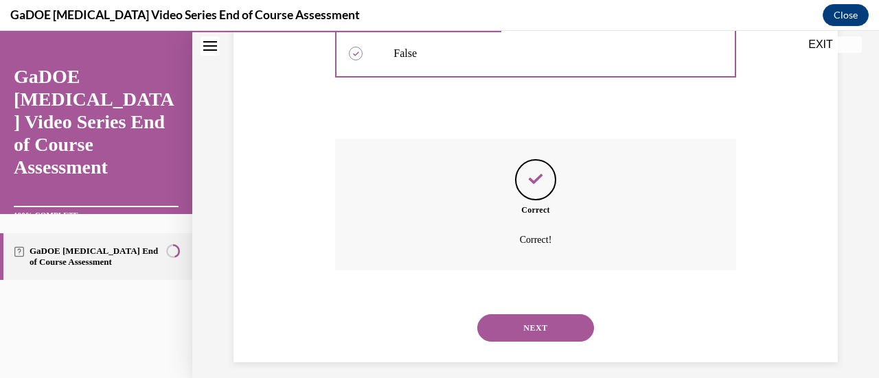
scroll to position [369, 0]
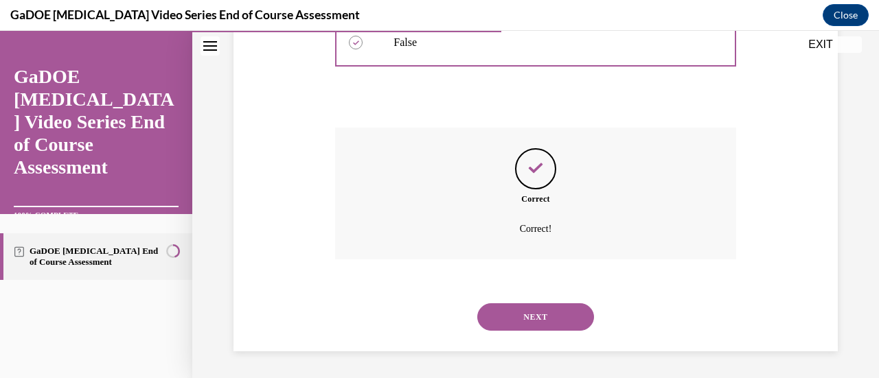
click at [547, 309] on button "NEXT" at bounding box center [535, 316] width 117 height 27
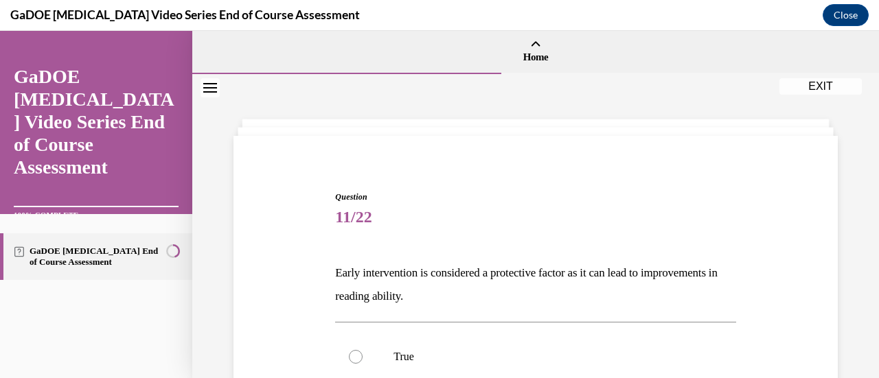
drag, startPoint x: 868, startPoint y: 144, endPoint x: 877, endPoint y: 139, distance: 9.8
click at [868, 139] on div "Home Question 10/22 Code-based instruction is only needed for 10 – 15% of stude…" at bounding box center [535, 204] width 687 height 347
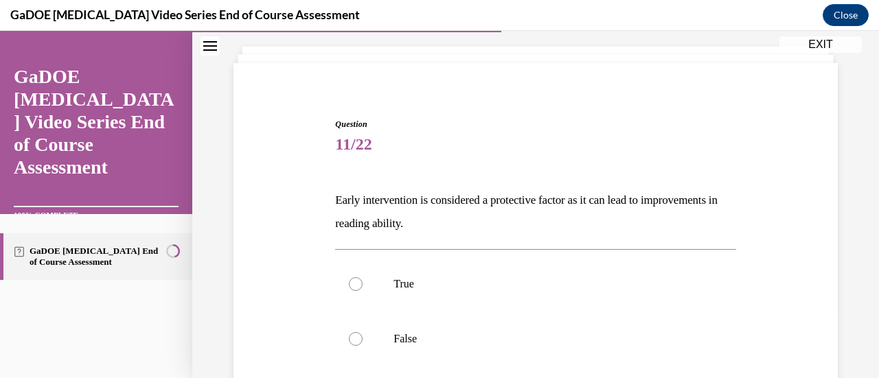
scroll to position [86, 0]
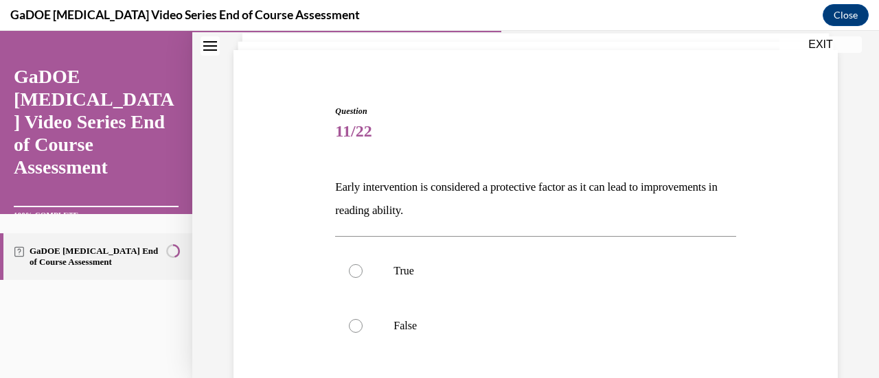
click at [358, 274] on div at bounding box center [356, 271] width 14 height 14
click at [358, 274] on input "True" at bounding box center [356, 271] width 14 height 14
radio input "true"
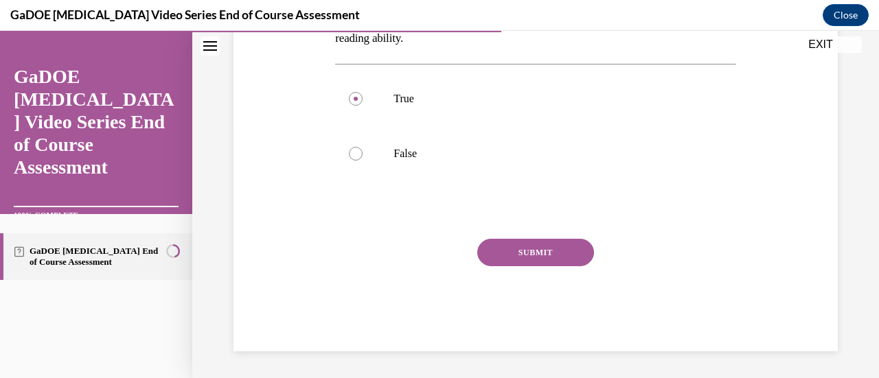
click at [559, 259] on button "SUBMIT" at bounding box center [535, 252] width 117 height 27
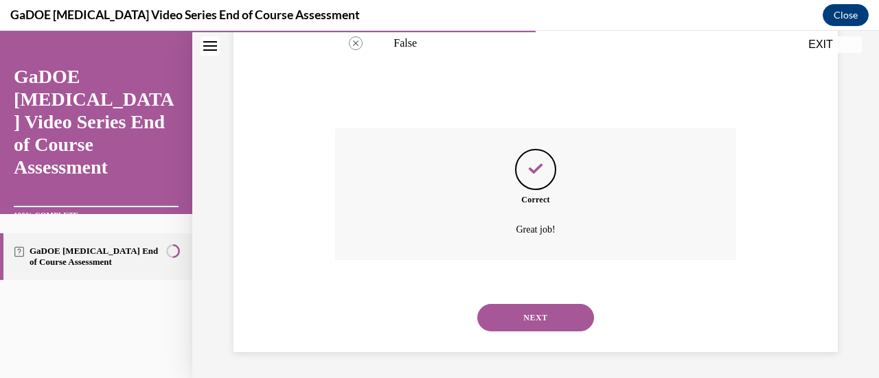
scroll to position [369, 0]
click at [532, 315] on button "NEXT" at bounding box center [535, 316] width 117 height 27
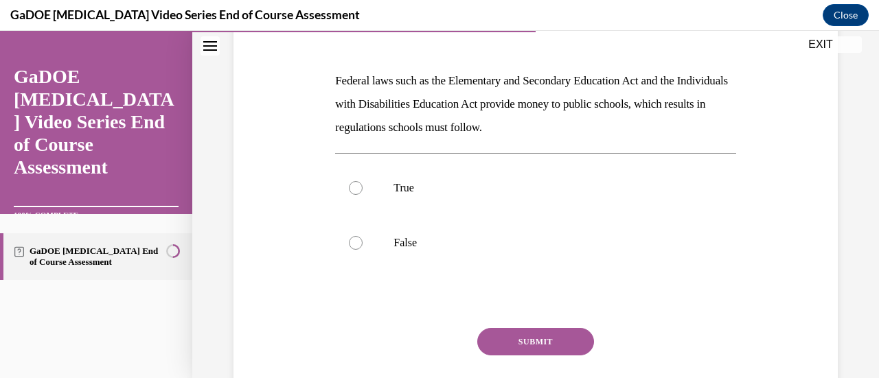
scroll to position [217, 0]
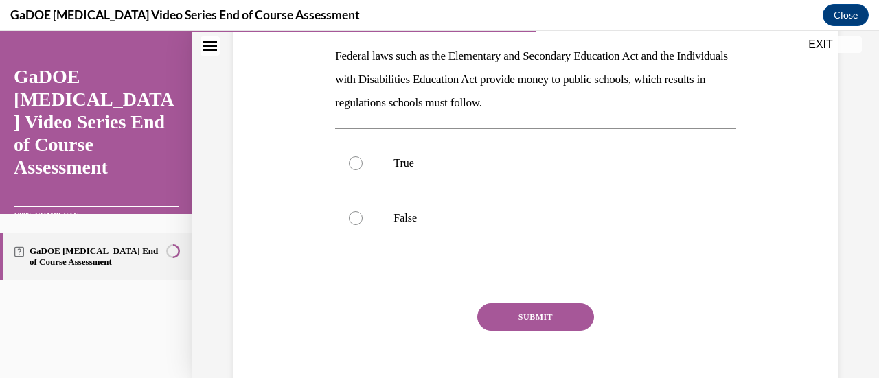
click at [371, 164] on label "True" at bounding box center [535, 163] width 400 height 55
click at [363, 164] on input "True" at bounding box center [356, 164] width 14 height 14
radio input "true"
click at [525, 308] on button "SUBMIT" at bounding box center [535, 316] width 117 height 27
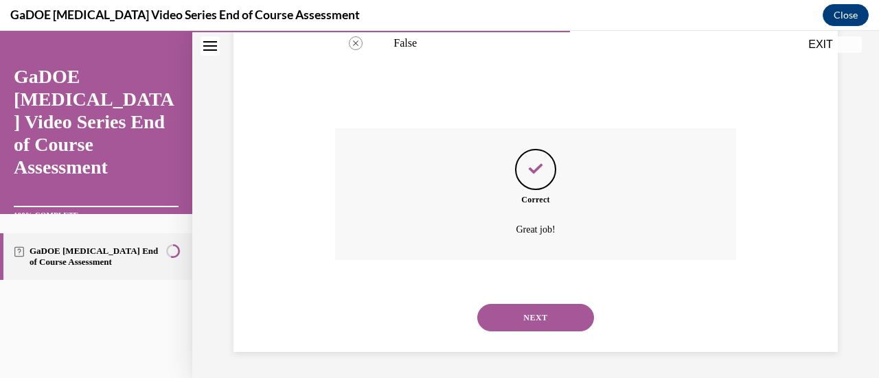
scroll to position [393, 0]
click at [555, 308] on button "NEXT" at bounding box center [535, 316] width 117 height 27
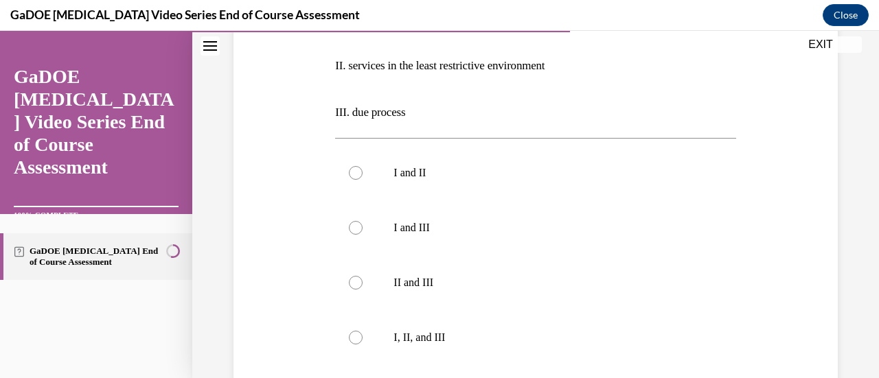
scroll to position [450, 0]
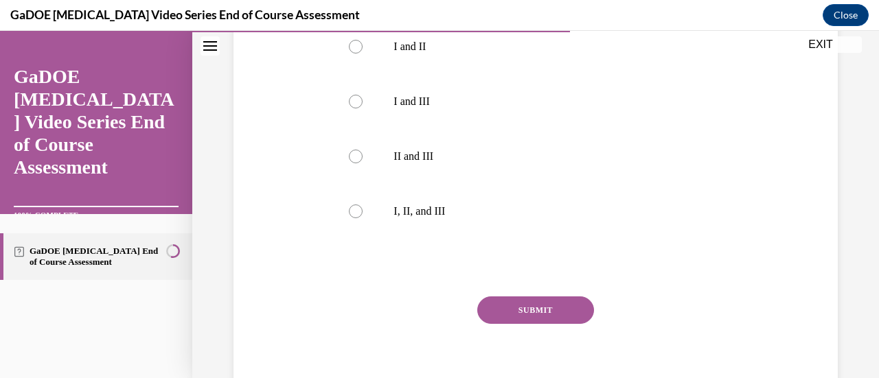
click at [351, 207] on div at bounding box center [356, 212] width 14 height 14
click at [351, 207] on input "I, II, and III" at bounding box center [356, 212] width 14 height 14
radio input "true"
click at [538, 303] on button "SUBMIT" at bounding box center [535, 310] width 117 height 27
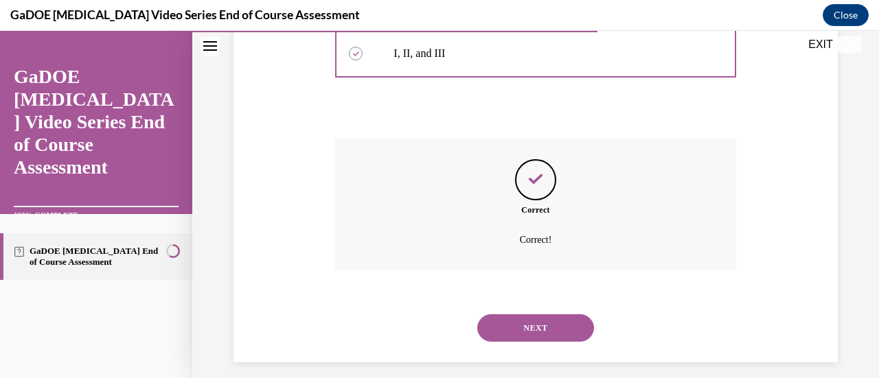
scroll to position [619, 0]
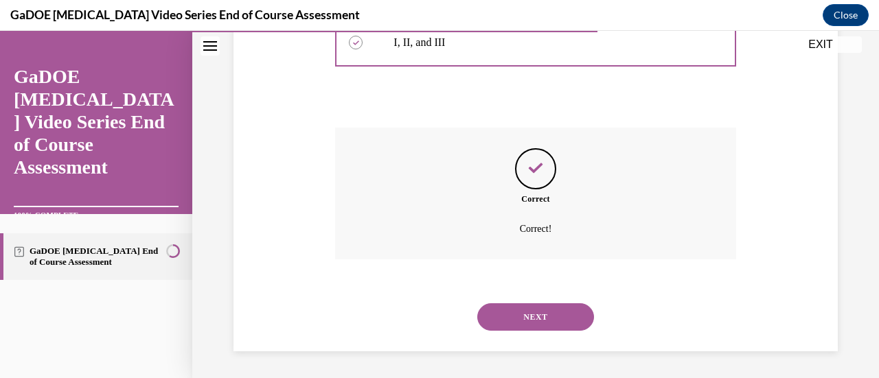
click at [528, 325] on button "NEXT" at bounding box center [535, 316] width 117 height 27
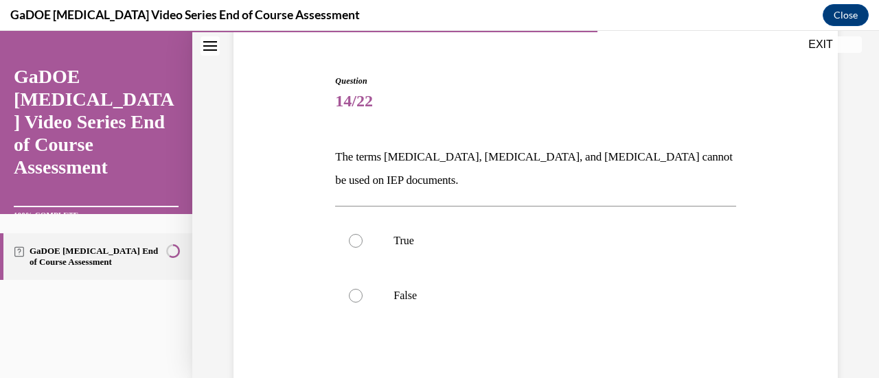
scroll to position [144, 0]
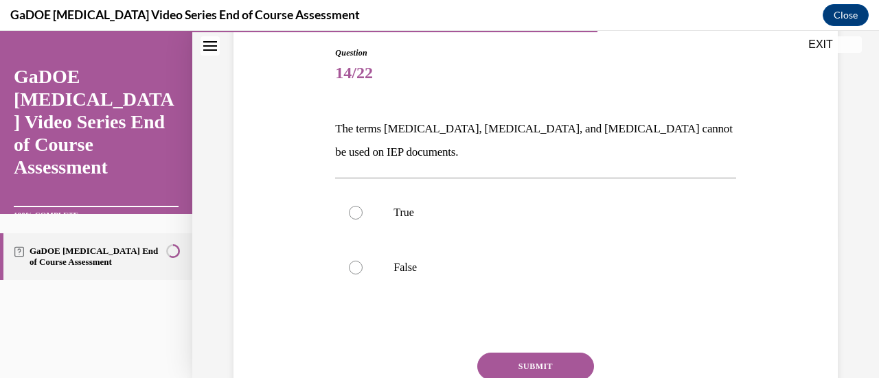
click at [356, 261] on div at bounding box center [356, 268] width 14 height 14
click at [356, 261] on input "False" at bounding box center [356, 268] width 14 height 14
radio input "true"
click at [581, 366] on button "SUBMIT" at bounding box center [535, 366] width 117 height 27
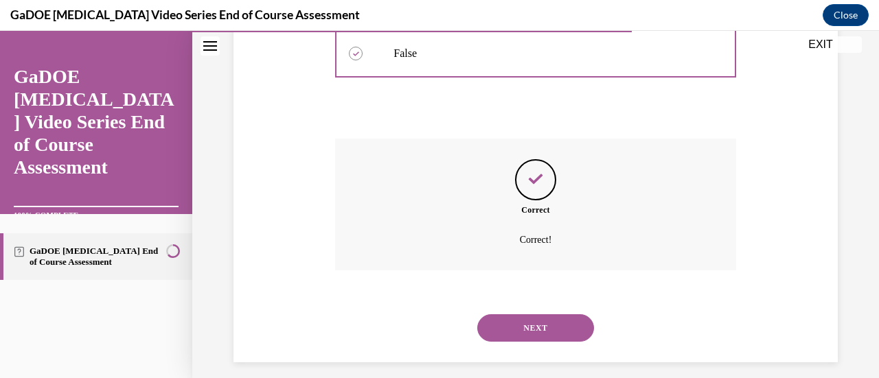
scroll to position [369, 0]
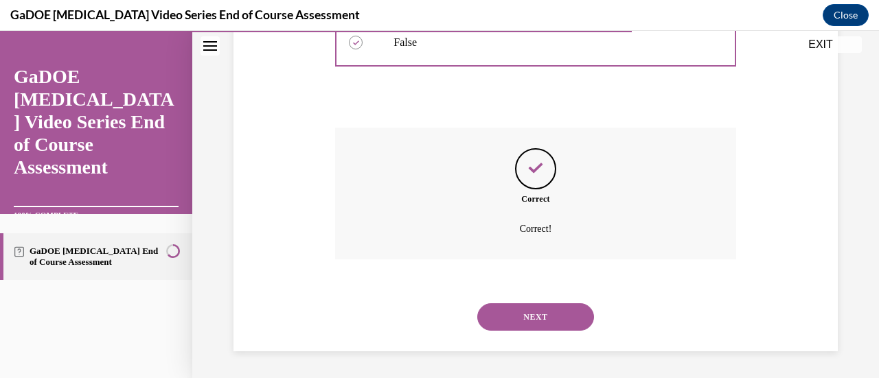
click at [529, 311] on button "NEXT" at bounding box center [535, 316] width 117 height 27
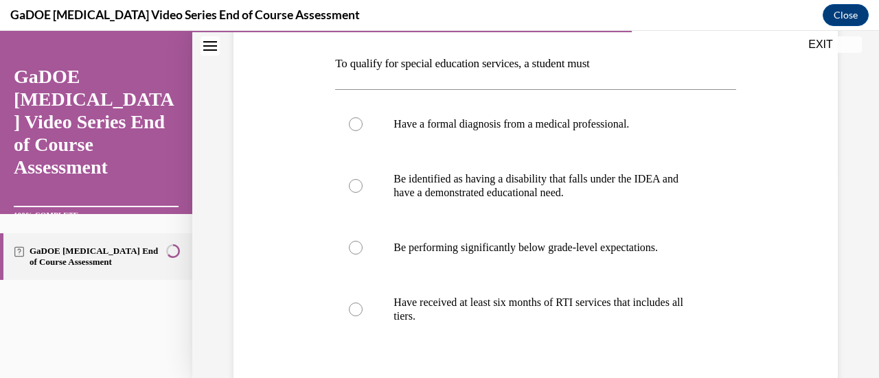
scroll to position [210, 0]
click at [346, 187] on label "Be identified as having a disability that falls under the IDEA and have a demon…" at bounding box center [535, 185] width 400 height 69
click at [349, 187] on input "Be identified as having a disability that falls under the IDEA and have a demon…" at bounding box center [356, 186] width 14 height 14
radio input "true"
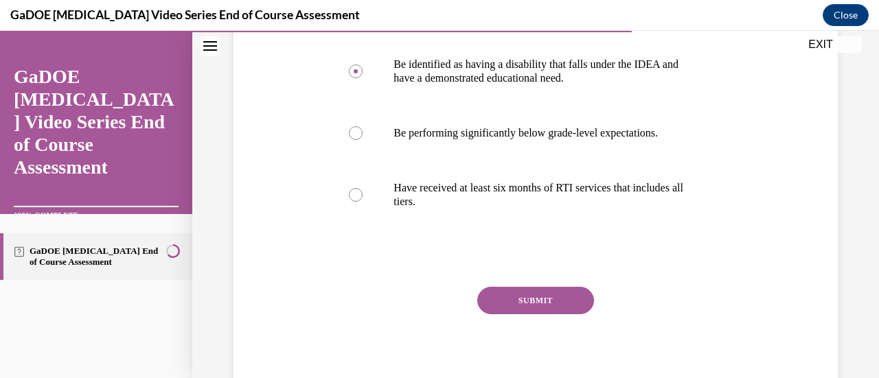
scroll to position [345, 0]
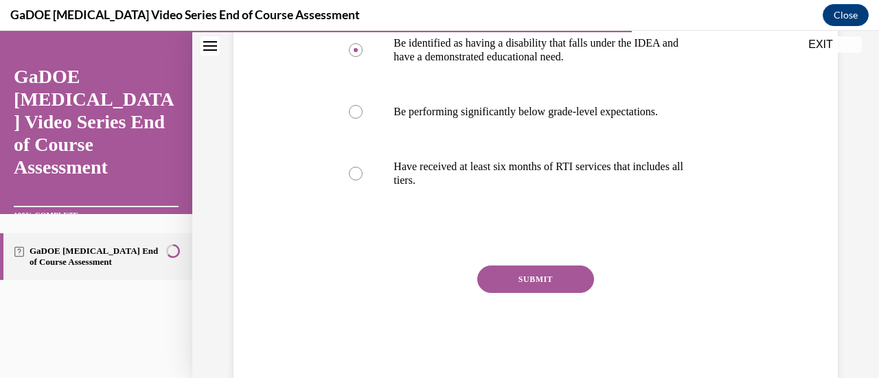
click at [529, 278] on button "SUBMIT" at bounding box center [535, 279] width 117 height 27
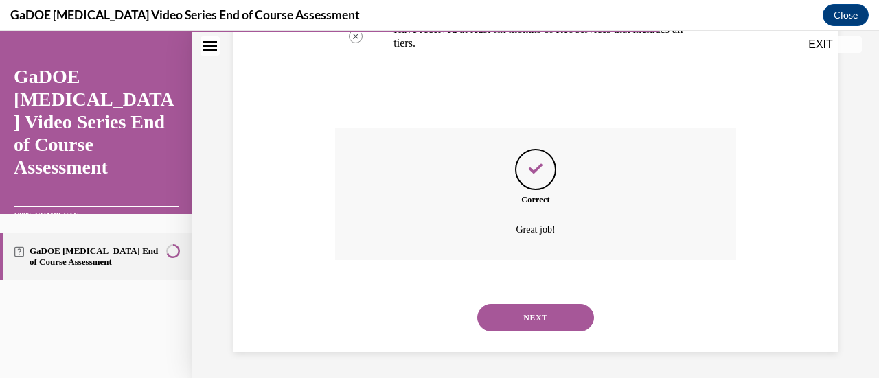
scroll to position [483, 0]
click at [534, 312] on button "NEXT" at bounding box center [535, 316] width 117 height 27
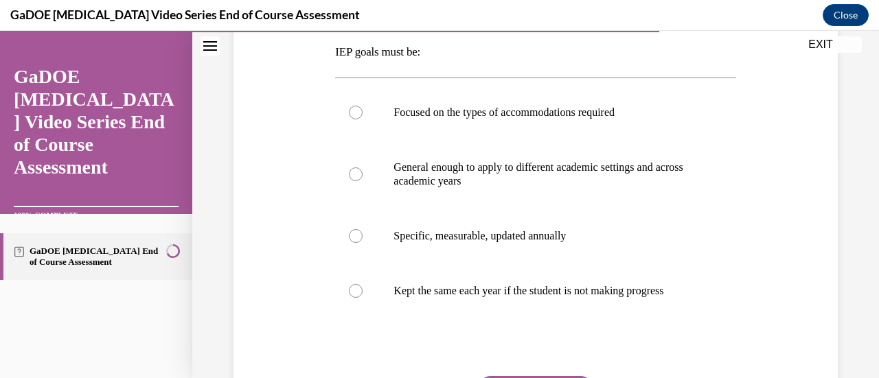
scroll to position [236, 0]
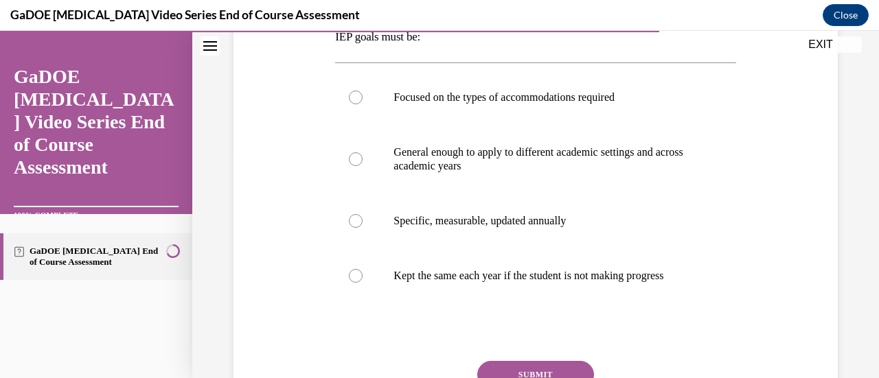
click at [349, 157] on div at bounding box center [356, 159] width 14 height 14
click at [349, 157] on input "General enough to apply to different academic settings and across academic years" at bounding box center [356, 159] width 14 height 14
radio input "true"
click at [356, 216] on div at bounding box center [356, 221] width 14 height 14
click at [356, 216] on input "Specific, measurable, updated annually" at bounding box center [356, 221] width 14 height 14
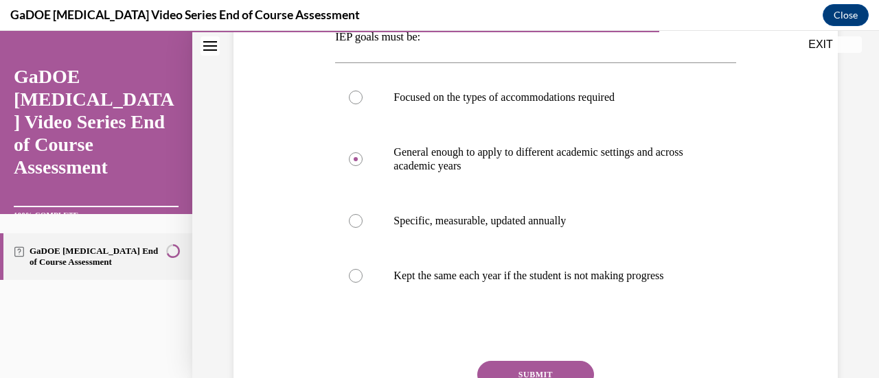
radio input "true"
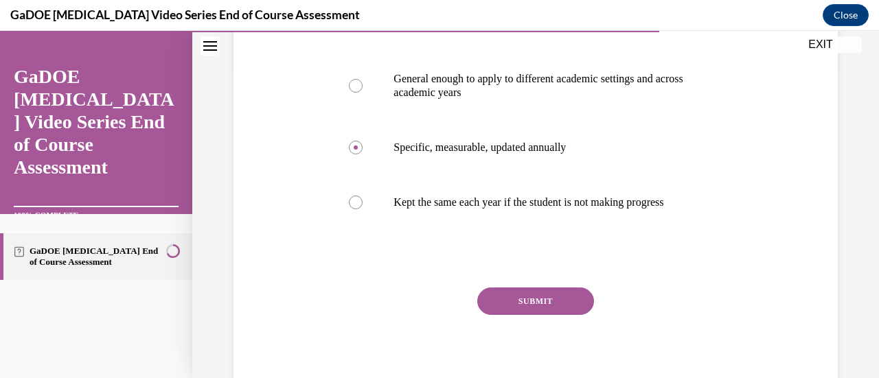
click at [534, 307] on button "SUBMIT" at bounding box center [535, 301] width 117 height 27
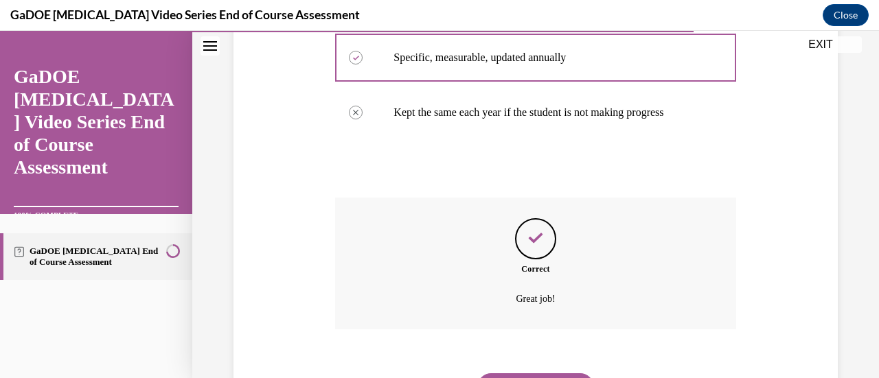
scroll to position [483, 0]
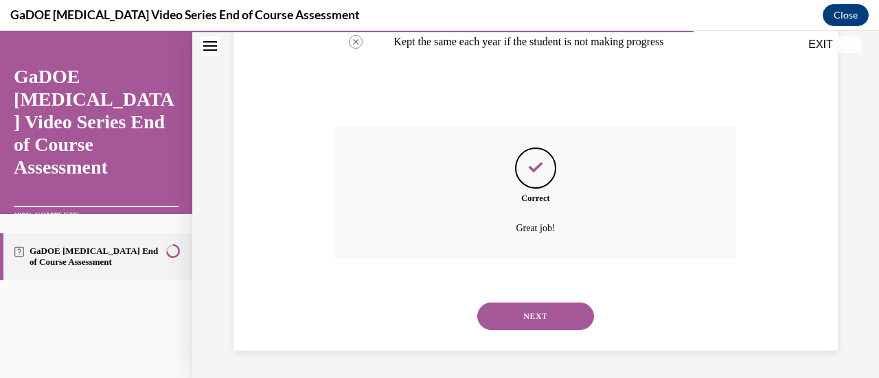
click at [536, 311] on button "NEXT" at bounding box center [535, 316] width 117 height 27
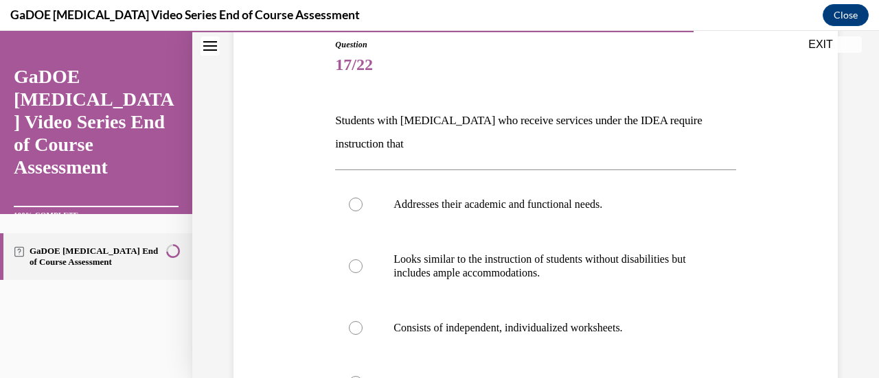
scroll to position [168, 0]
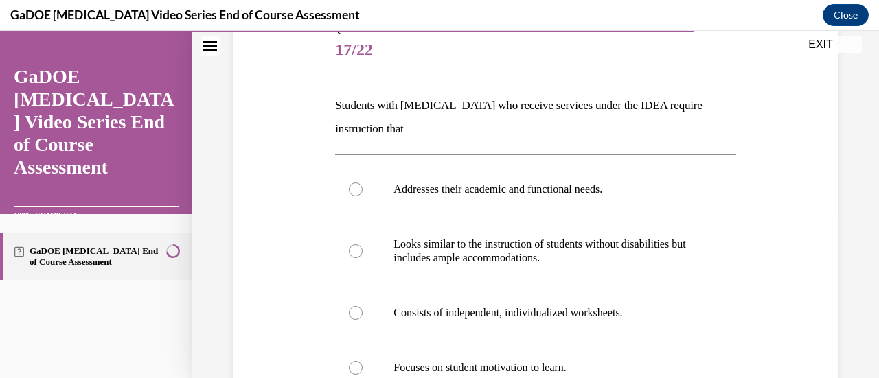
click at [351, 187] on div at bounding box center [356, 190] width 14 height 14
click at [351, 187] on input "Addresses their academic and functional needs." at bounding box center [356, 190] width 14 height 14
radio input "true"
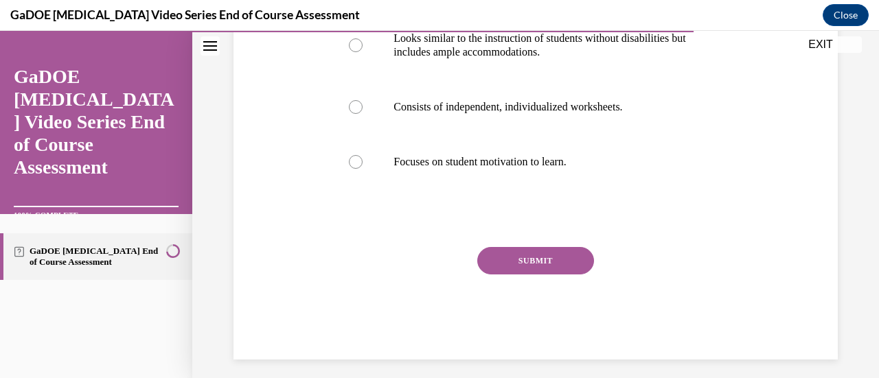
scroll to position [380, 0]
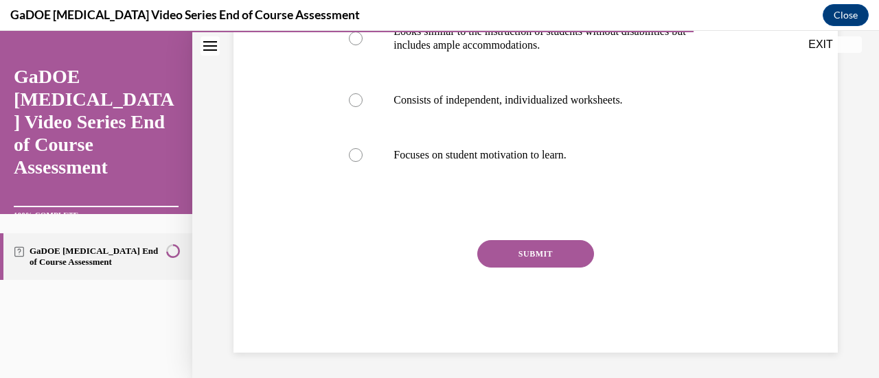
click at [534, 245] on button "SUBMIT" at bounding box center [535, 253] width 117 height 27
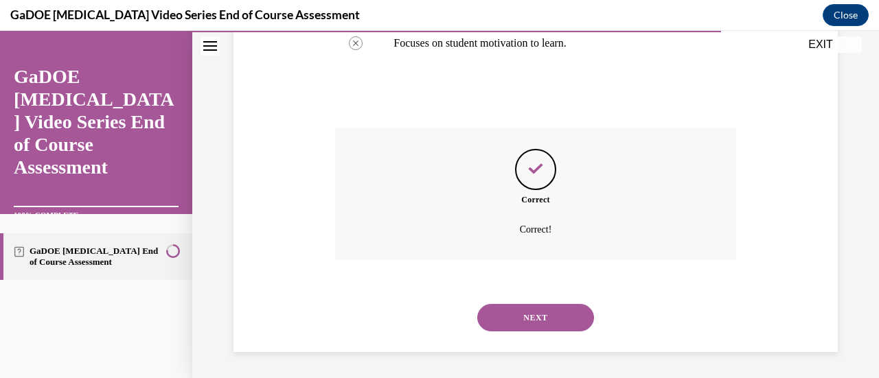
scroll to position [493, 0]
click at [517, 314] on button "NEXT" at bounding box center [535, 316] width 117 height 27
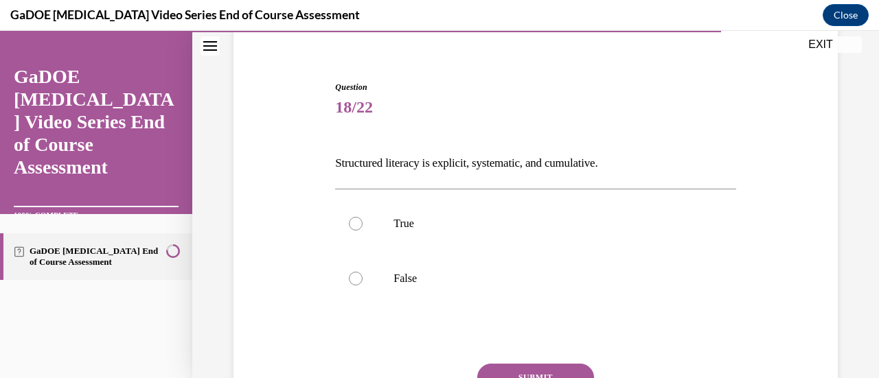
scroll to position [113, 0]
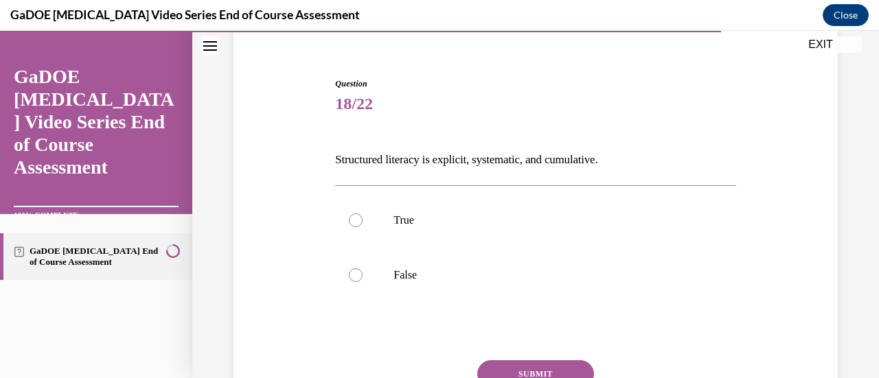
click at [354, 220] on div at bounding box center [356, 221] width 14 height 14
click at [354, 220] on input "True" at bounding box center [356, 221] width 14 height 14
radio input "true"
click at [514, 363] on button "SUBMIT" at bounding box center [535, 373] width 117 height 27
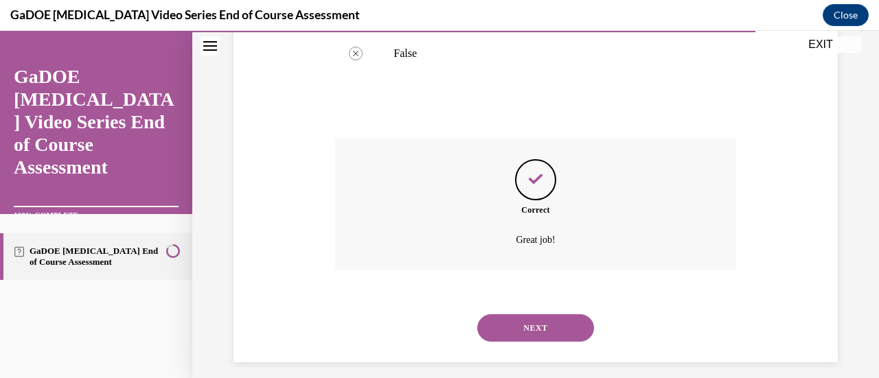
scroll to position [346, 0]
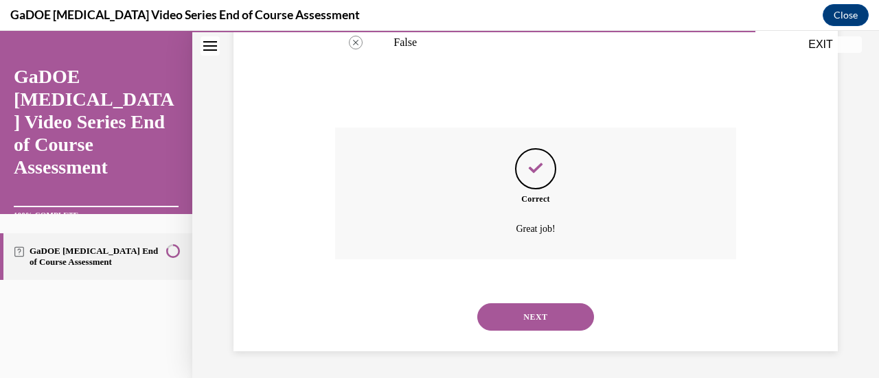
click at [545, 319] on button "NEXT" at bounding box center [535, 316] width 117 height 27
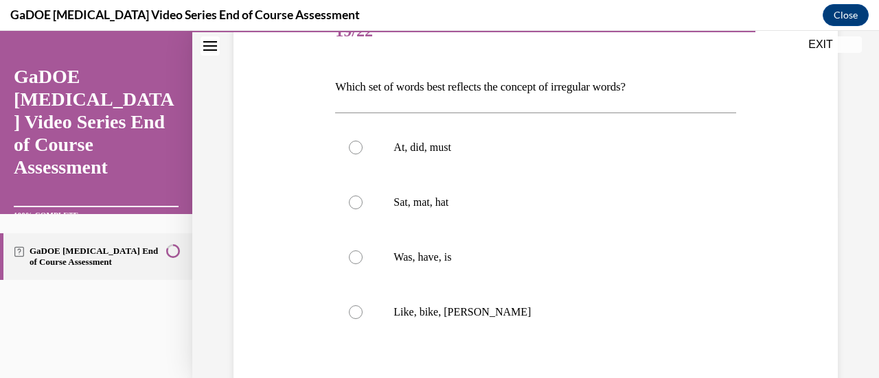
scroll to position [189, 0]
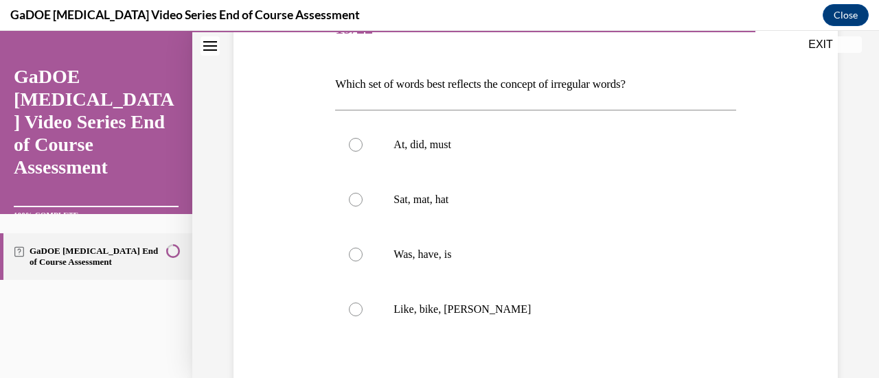
click at [361, 248] on label "Was, have, is" at bounding box center [535, 254] width 400 height 55
click at [361, 248] on input "Was, have, is" at bounding box center [356, 255] width 14 height 14
radio input "true"
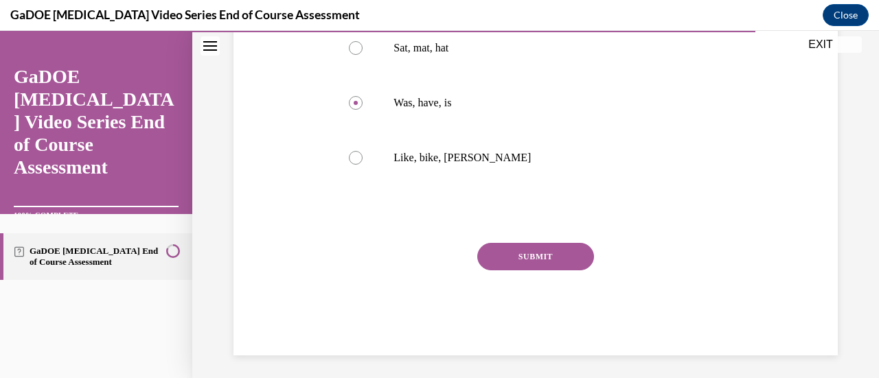
scroll to position [345, 0]
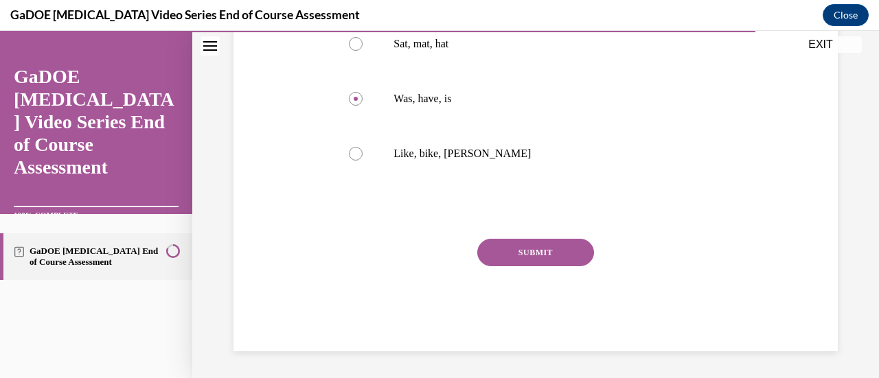
click at [558, 243] on button "SUBMIT" at bounding box center [535, 252] width 117 height 27
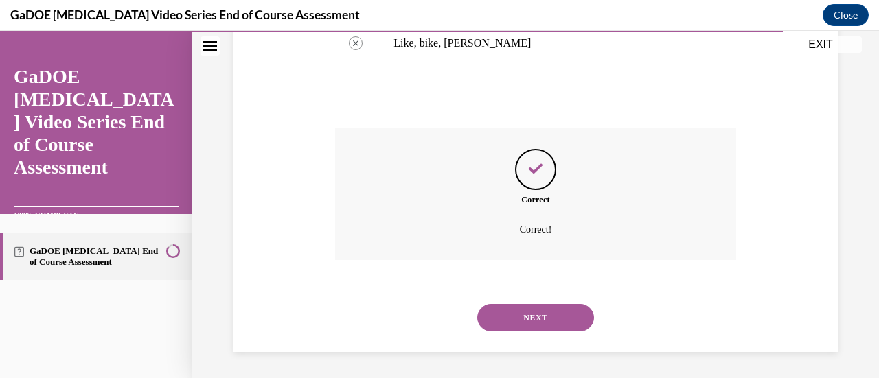
scroll to position [456, 0]
click at [538, 303] on button "NEXT" at bounding box center [535, 316] width 117 height 27
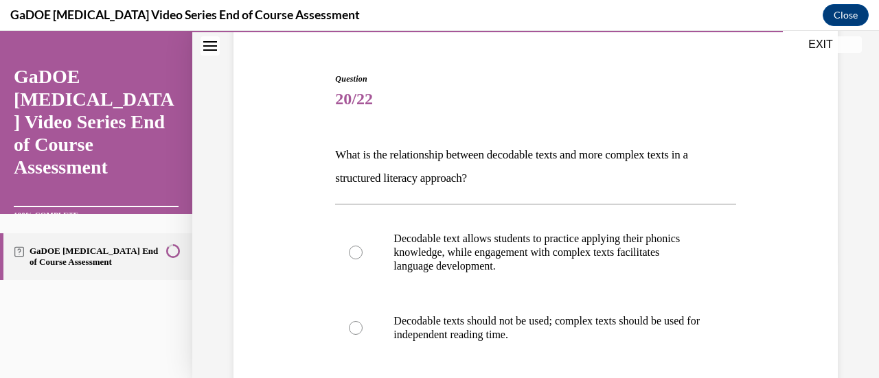
scroll to position [167, 0]
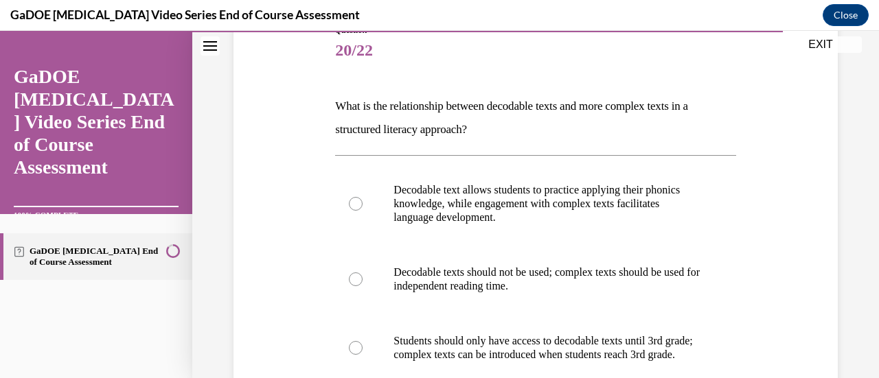
click at [351, 207] on div at bounding box center [356, 204] width 14 height 14
click at [351, 207] on input "Decodable text allows students to practice applying their phonics knowledge, wh…" at bounding box center [356, 204] width 14 height 14
radio input "true"
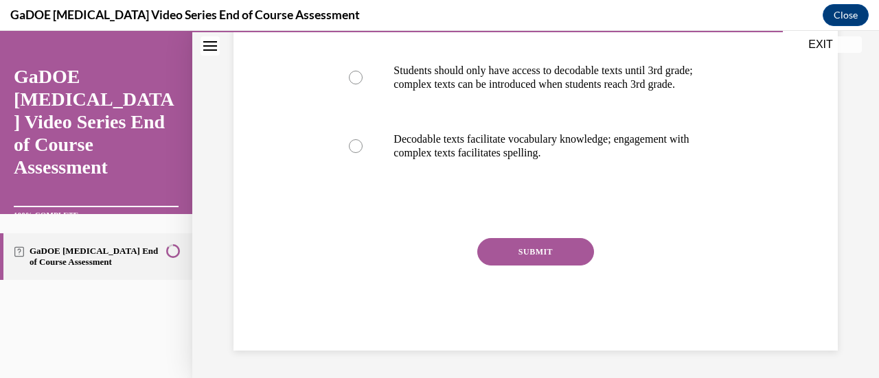
scroll to position [450, 0]
click at [534, 256] on button "SUBMIT" at bounding box center [535, 251] width 117 height 27
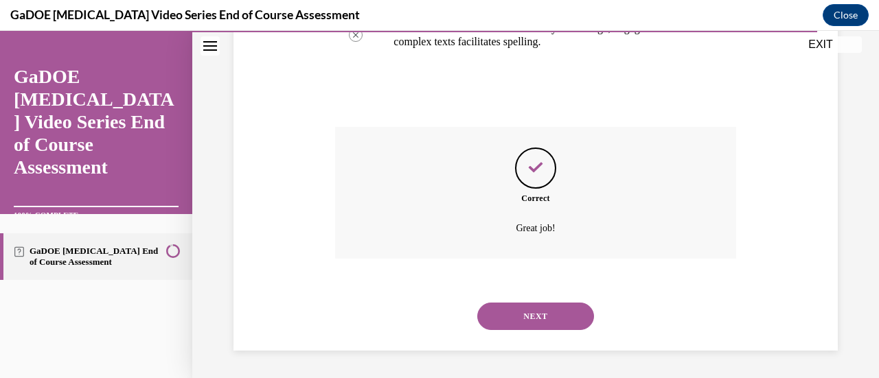
scroll to position [562, 0]
click at [543, 318] on button "NEXT" at bounding box center [535, 316] width 117 height 27
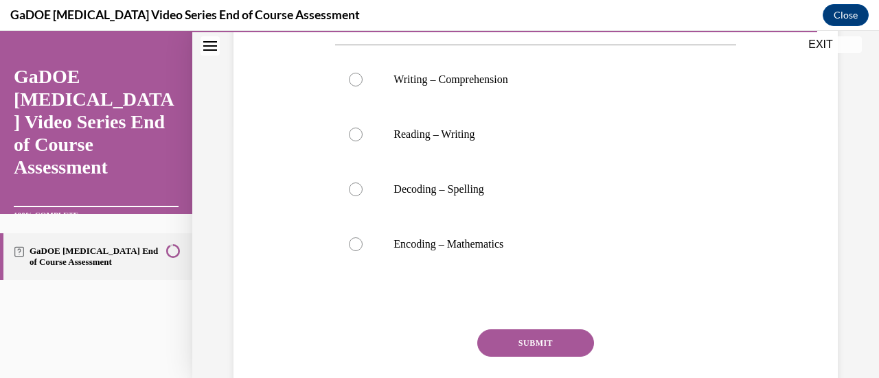
scroll to position [310, 0]
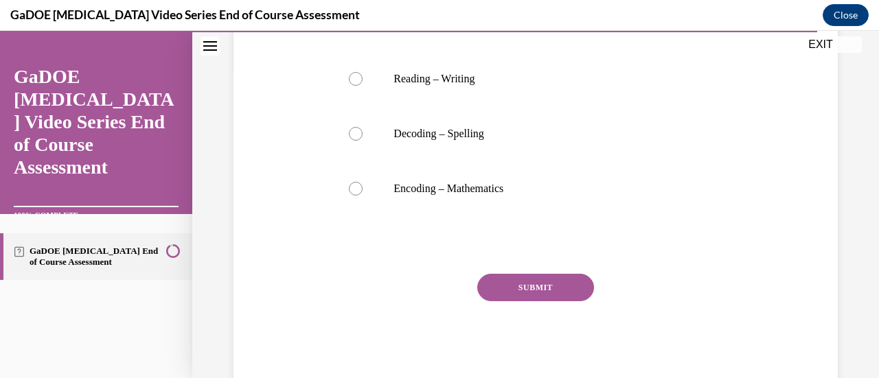
click at [357, 183] on div at bounding box center [356, 189] width 14 height 14
click at [357, 183] on input "Encoding – Mathematics" at bounding box center [356, 189] width 14 height 14
radio input "true"
click at [562, 281] on button "SUBMIT" at bounding box center [535, 287] width 117 height 27
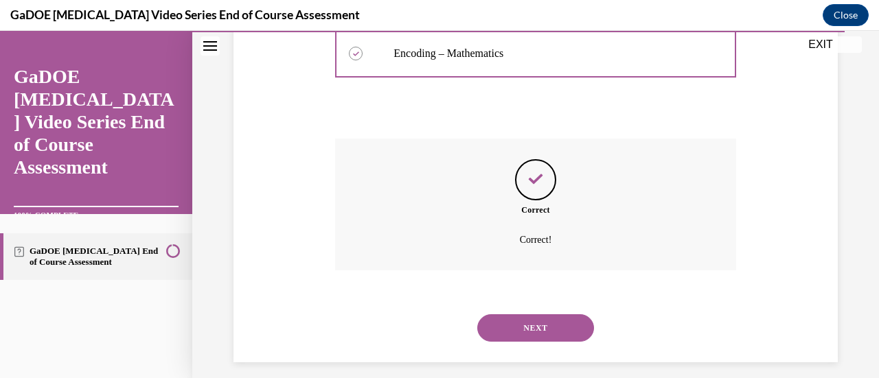
scroll to position [456, 0]
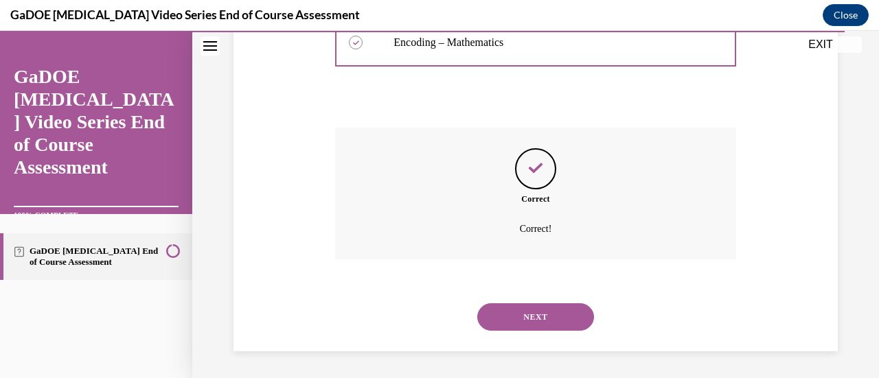
click at [545, 315] on button "NEXT" at bounding box center [535, 316] width 117 height 27
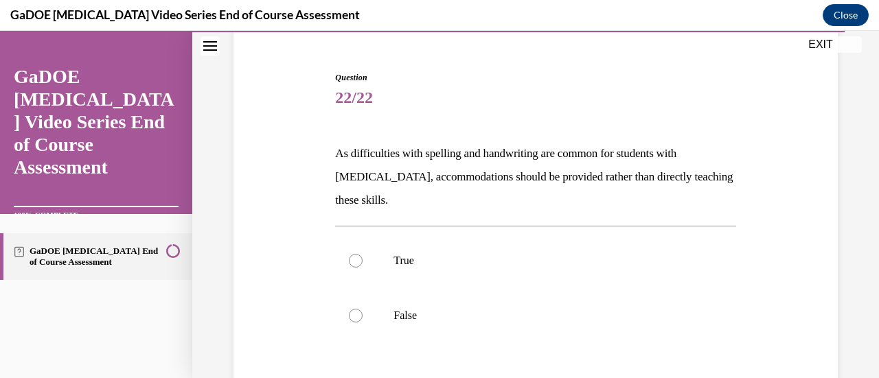
scroll to position [137, 0]
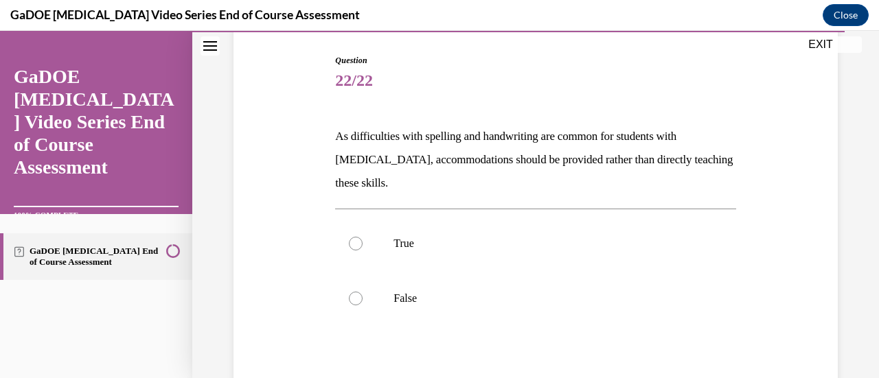
click at [356, 295] on div at bounding box center [356, 299] width 14 height 14
click at [356, 295] on input "False" at bounding box center [356, 299] width 14 height 14
radio input "true"
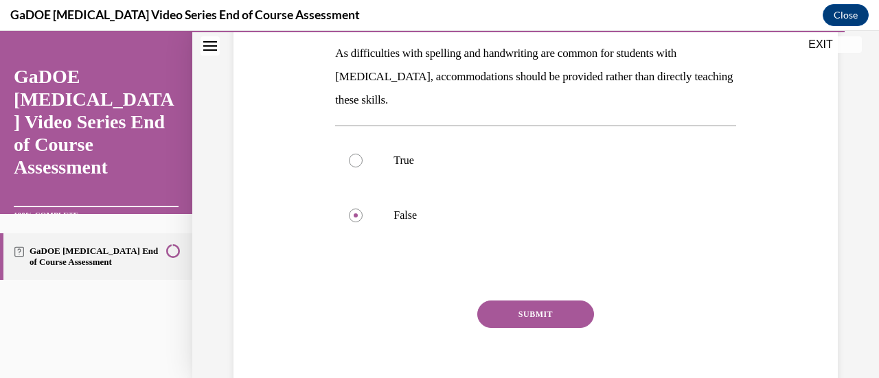
scroll to position [282, 0]
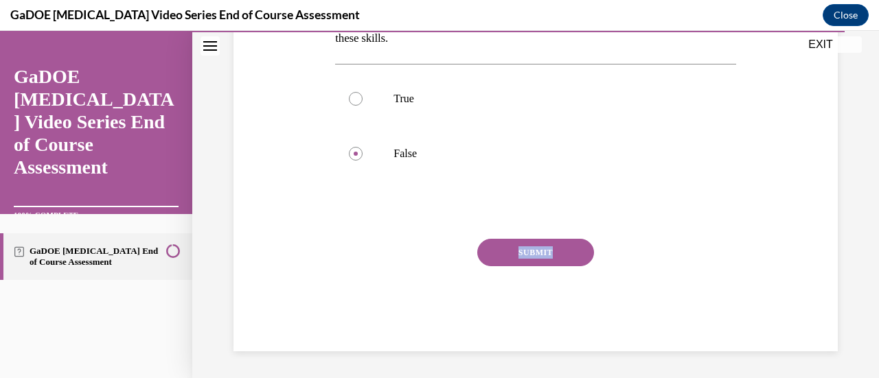
drag, startPoint x: 568, startPoint y: 237, endPoint x: 560, endPoint y: 240, distance: 8.0
click at [560, 240] on div "Question 22/22 As difficulties with spelling and handwriting are common for stu…" at bounding box center [535, 130] width 400 height 442
click at [560, 240] on button "SUBMIT" at bounding box center [535, 252] width 117 height 27
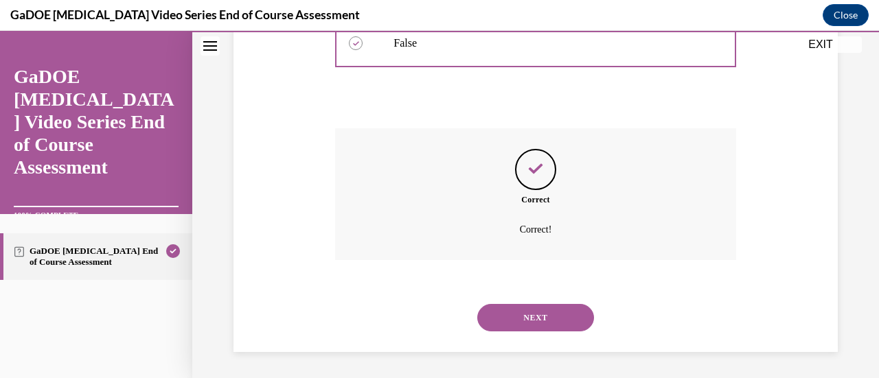
scroll to position [393, 0]
click at [525, 314] on button "NEXT" at bounding box center [535, 316] width 117 height 27
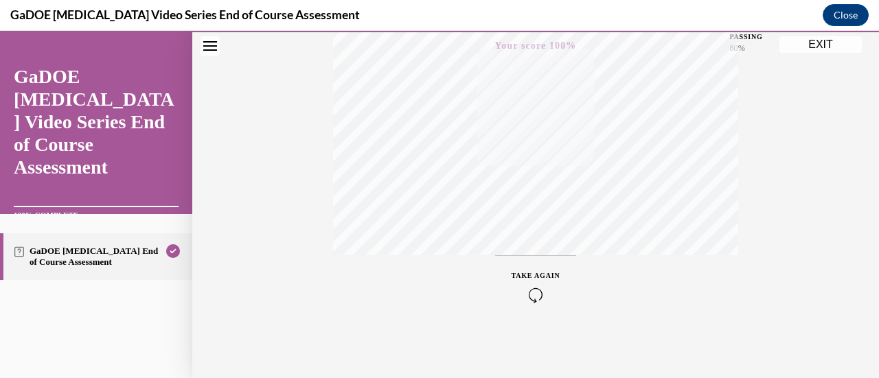
scroll to position [356, 0]
click at [825, 43] on button "EXIT" at bounding box center [820, 44] width 82 height 16
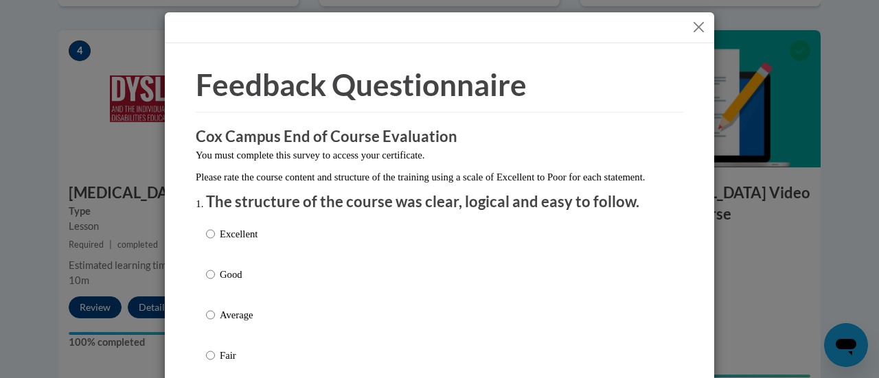
click at [220, 242] on p "Excellent" at bounding box center [239, 234] width 38 height 15
click at [215, 242] on input "Excellent" at bounding box center [210, 234] width 9 height 15
radio input "true"
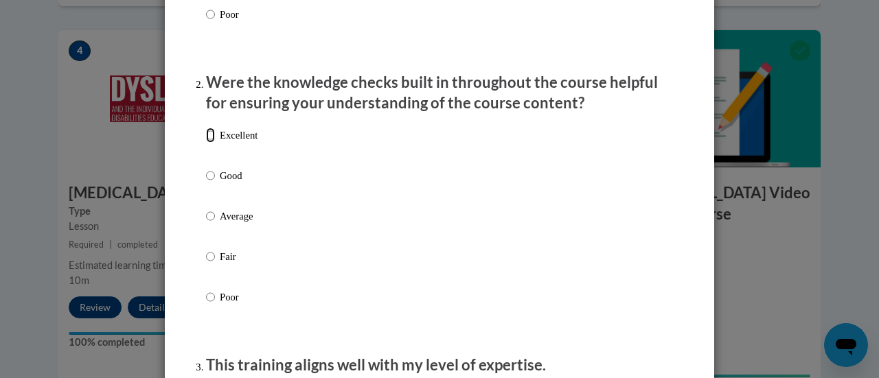
click at [208, 143] on input "Excellent" at bounding box center [210, 135] width 9 height 15
radio input "true"
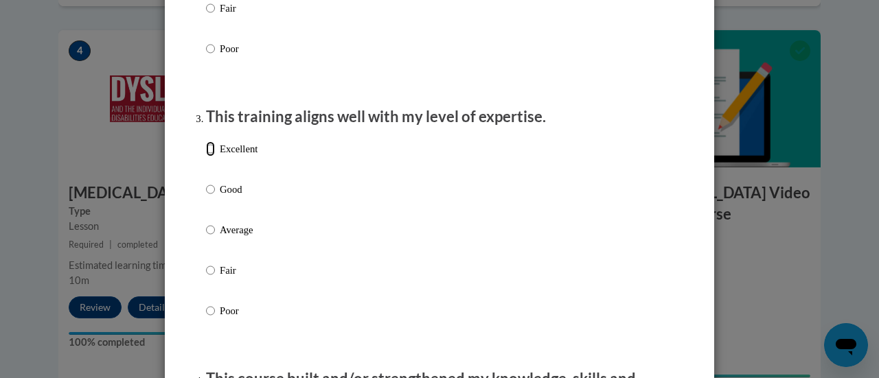
click at [209, 157] on input "Excellent" at bounding box center [210, 148] width 9 height 15
radio input "true"
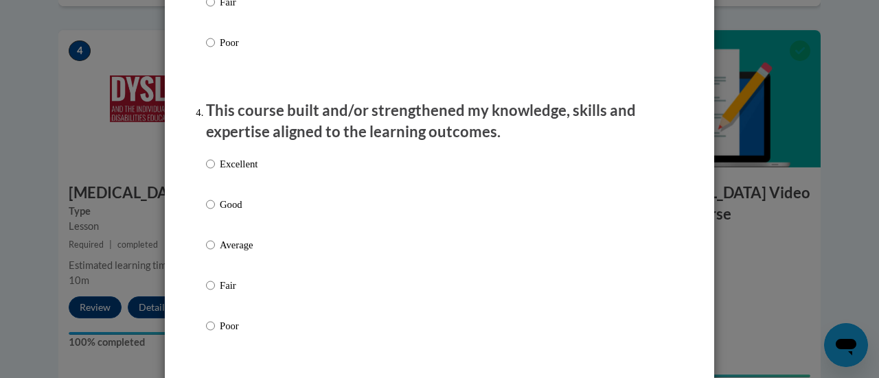
scroll to position [935, 0]
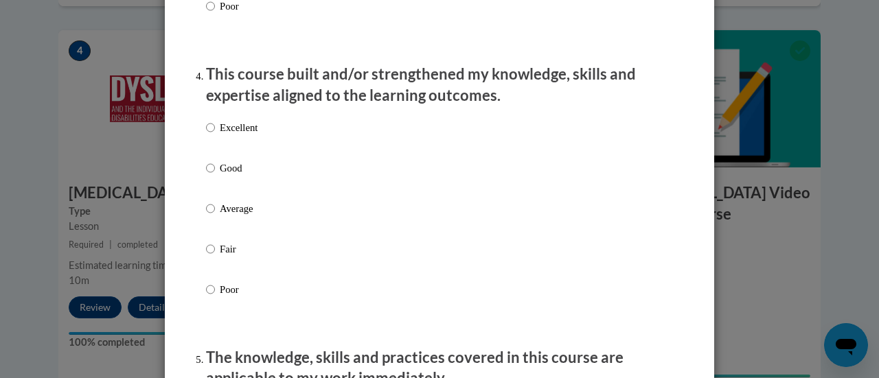
click at [229, 135] on p "Excellent" at bounding box center [239, 127] width 38 height 15
click at [215, 135] on input "Excellent" at bounding box center [210, 127] width 9 height 15
radio input "true"
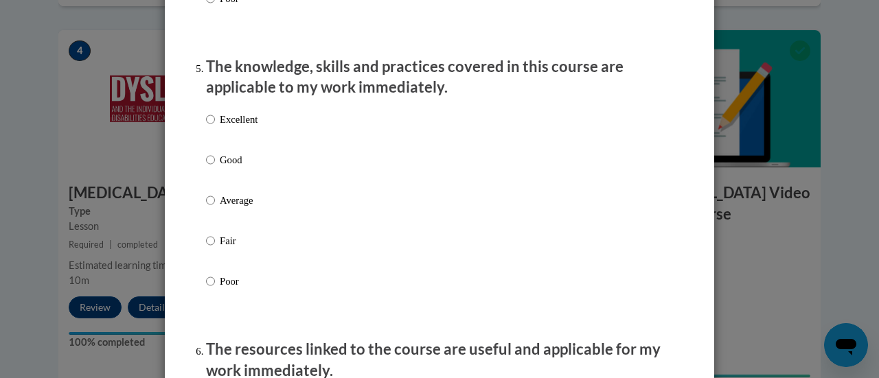
click at [234, 127] on p "Excellent" at bounding box center [239, 119] width 38 height 15
click at [215, 127] on input "Excellent" at bounding box center [210, 119] width 9 height 15
radio input "true"
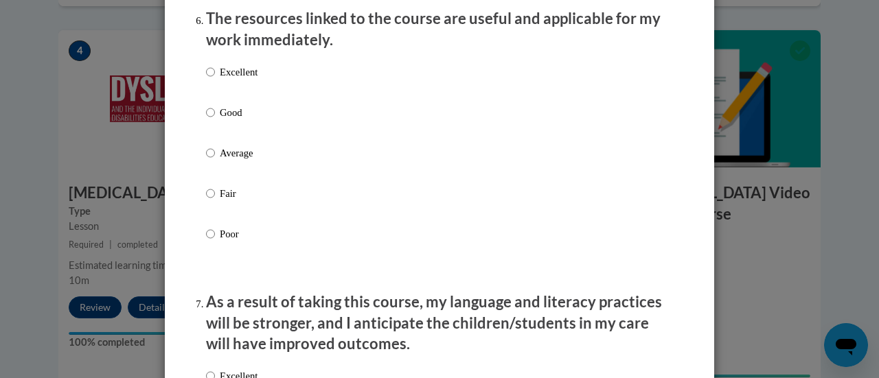
click at [239, 80] on p "Excellent" at bounding box center [239, 72] width 38 height 15
click at [215, 80] on input "Excellent" at bounding box center [210, 72] width 9 height 15
radio input "true"
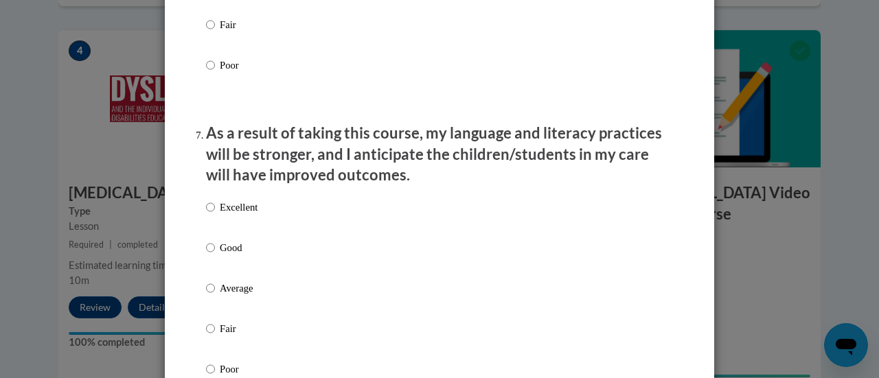
click at [247, 215] on p "Excellent" at bounding box center [239, 207] width 38 height 15
click at [215, 215] on input "Excellent" at bounding box center [210, 207] width 9 height 15
radio input "true"
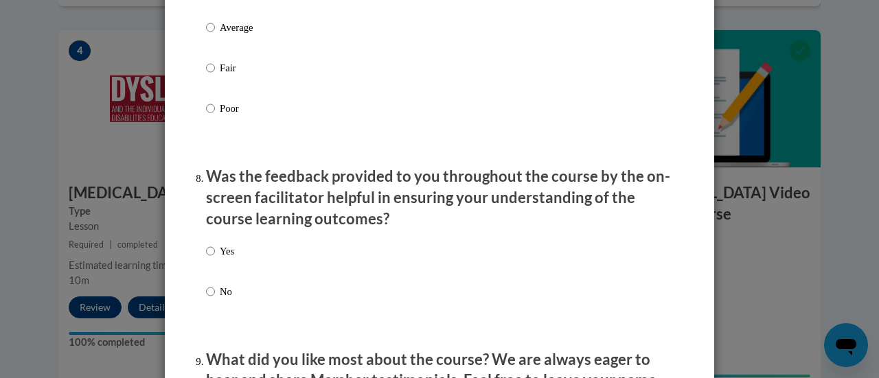
click at [229, 259] on p "Yes" at bounding box center [227, 251] width 14 height 15
click at [215, 259] on input "Yes" at bounding box center [210, 251] width 9 height 15
radio input "true"
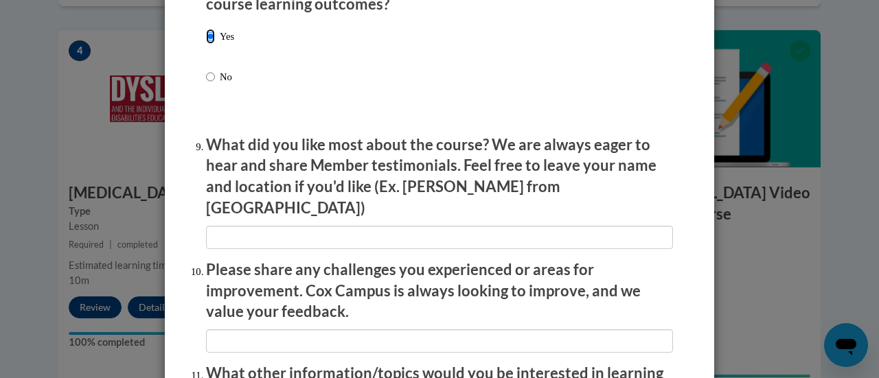
scroll to position [2219, 0]
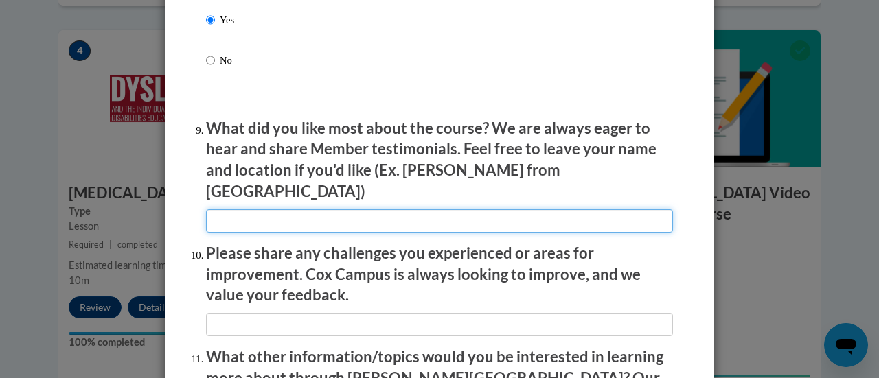
click at [489, 209] on input "textbox" at bounding box center [439, 220] width 467 height 23
type input "The review at the end"
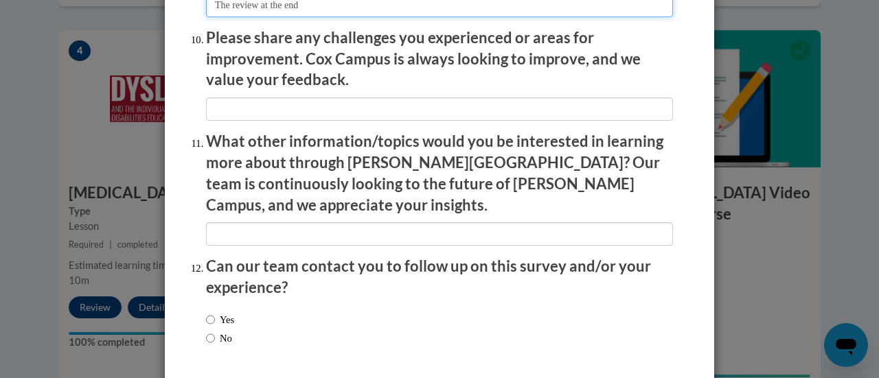
scroll to position [2477, 0]
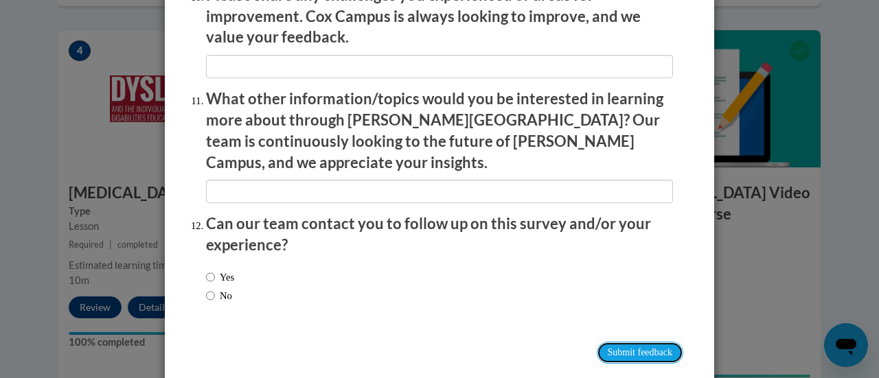
click at [644, 342] on input "Submit feedback" at bounding box center [640, 353] width 87 height 22
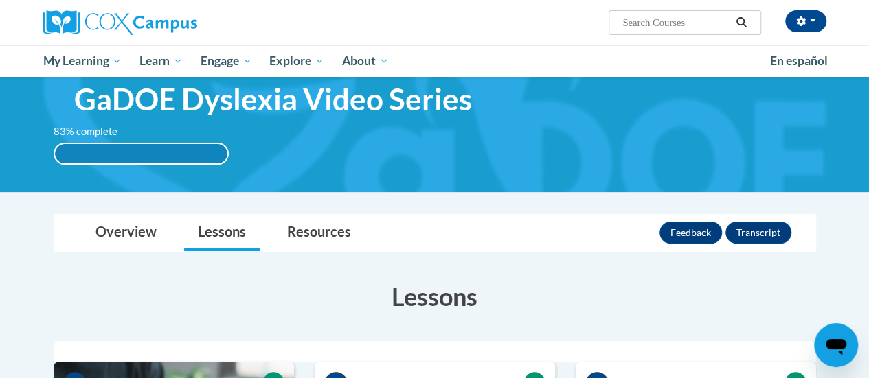
scroll to position [44, 0]
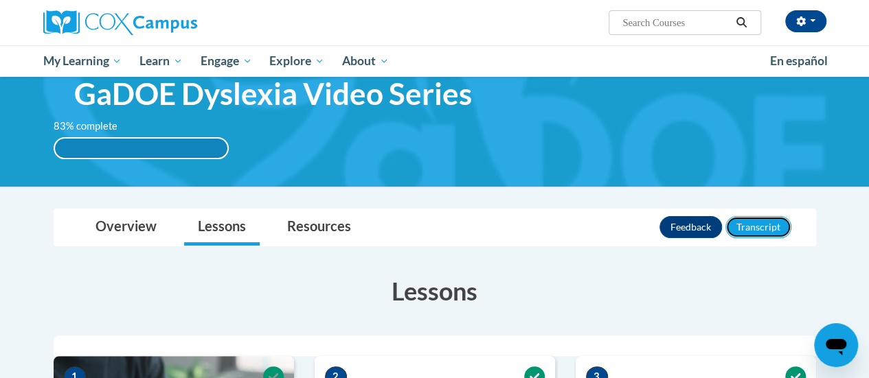
click at [771, 225] on button "Transcript" at bounding box center [758, 227] width 66 height 22
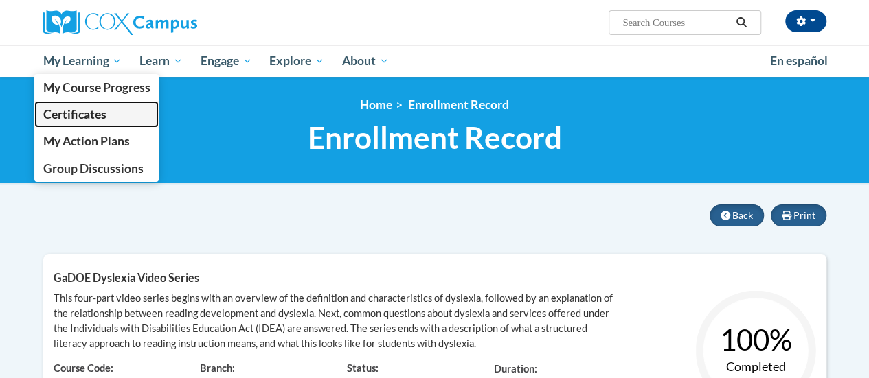
click at [87, 113] on span "Certificates" at bounding box center [74, 114] width 63 height 14
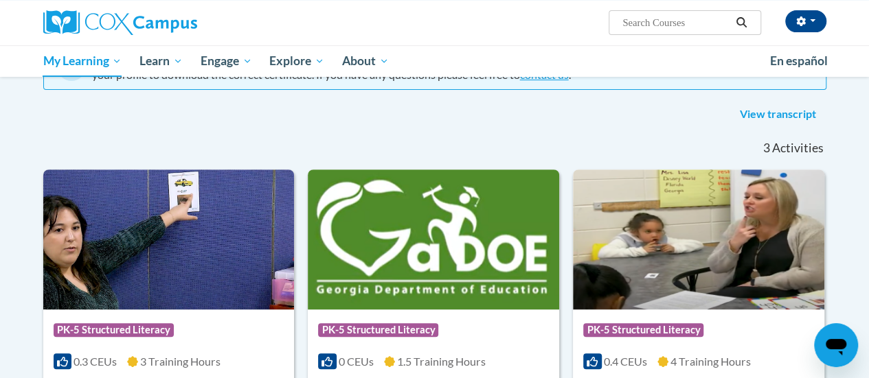
scroll to position [152, 0]
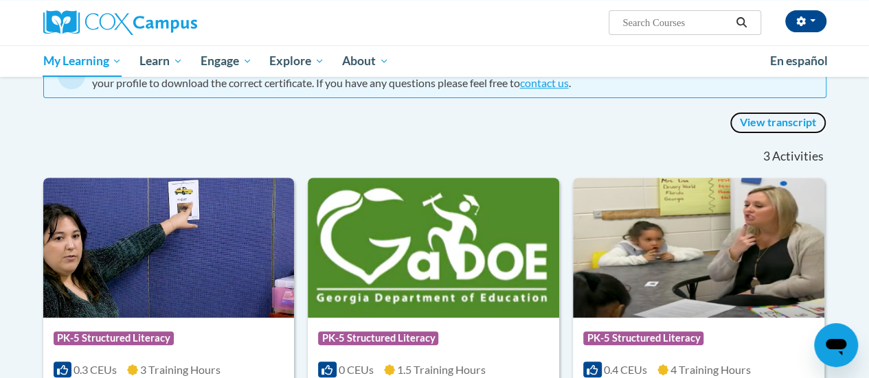
click at [792, 123] on link "View transcript" at bounding box center [777, 123] width 97 height 22
